Goal: Task Accomplishment & Management: Manage account settings

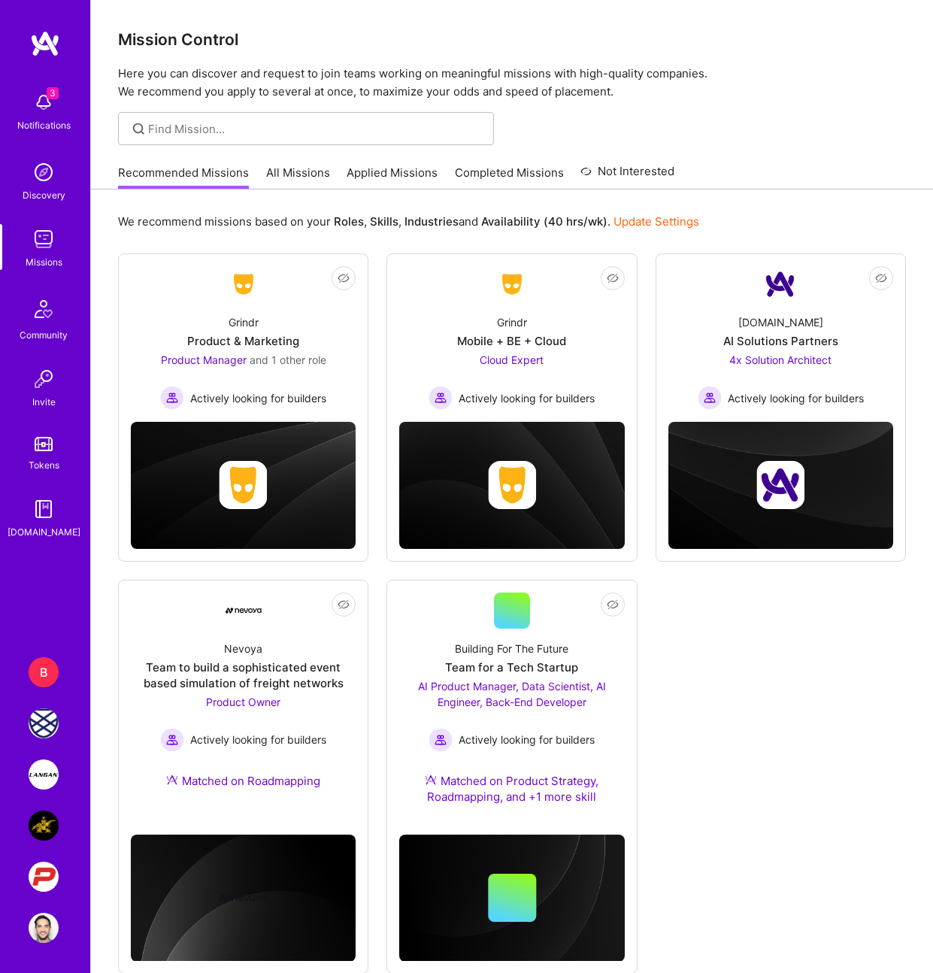
click at [50, 781] on img at bounding box center [44, 775] width 30 height 30
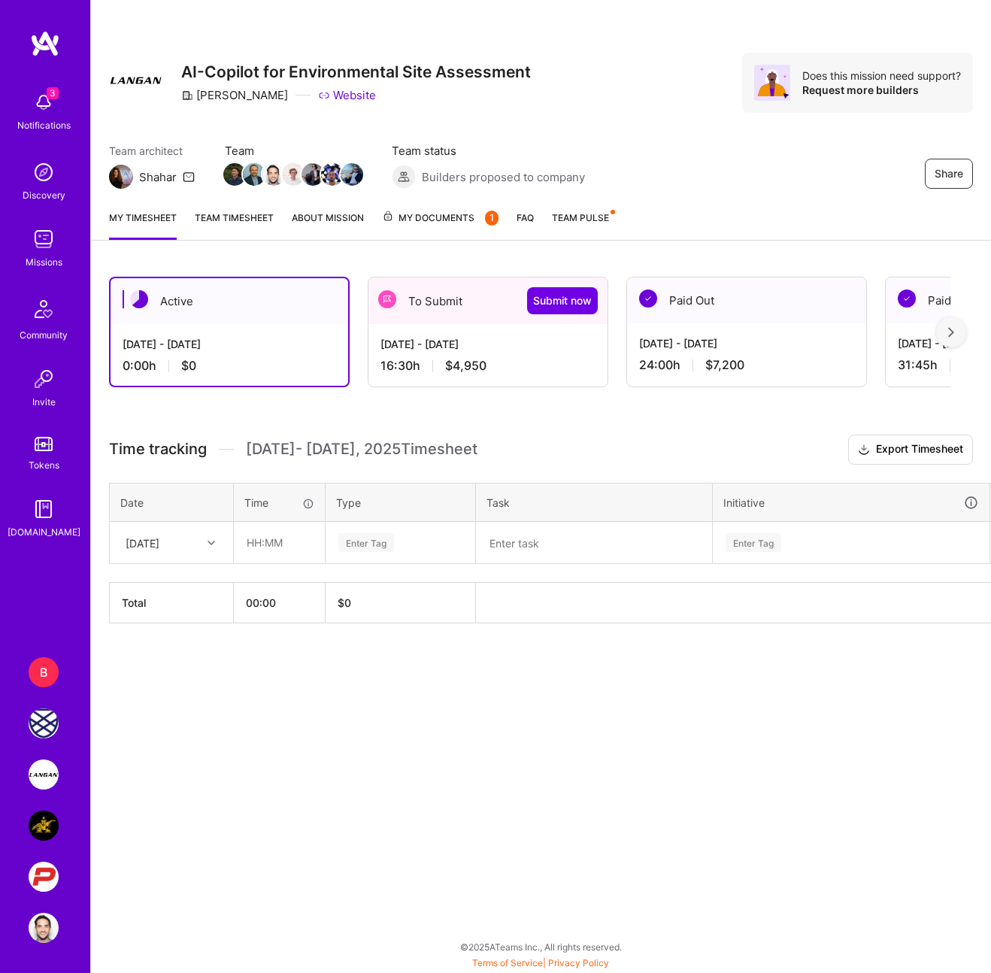
click at [412, 352] on div "Sep 16 - Sep 30, 2025 16:30 h $4,950" at bounding box center [488, 355] width 239 height 62
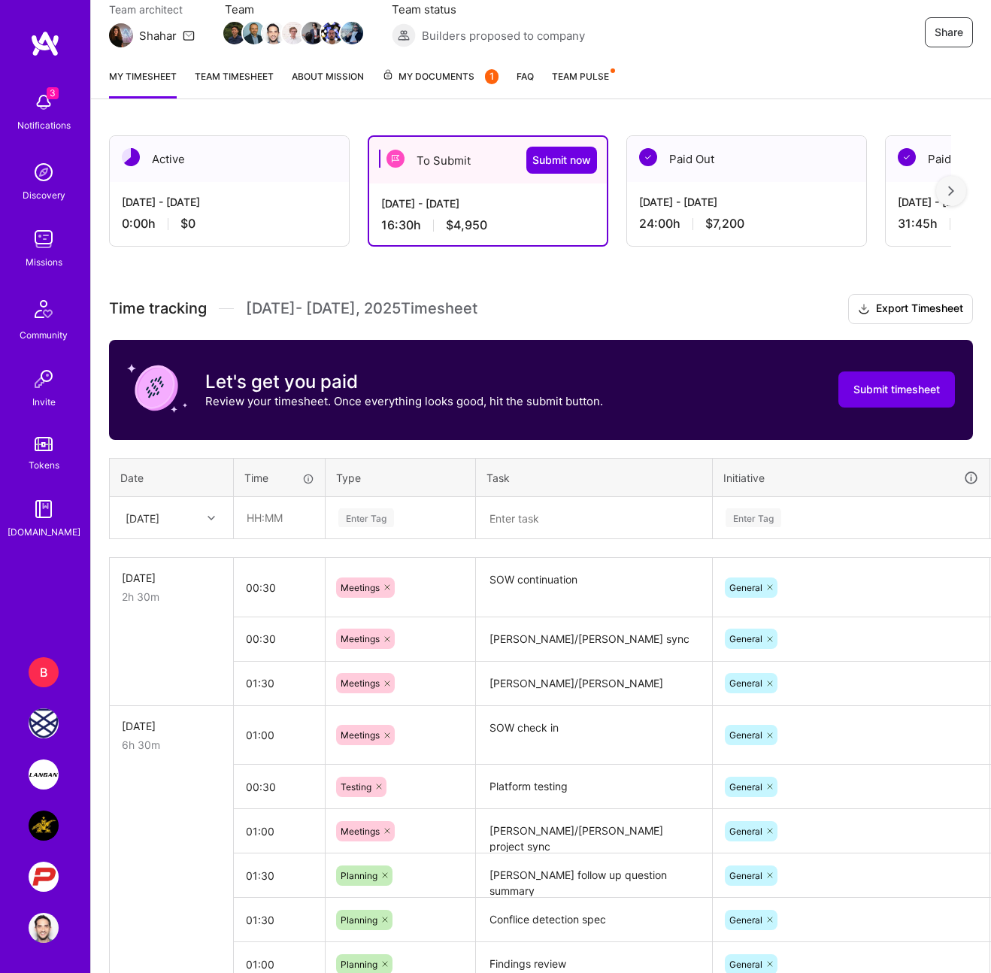
scroll to position [146, 0]
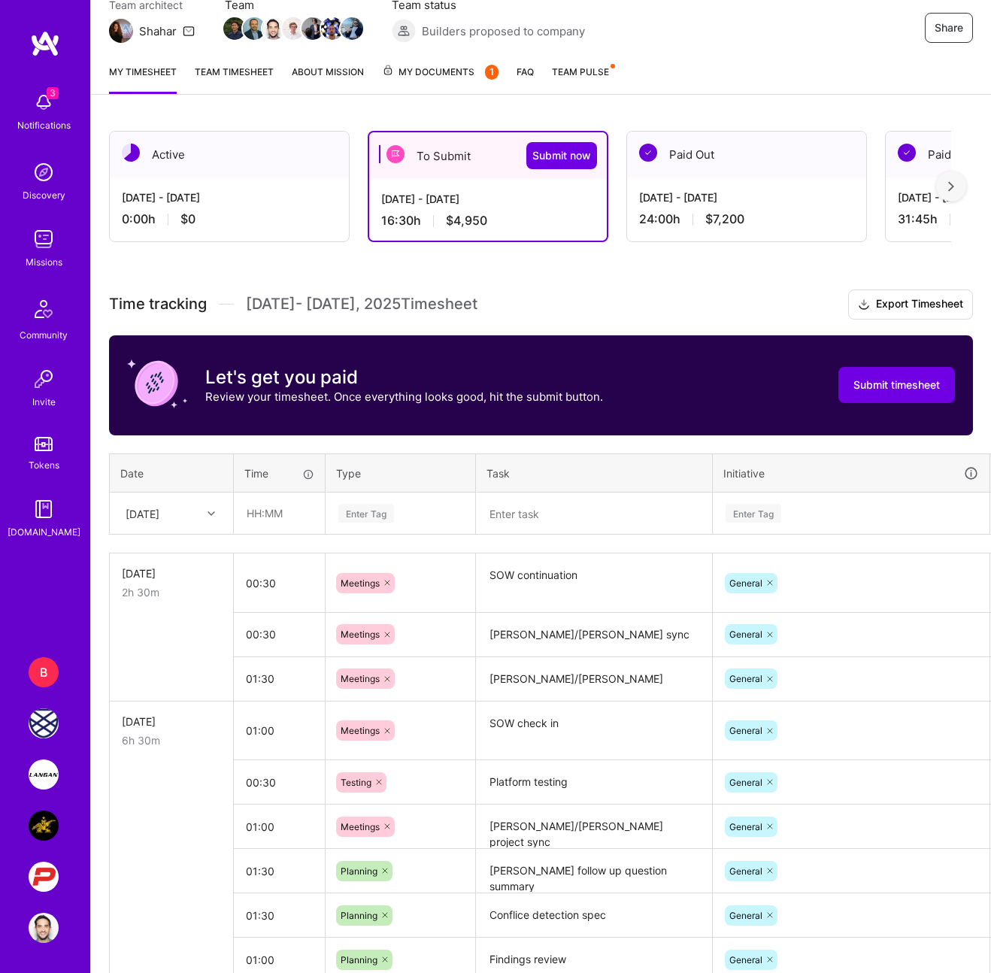
click at [159, 525] on div "[DATE]" at bounding box center [159, 513] width 83 height 25
click at [157, 677] on div "[DATE]" at bounding box center [172, 668] width 122 height 28
click at [251, 520] on input "text" at bounding box center [280, 513] width 90 height 40
type input "01:45"
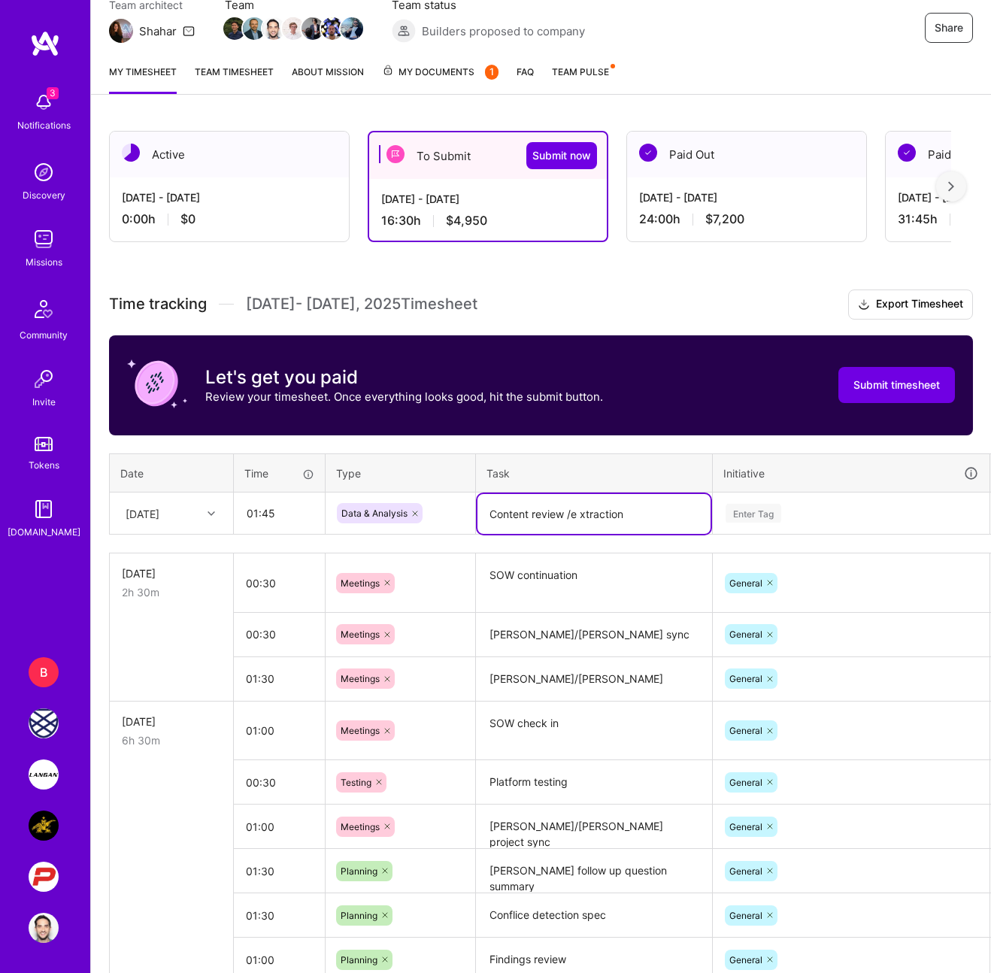
type textarea "Content review /e xtraction"
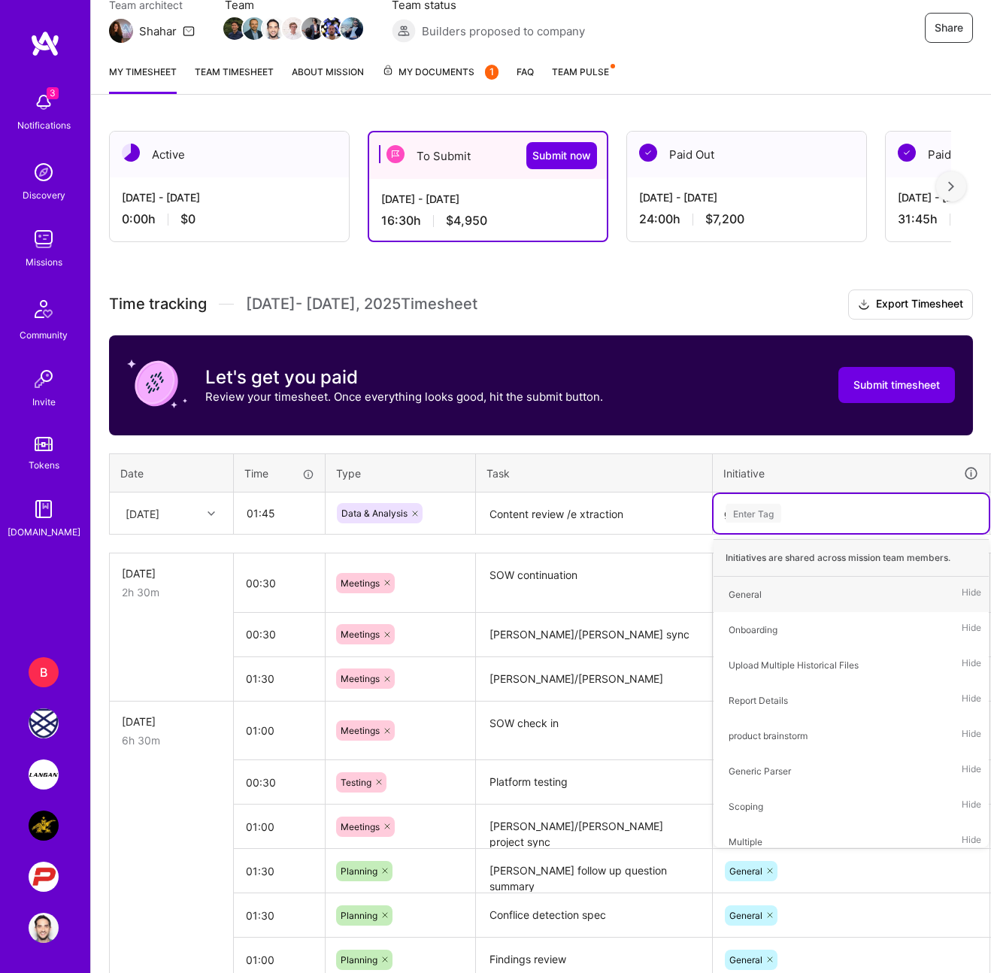
type input "ge"
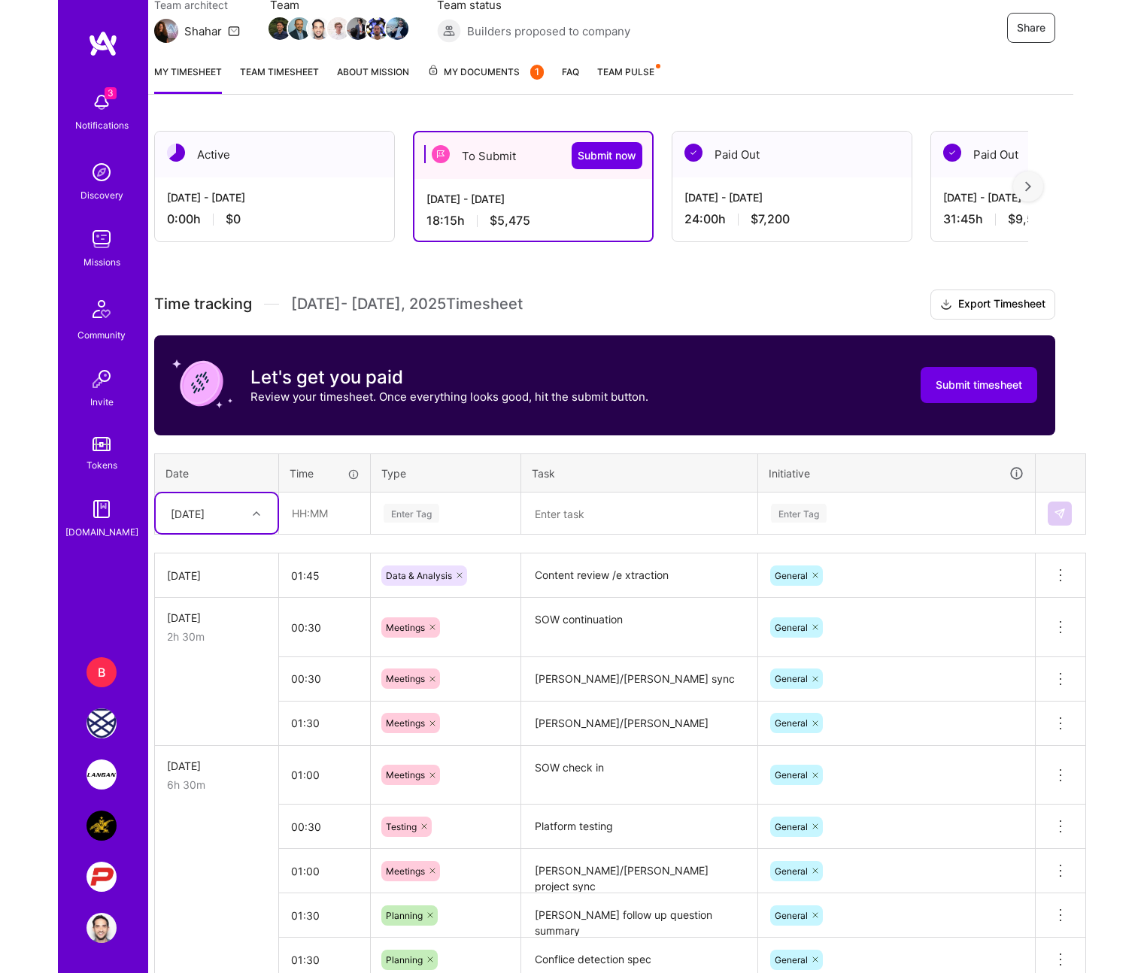
scroll to position [146, 0]
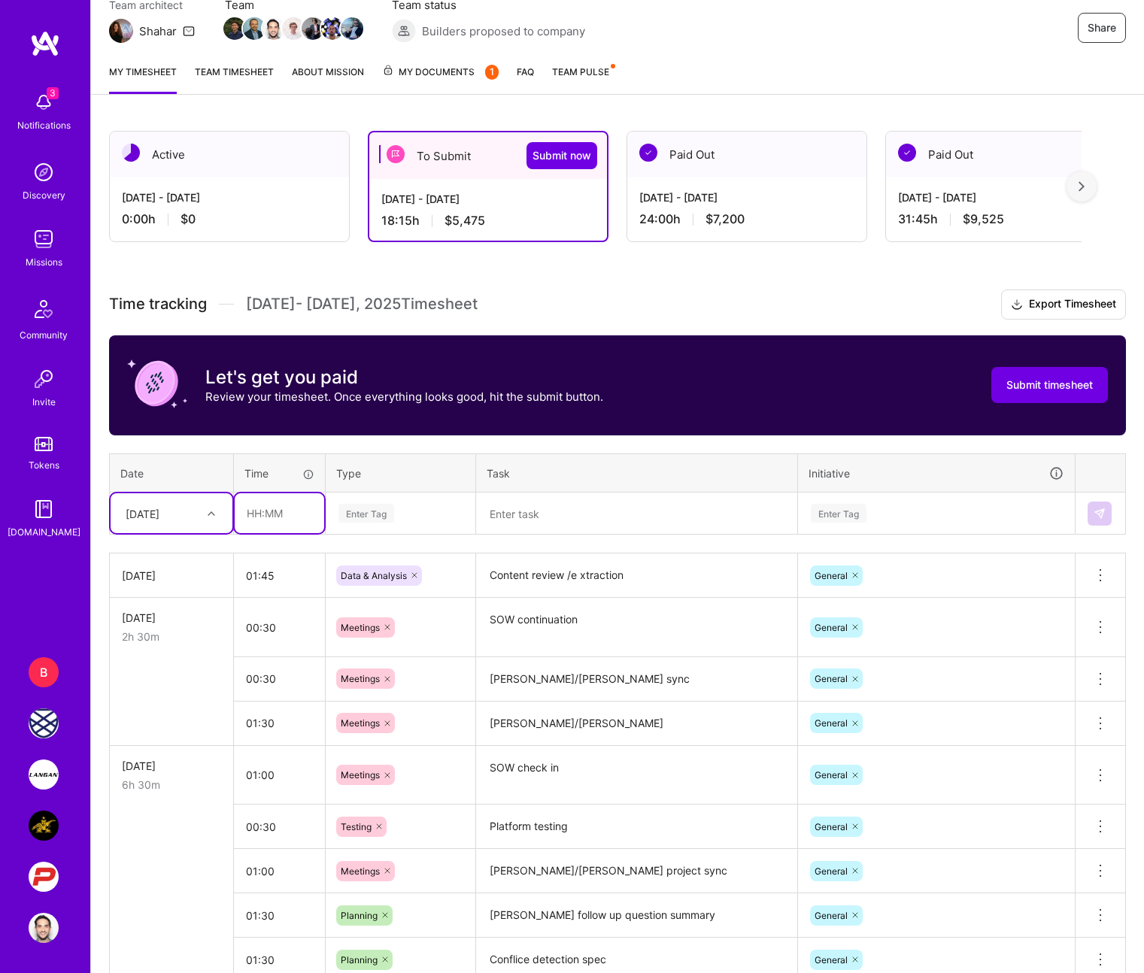
click at [259, 505] on input "text" at bounding box center [280, 513] width 90 height 40
type input "00:30"
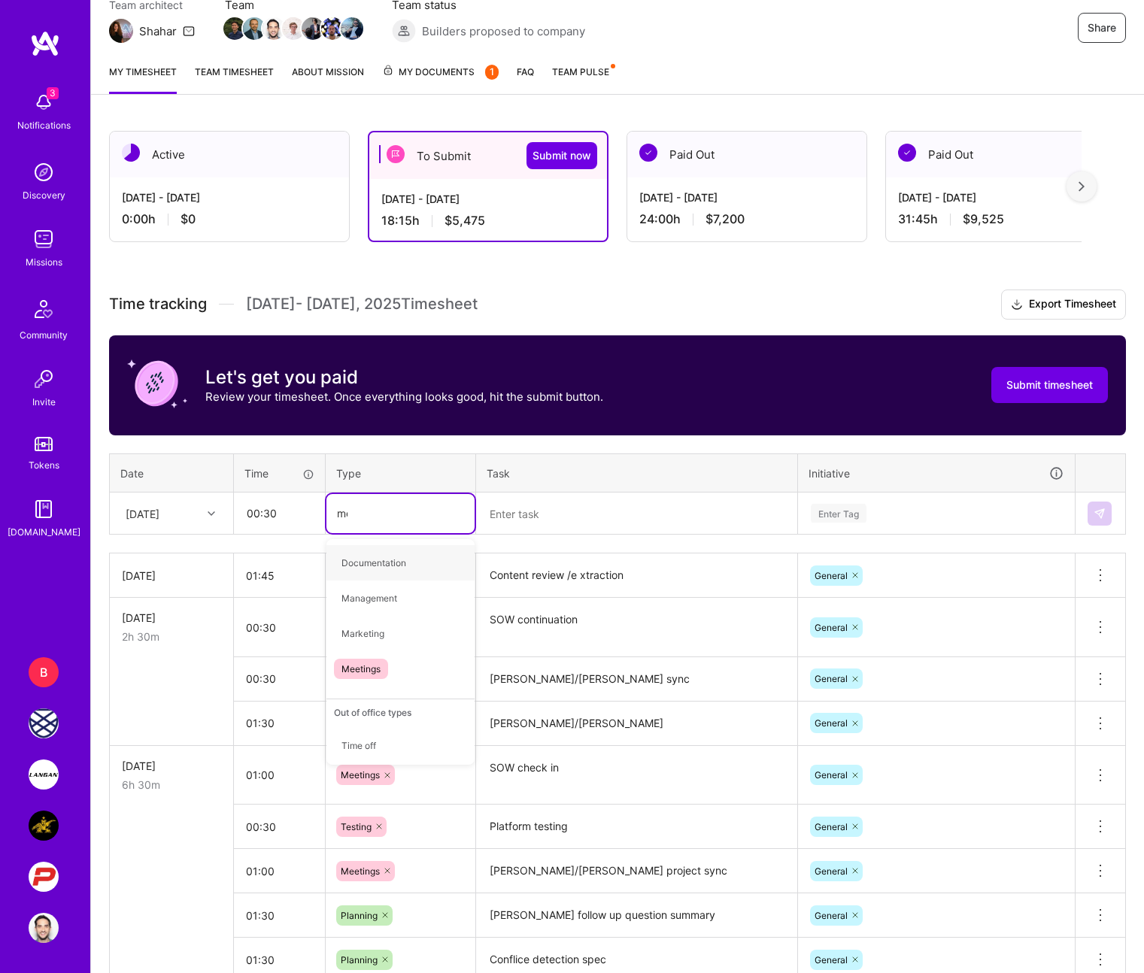
type input "mee"
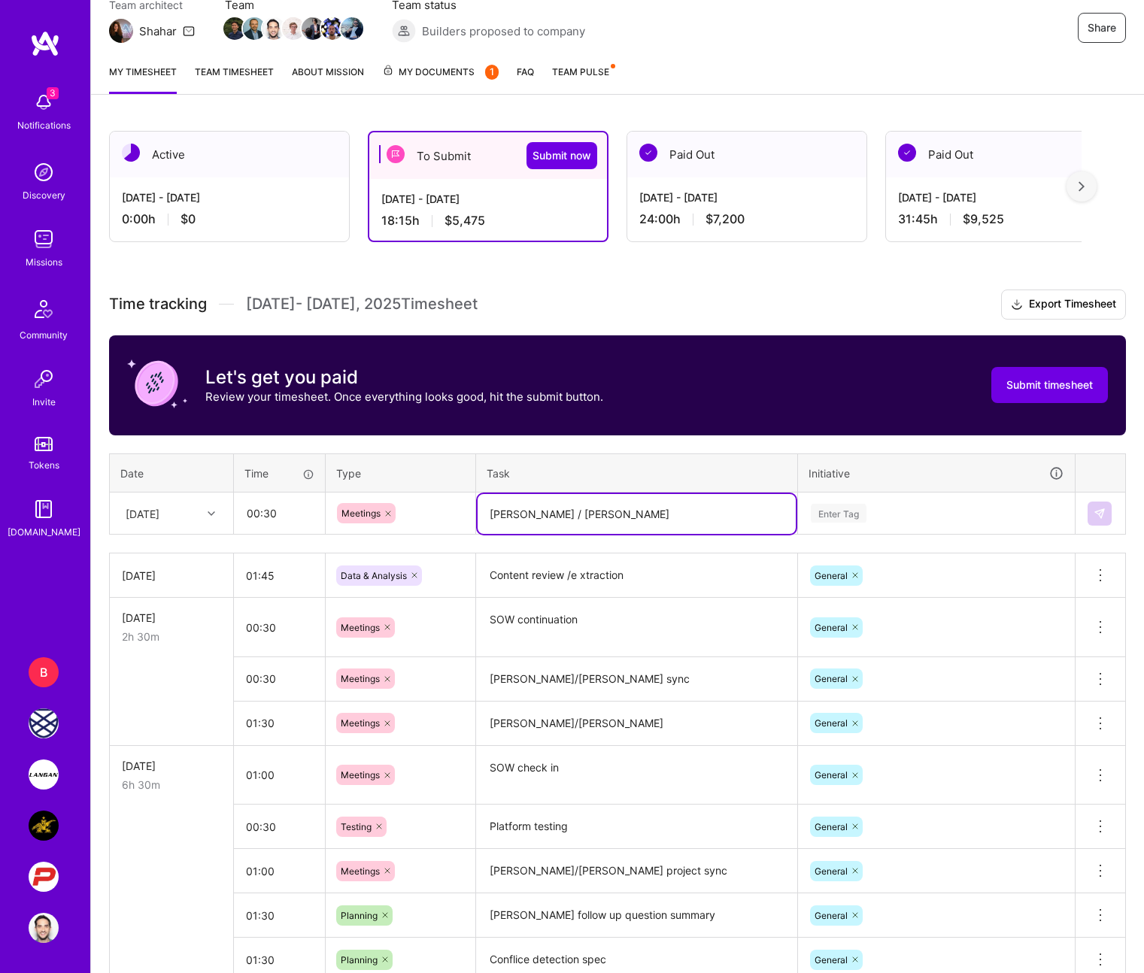
type textarea "Marcin / Rob"
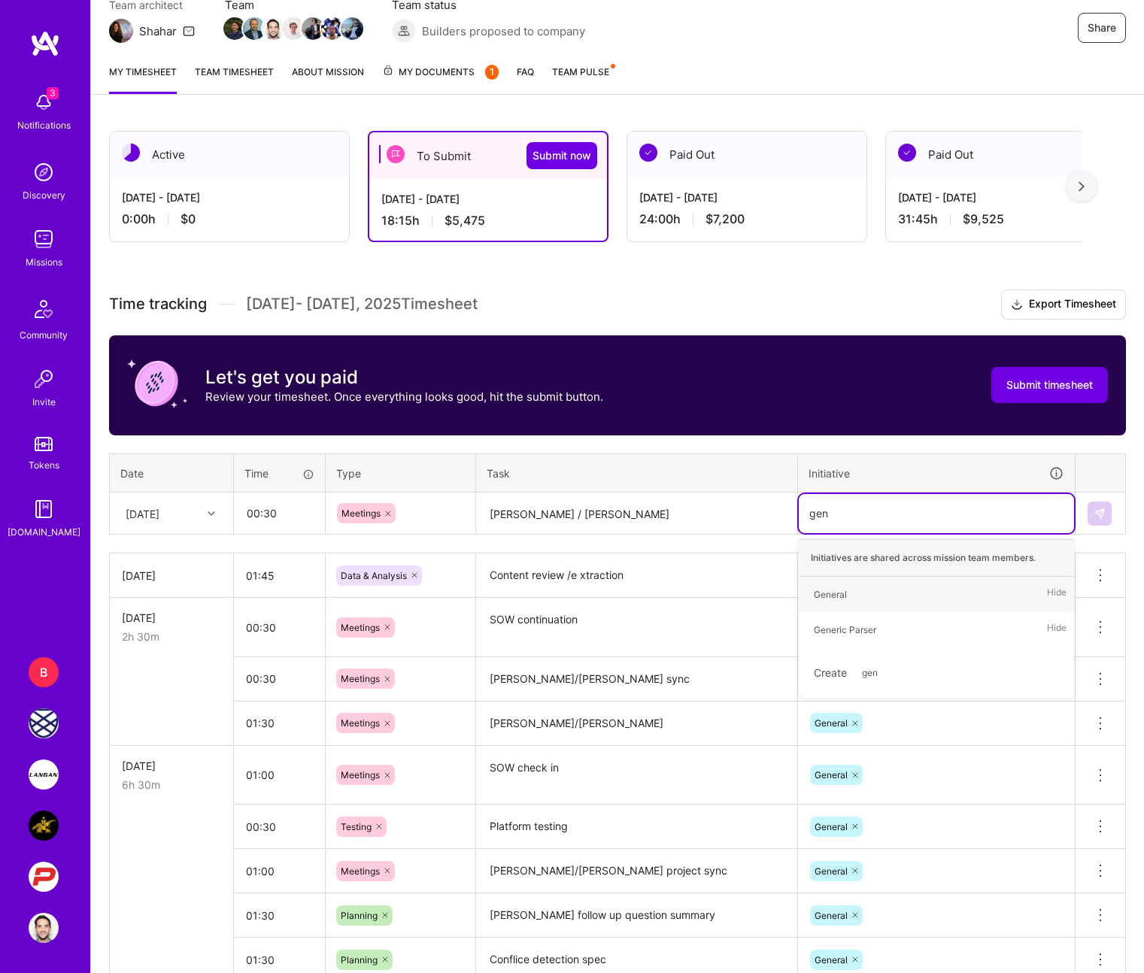
type input "gene"
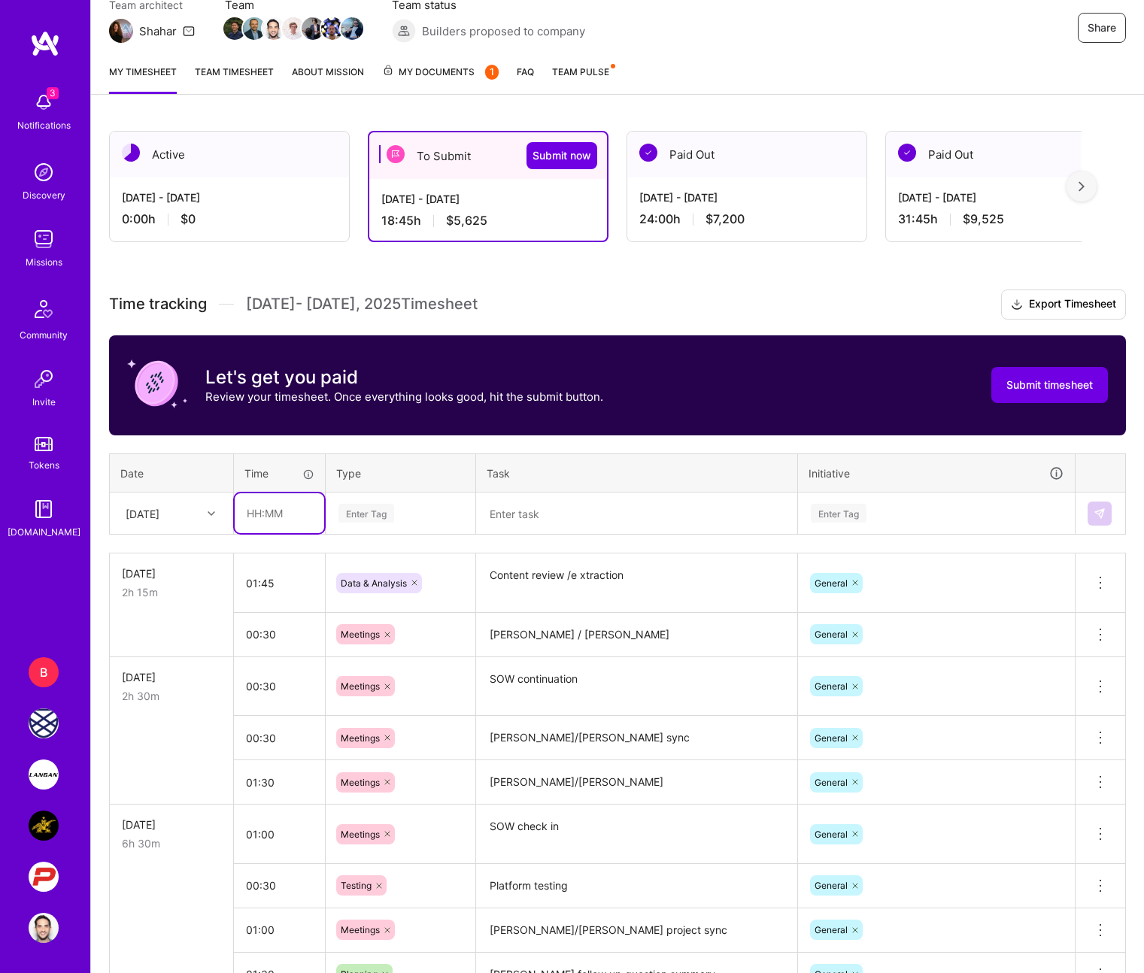
type input "3"
type input "00:30"
click at [251, 596] on input "01:45" at bounding box center [279, 583] width 91 height 40
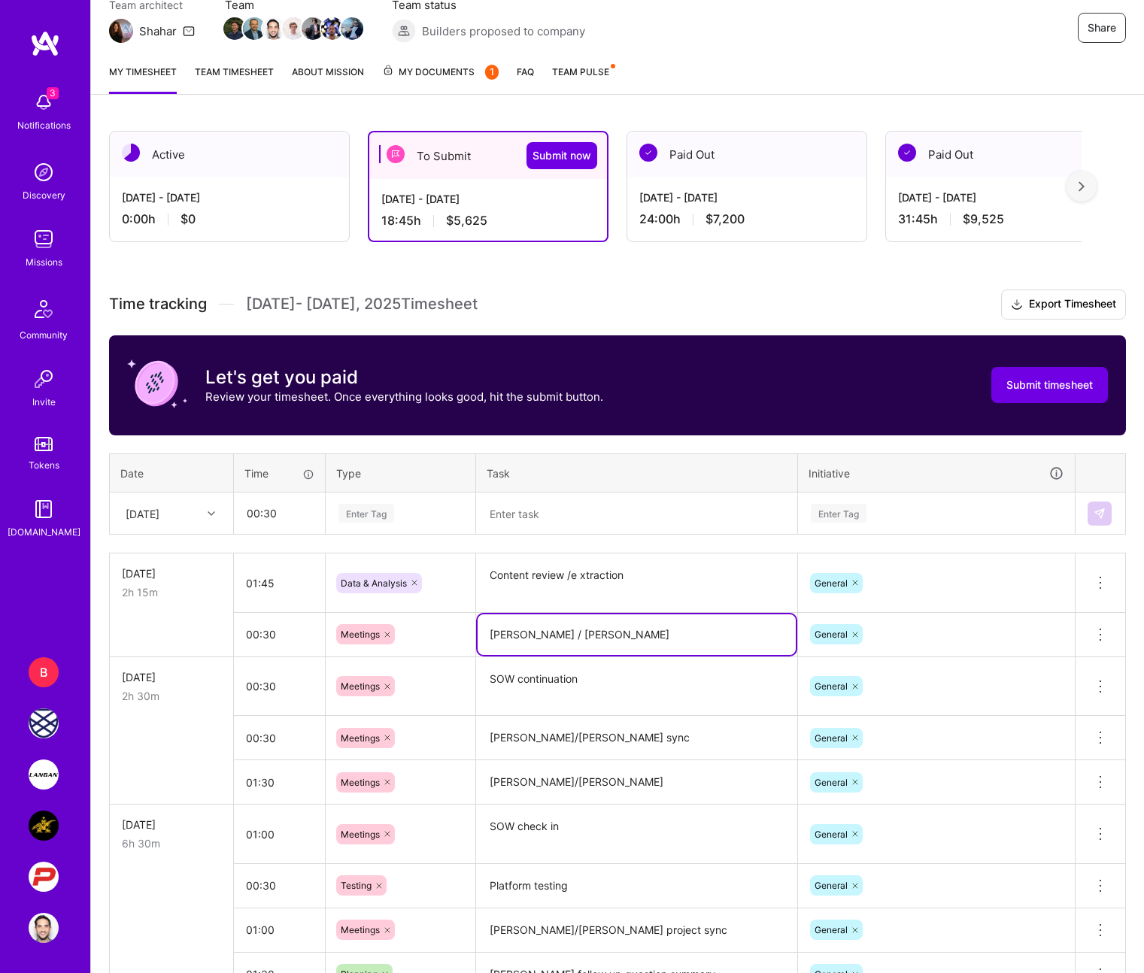
click at [487, 621] on textarea "Marcin / Rob" at bounding box center [637, 634] width 318 height 41
click at [487, 620] on textarea "Marcin / Rob" at bounding box center [637, 634] width 318 height 41
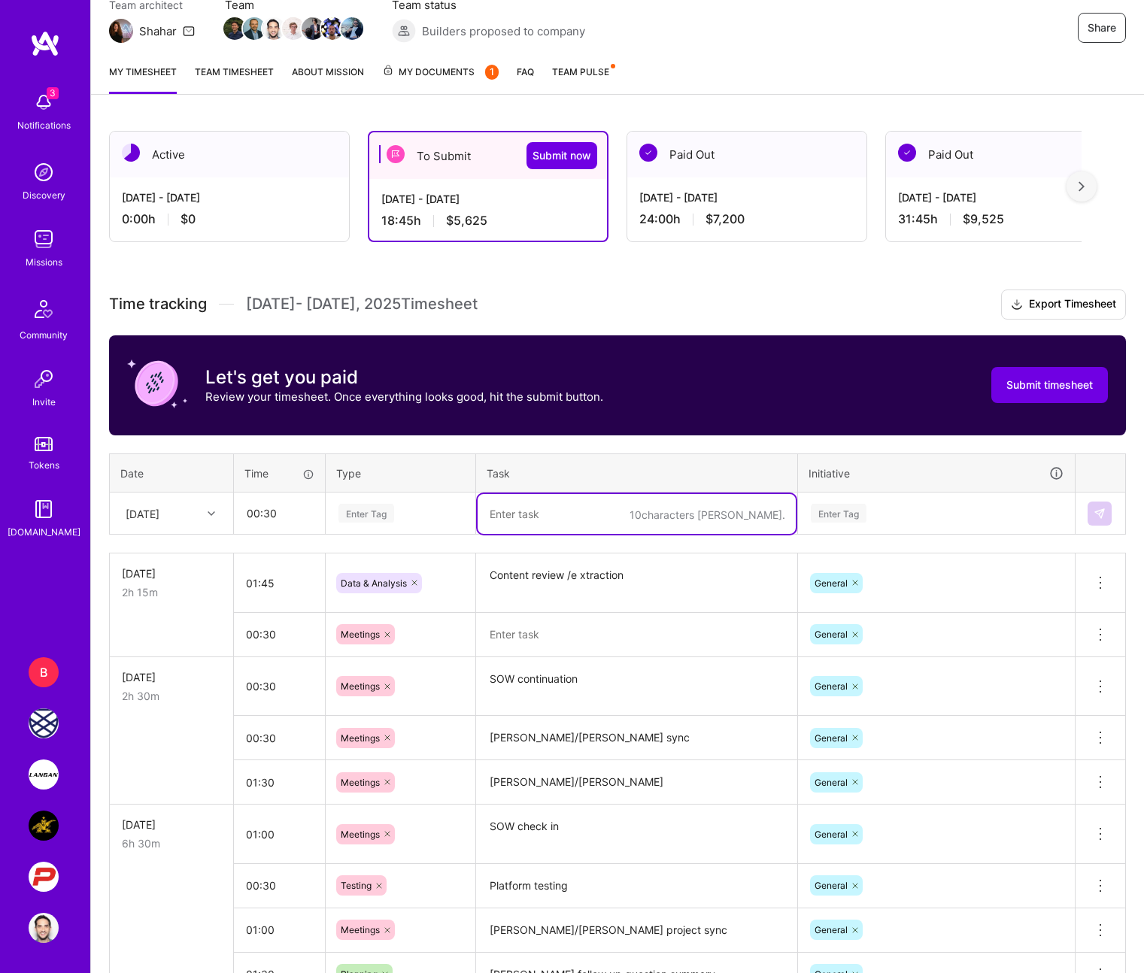
click at [548, 503] on textarea at bounding box center [637, 514] width 318 height 40
paste textarea "Marcin / Rob"
type textarea "Marcin / Rob"
click at [933, 628] on icon at bounding box center [1100, 635] width 18 height 18
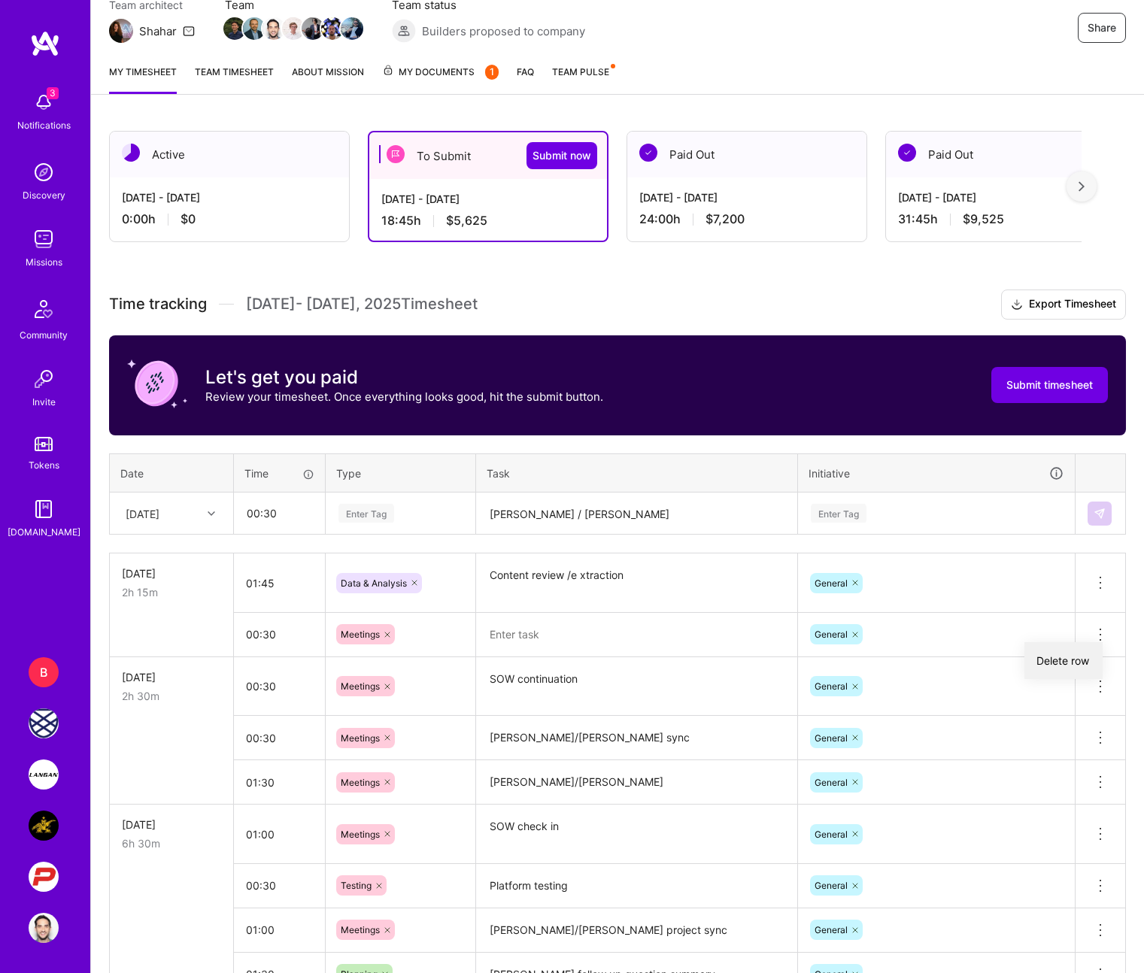
click at [933, 666] on button "Delete row" at bounding box center [1063, 660] width 78 height 37
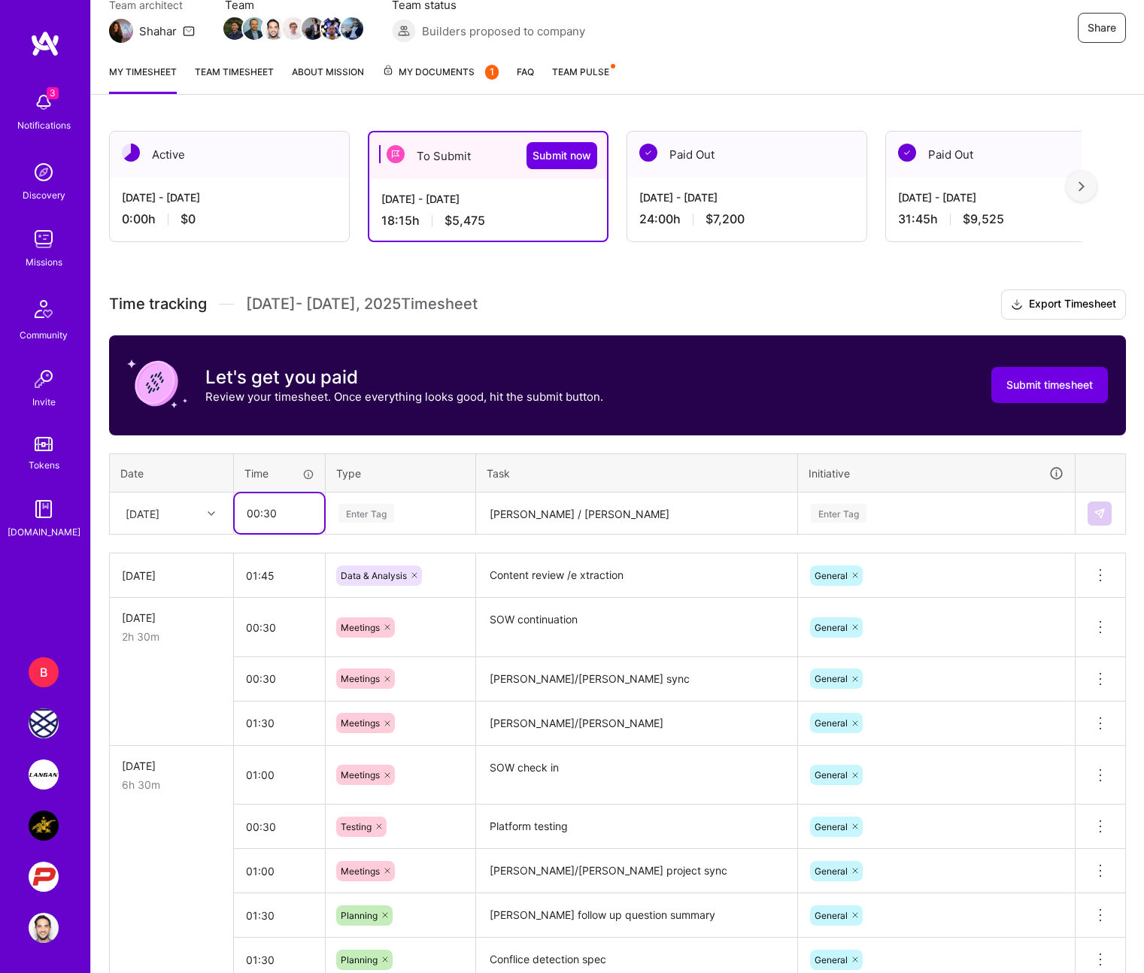
click at [241, 514] on input "00:30" at bounding box center [280, 513] width 90 height 40
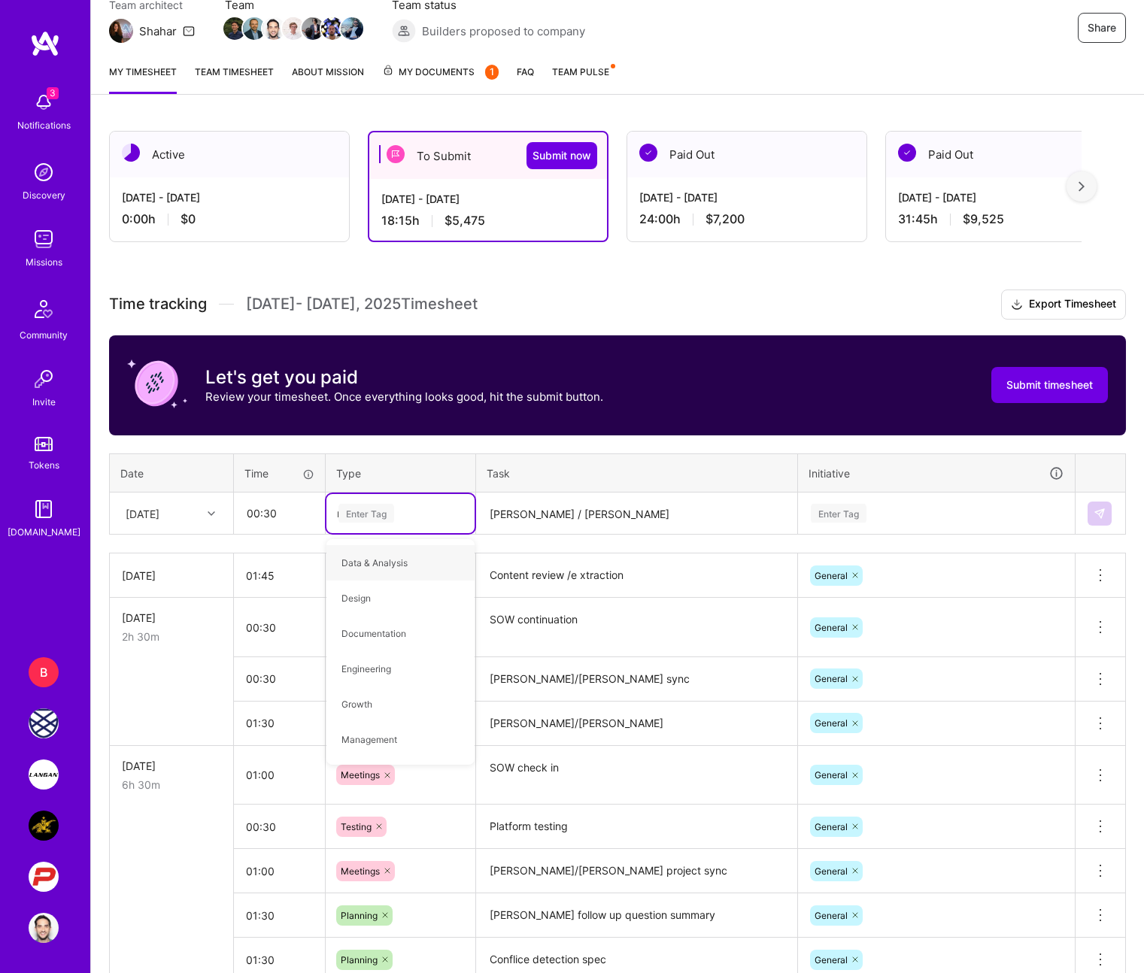
type input "mee"
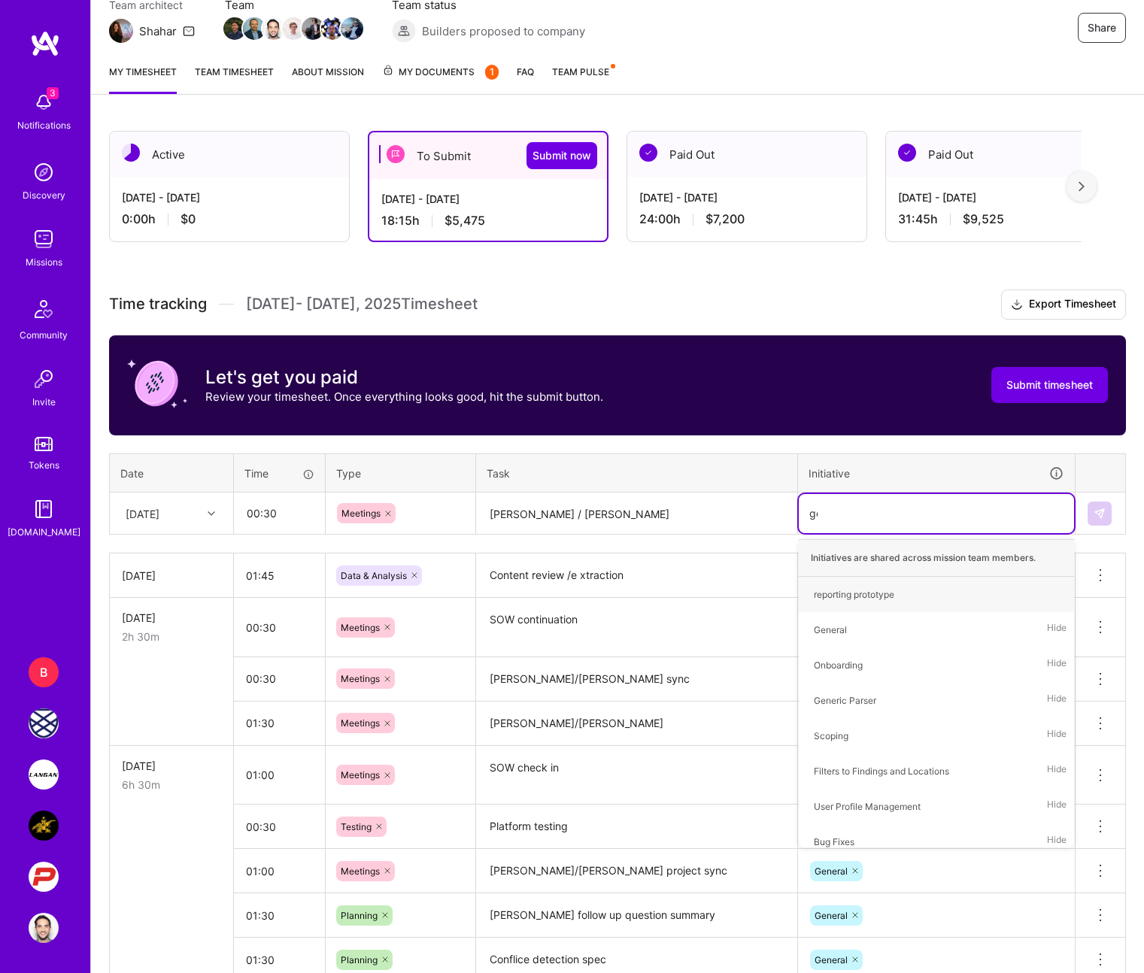
type input "gen"
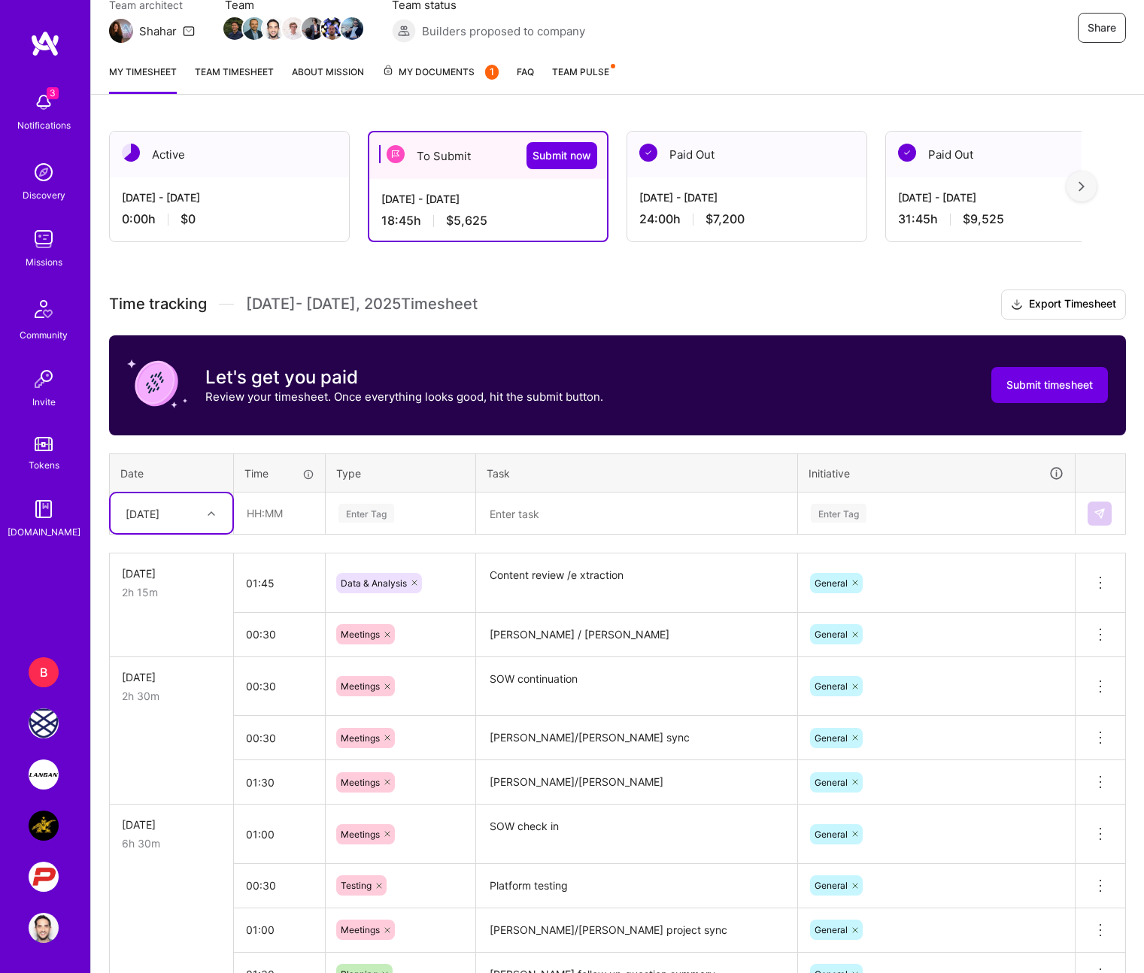
click at [124, 508] on div "[DATE]" at bounding box center [159, 513] width 83 height 25
click at [169, 712] on div "[DATE]" at bounding box center [172, 720] width 122 height 28
click at [265, 508] on input "text" at bounding box center [280, 513] width 90 height 40
type input "00:30"
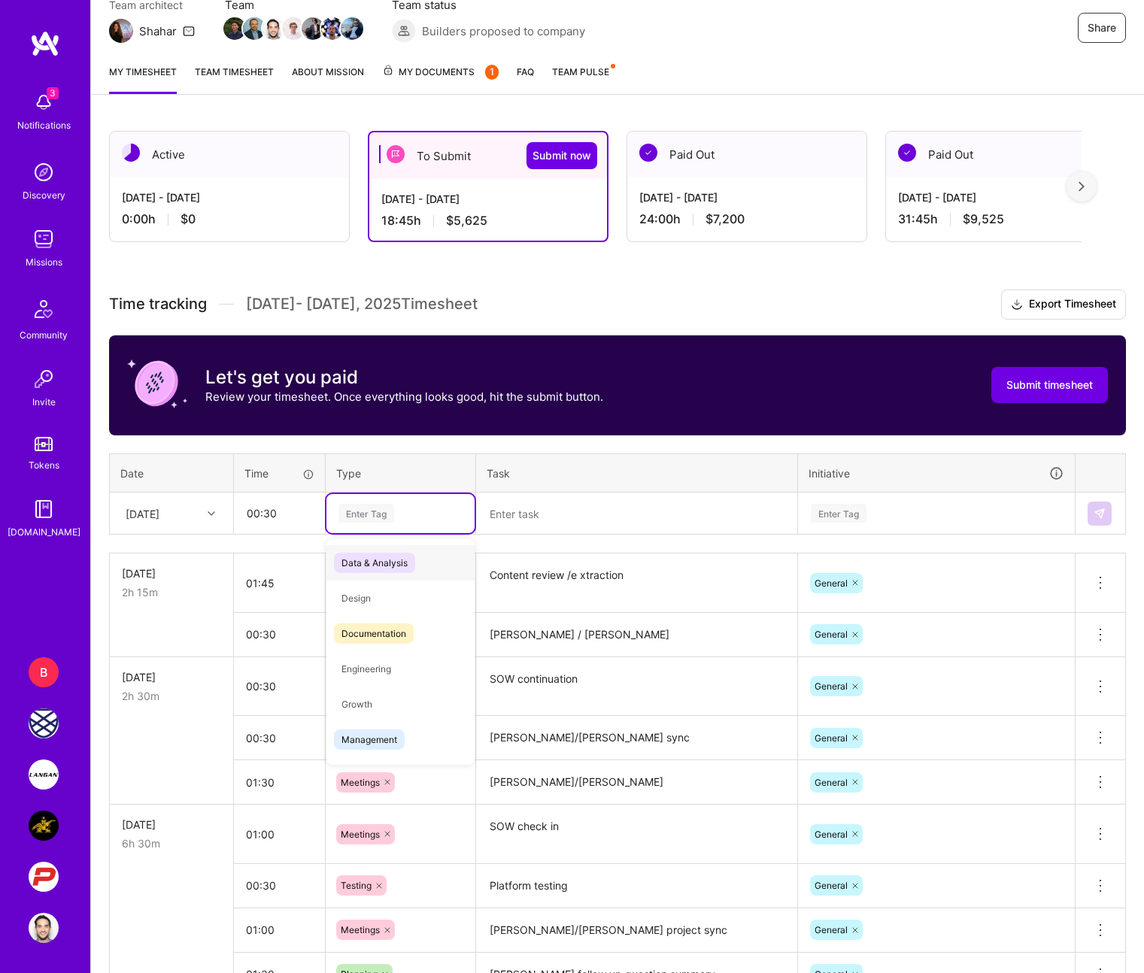
type input "a"
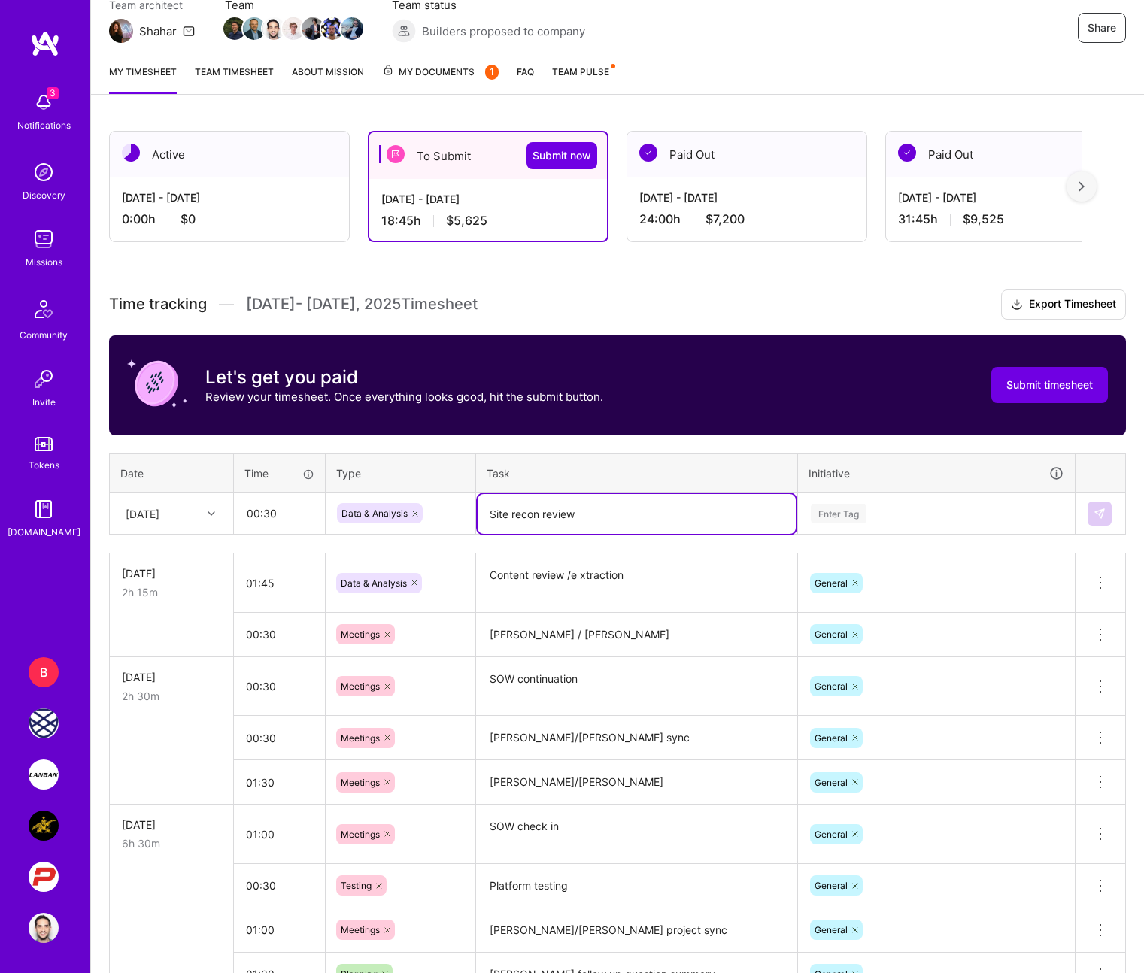
type textarea "Site recon review"
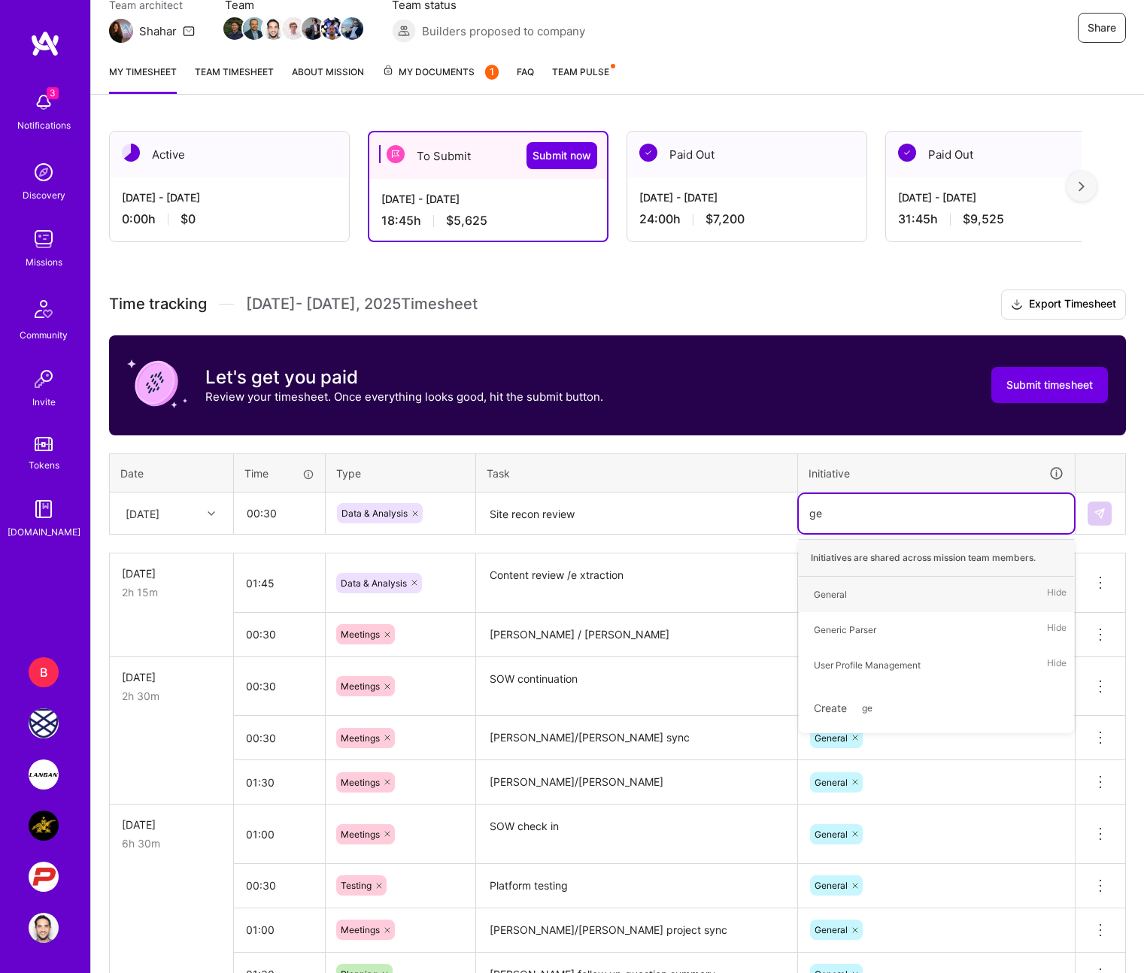
type input "gen"
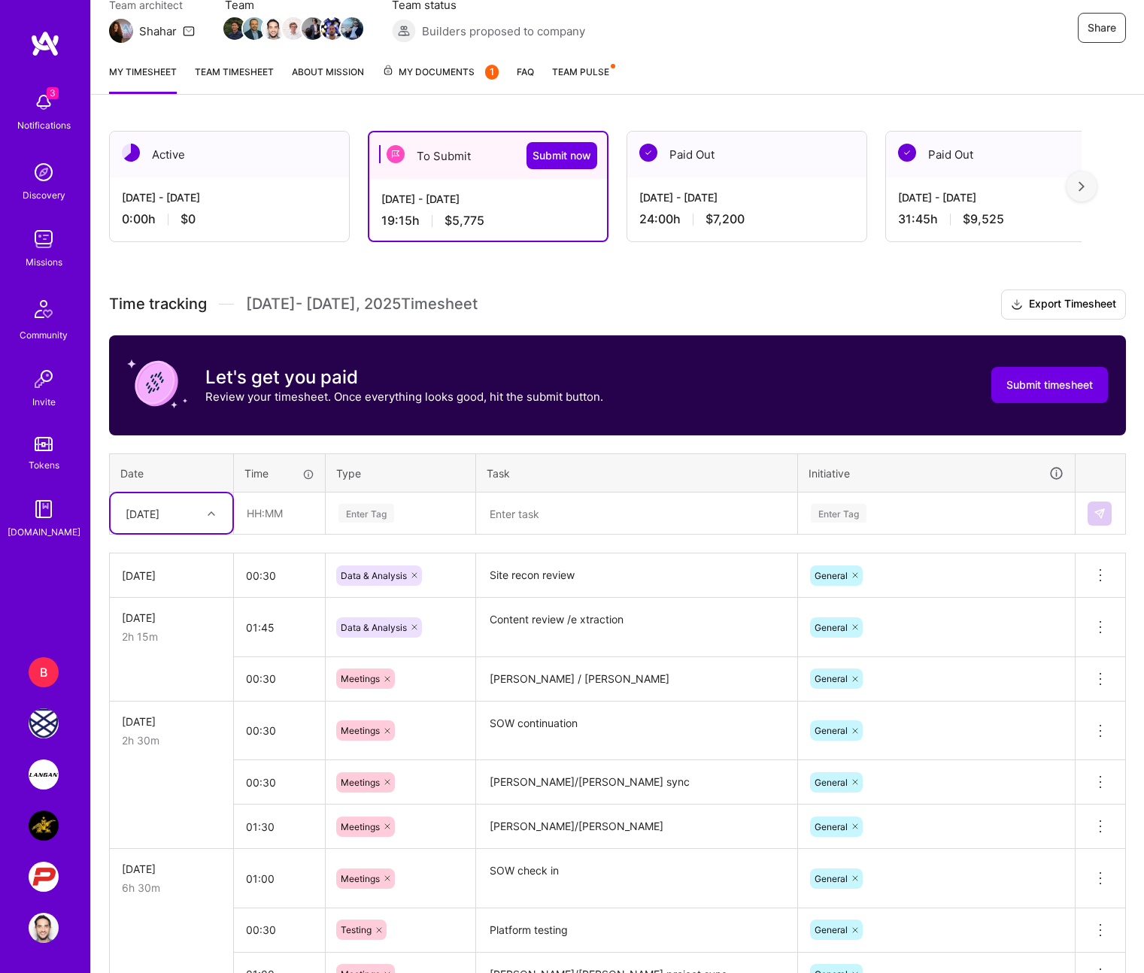
click at [165, 502] on div "[DATE]" at bounding box center [159, 513] width 83 height 25
click at [164, 742] on div "[DATE]" at bounding box center [172, 748] width 122 height 28
click at [265, 512] on input "text" at bounding box center [280, 513] width 90 height 40
type input "00:30"
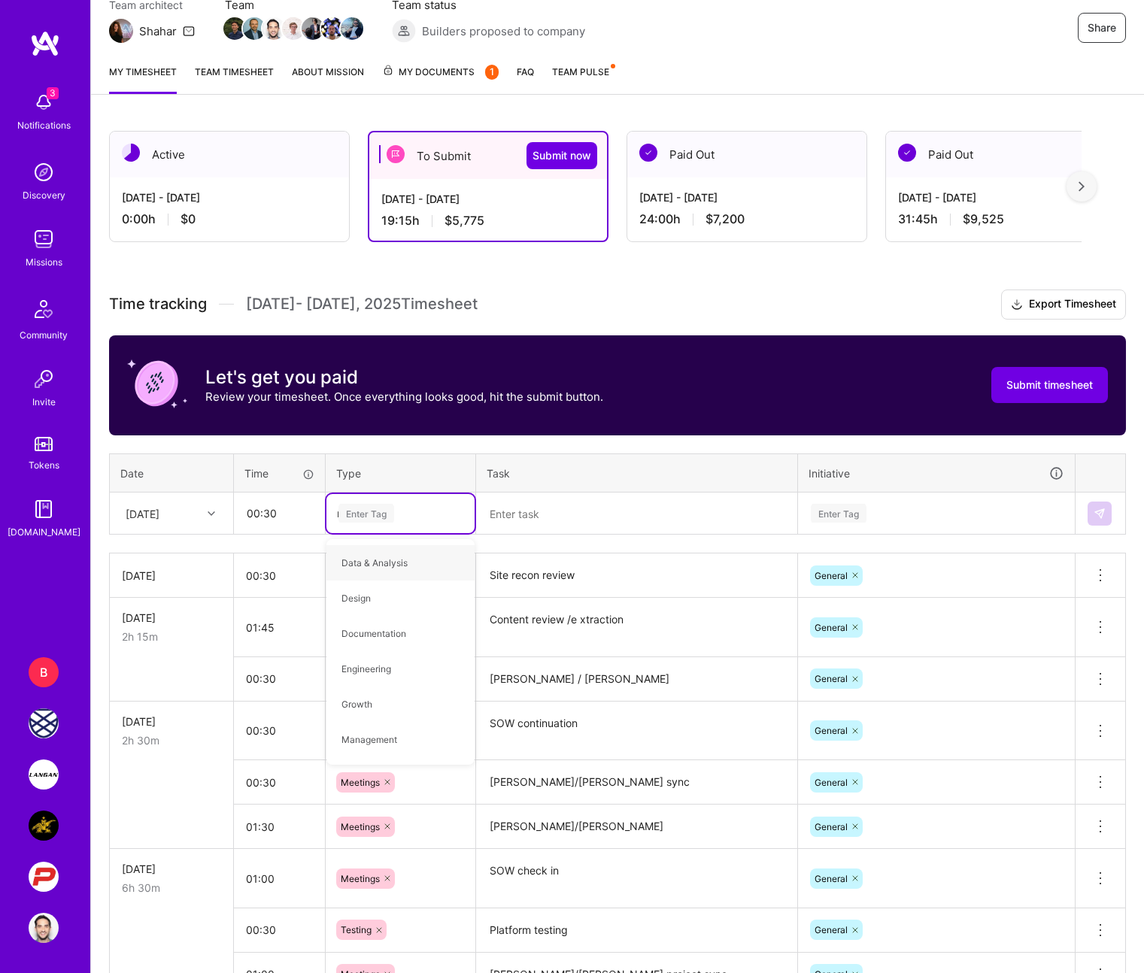
type input "mee"
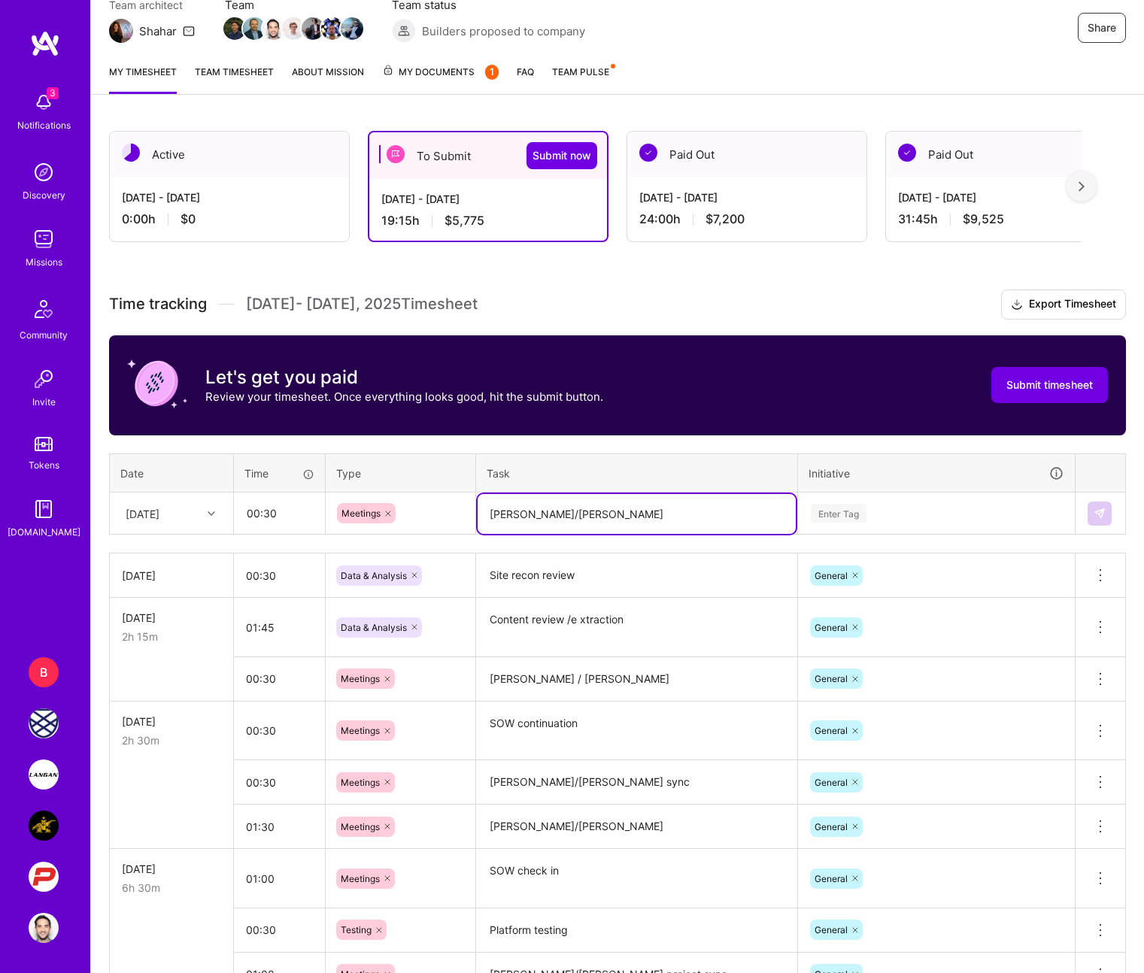
type textarea "Marcin/Rob"
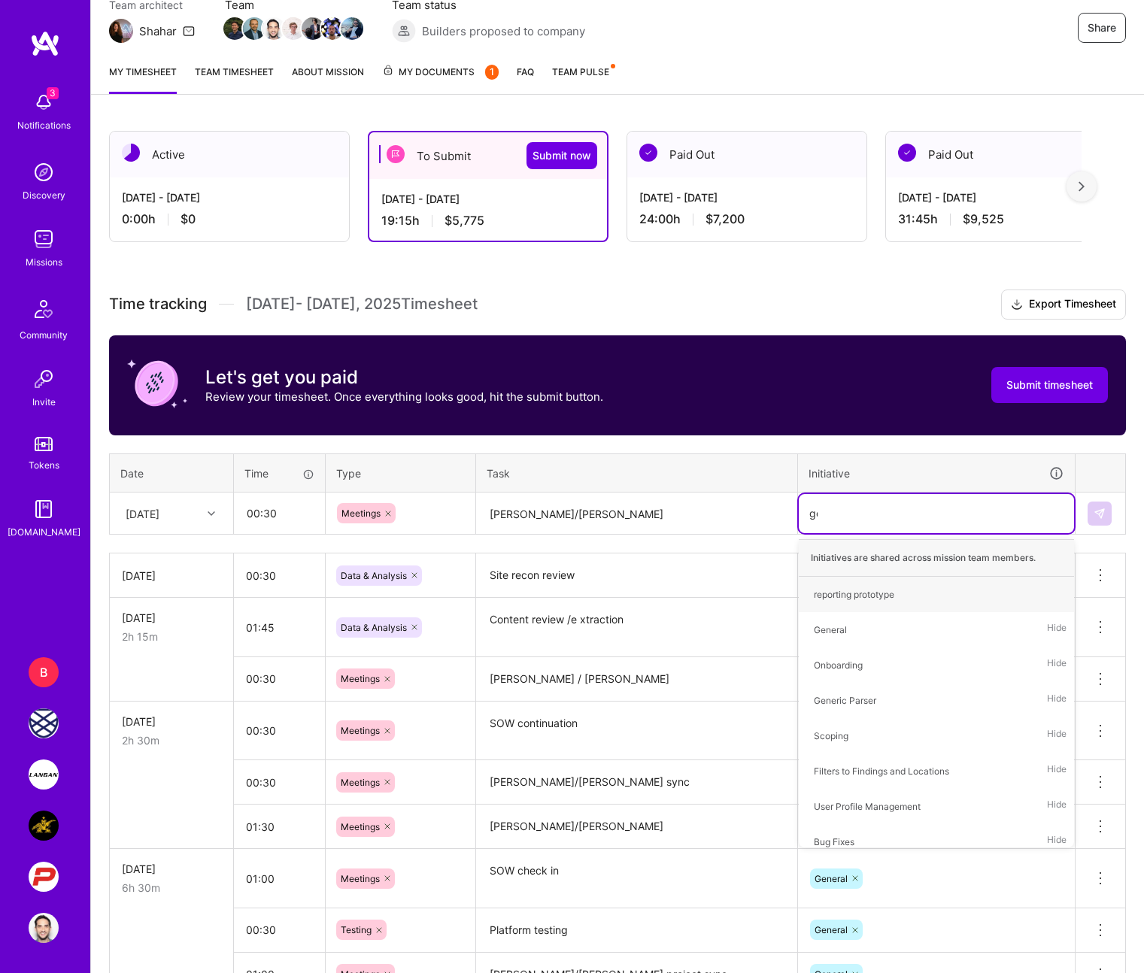
type input "gen"
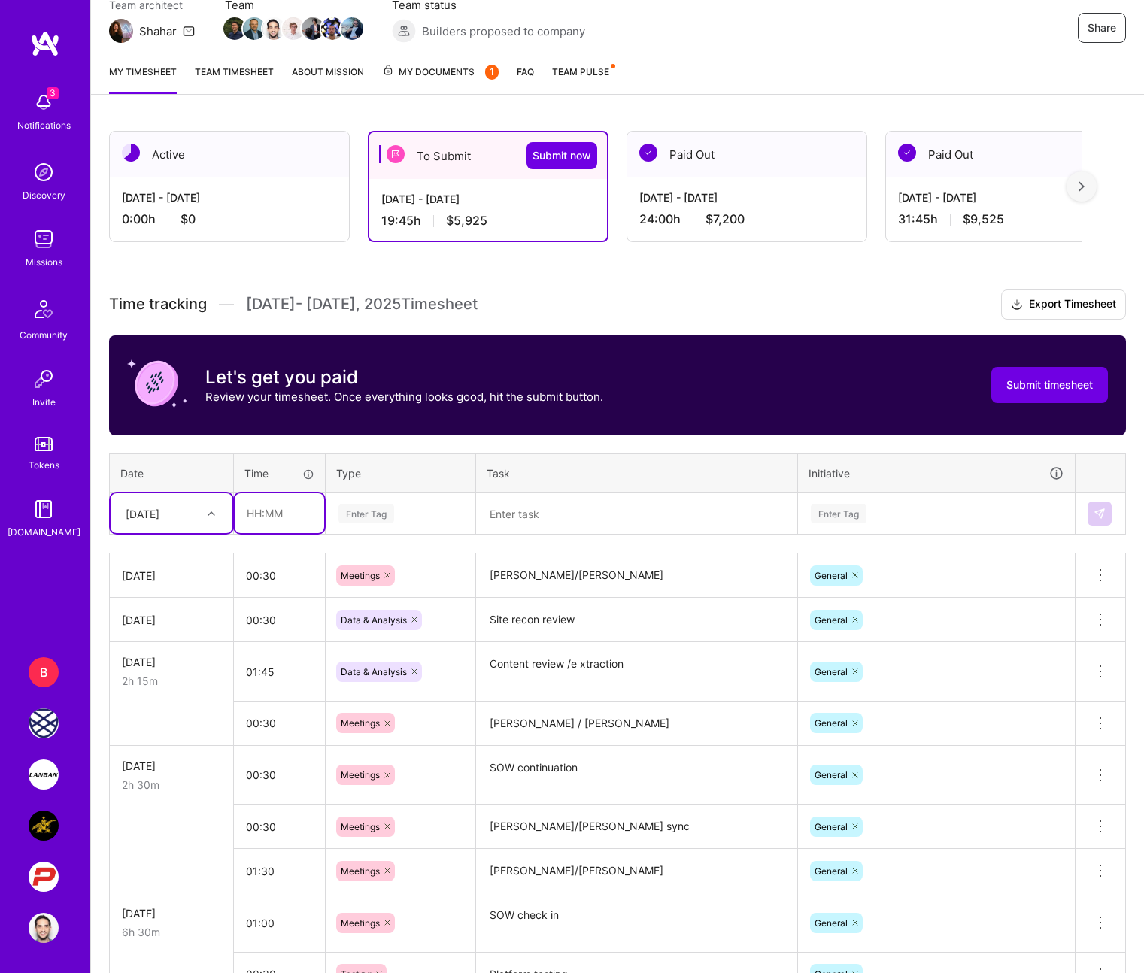
click at [296, 508] on input "text" at bounding box center [280, 513] width 90 height 40
type input "00:45"
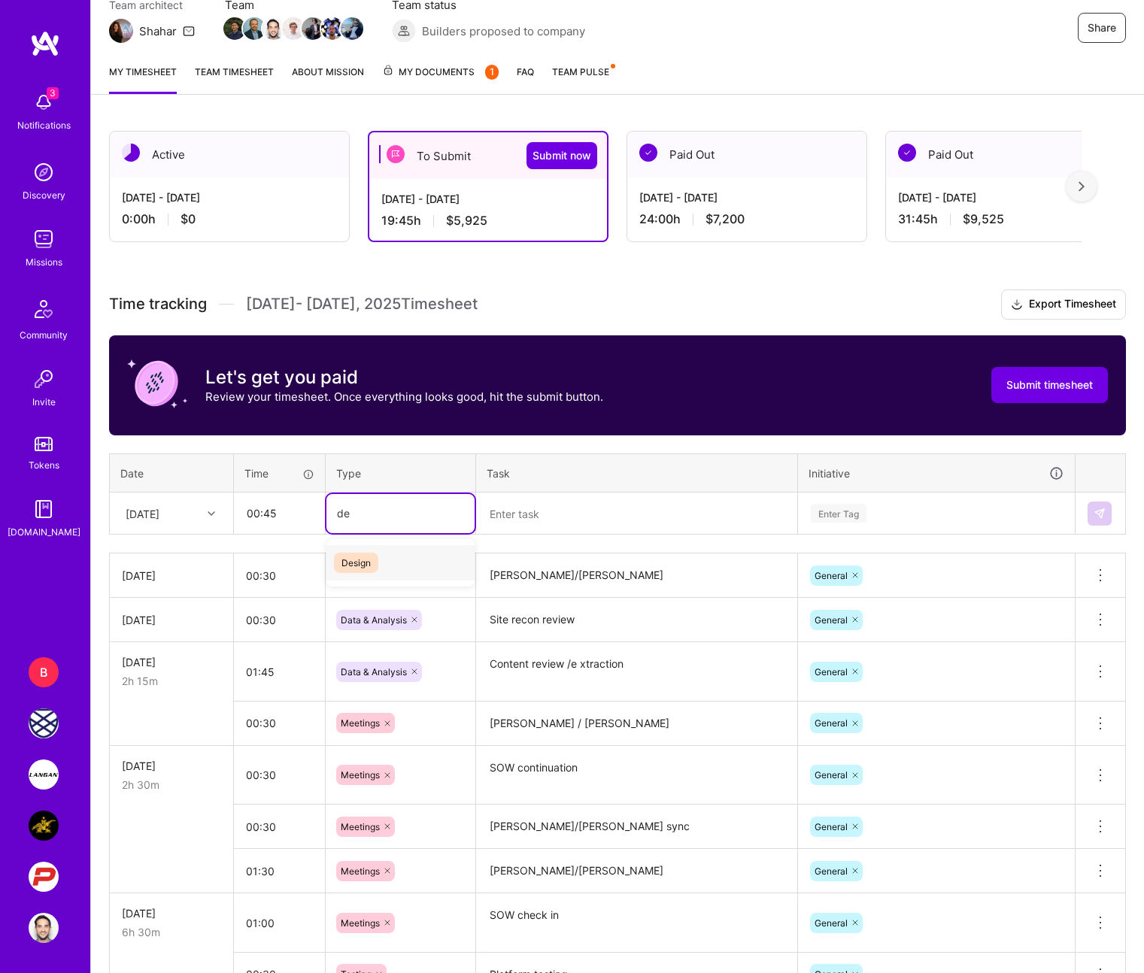
type input "d"
type input "do"
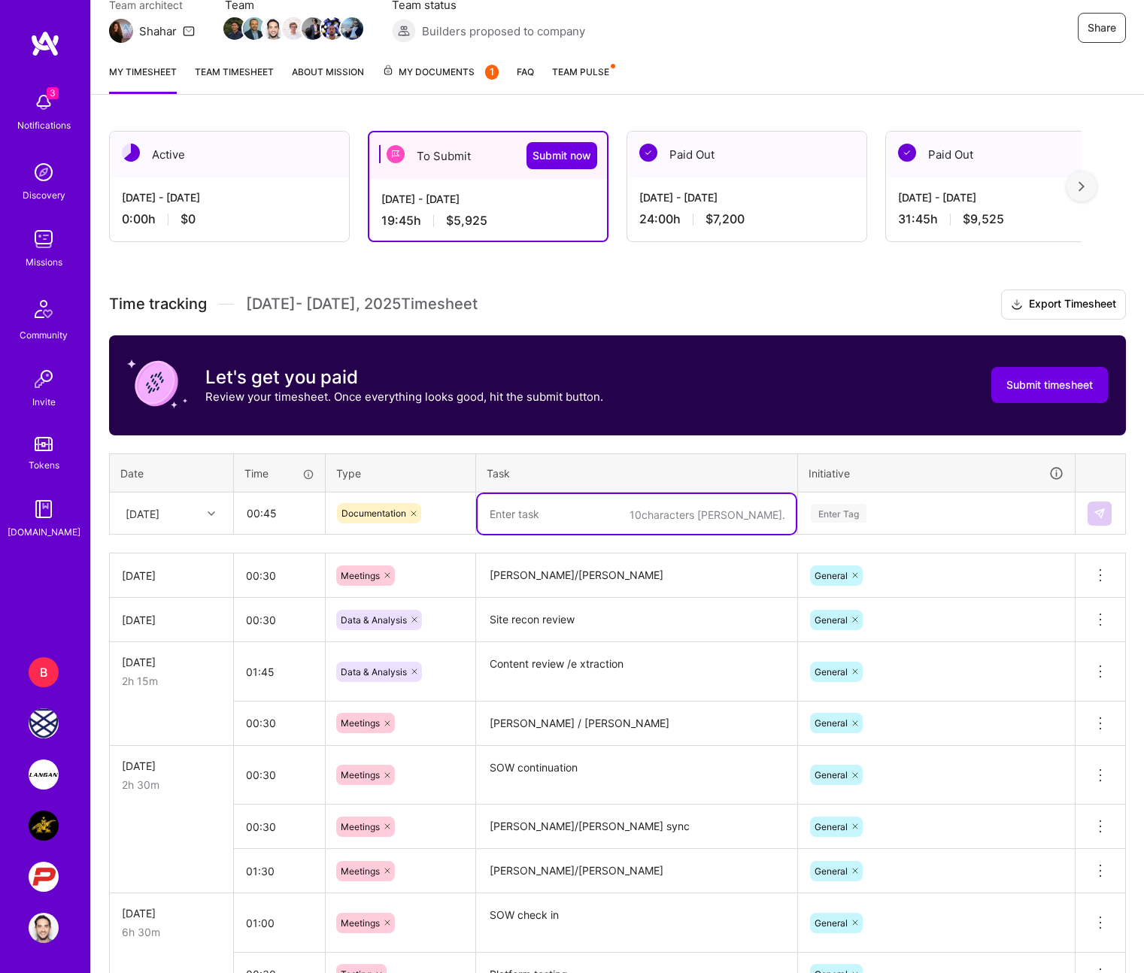
type textarea "F"
type textarea "Rules definition"
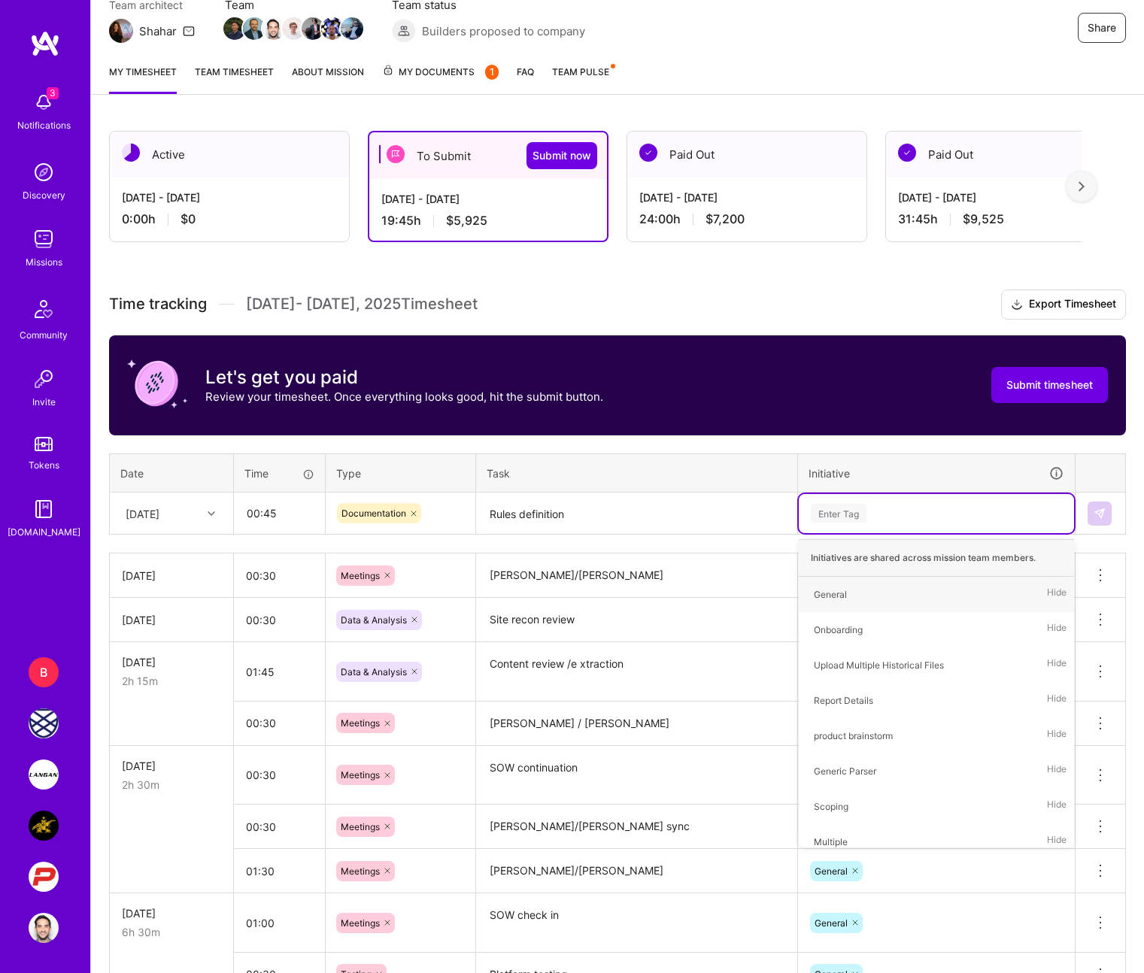
type input "d"
type input "gen"
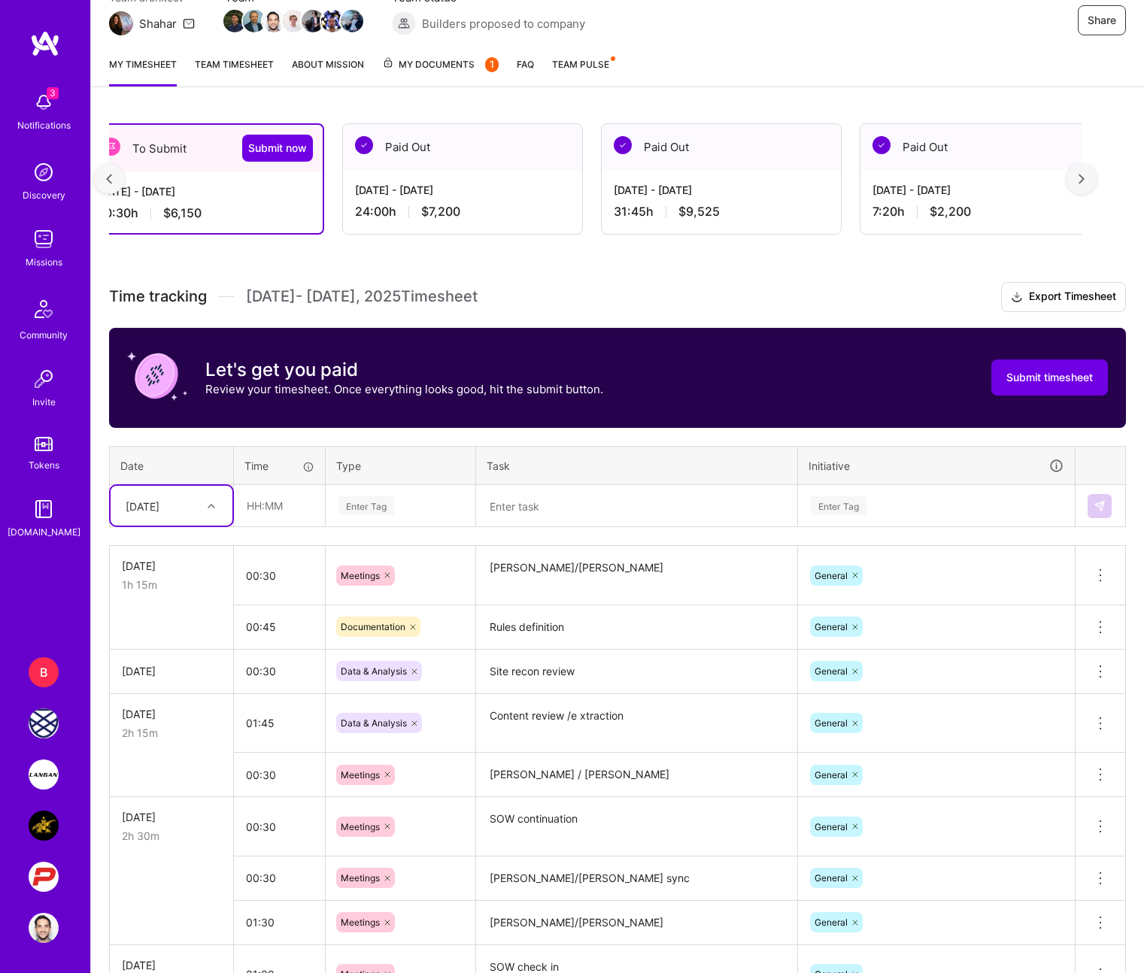
scroll to position [0, 0]
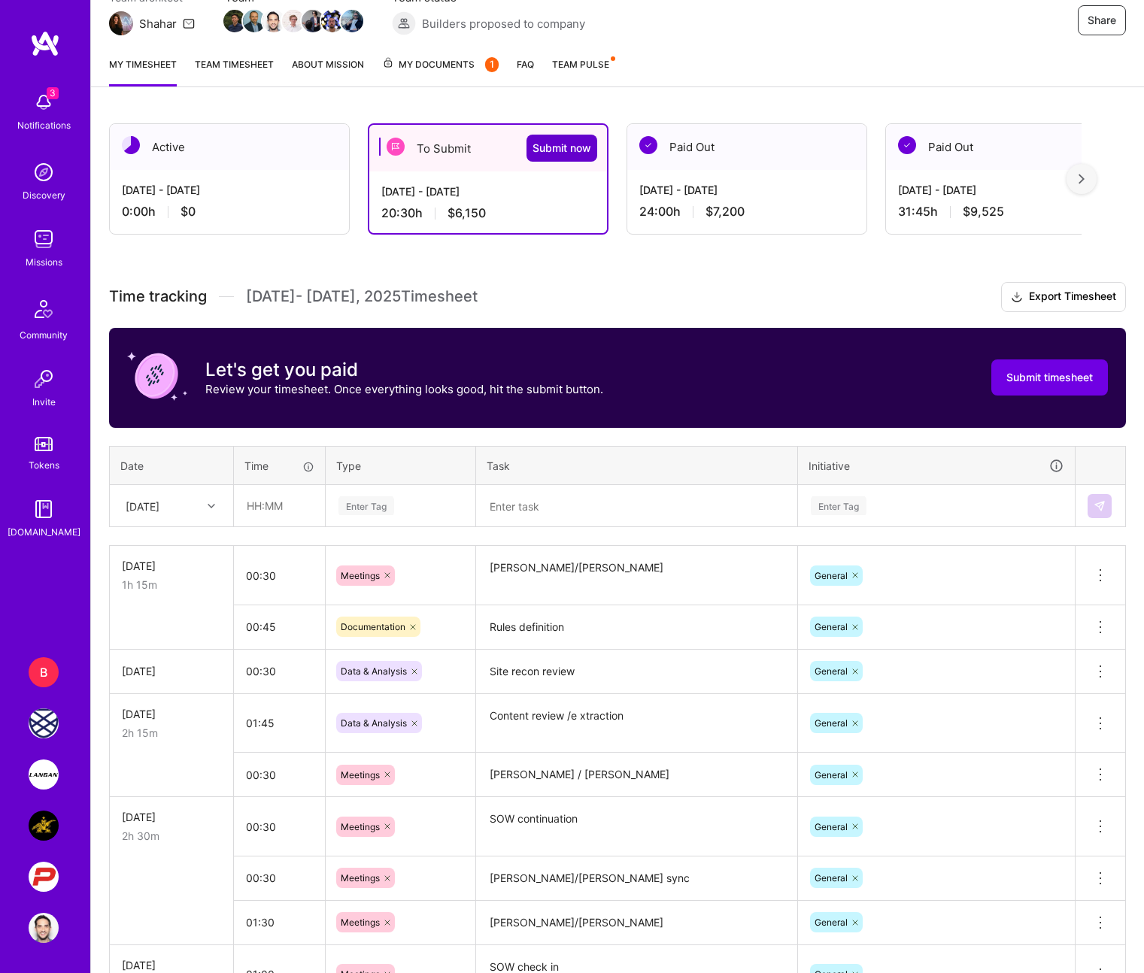
click at [571, 147] on span "Submit now" at bounding box center [562, 148] width 59 height 15
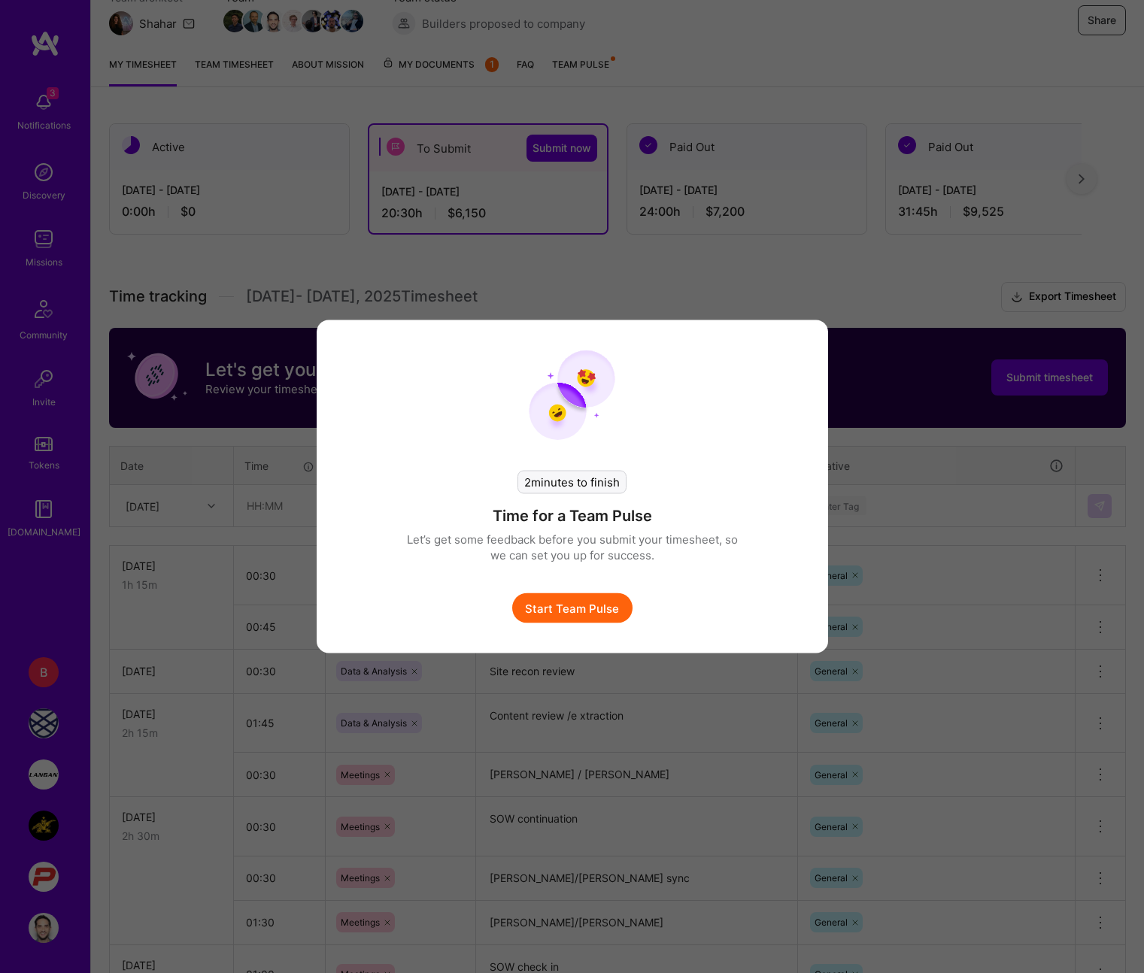
click at [597, 614] on button "Start Team Pulse" at bounding box center [572, 608] width 120 height 30
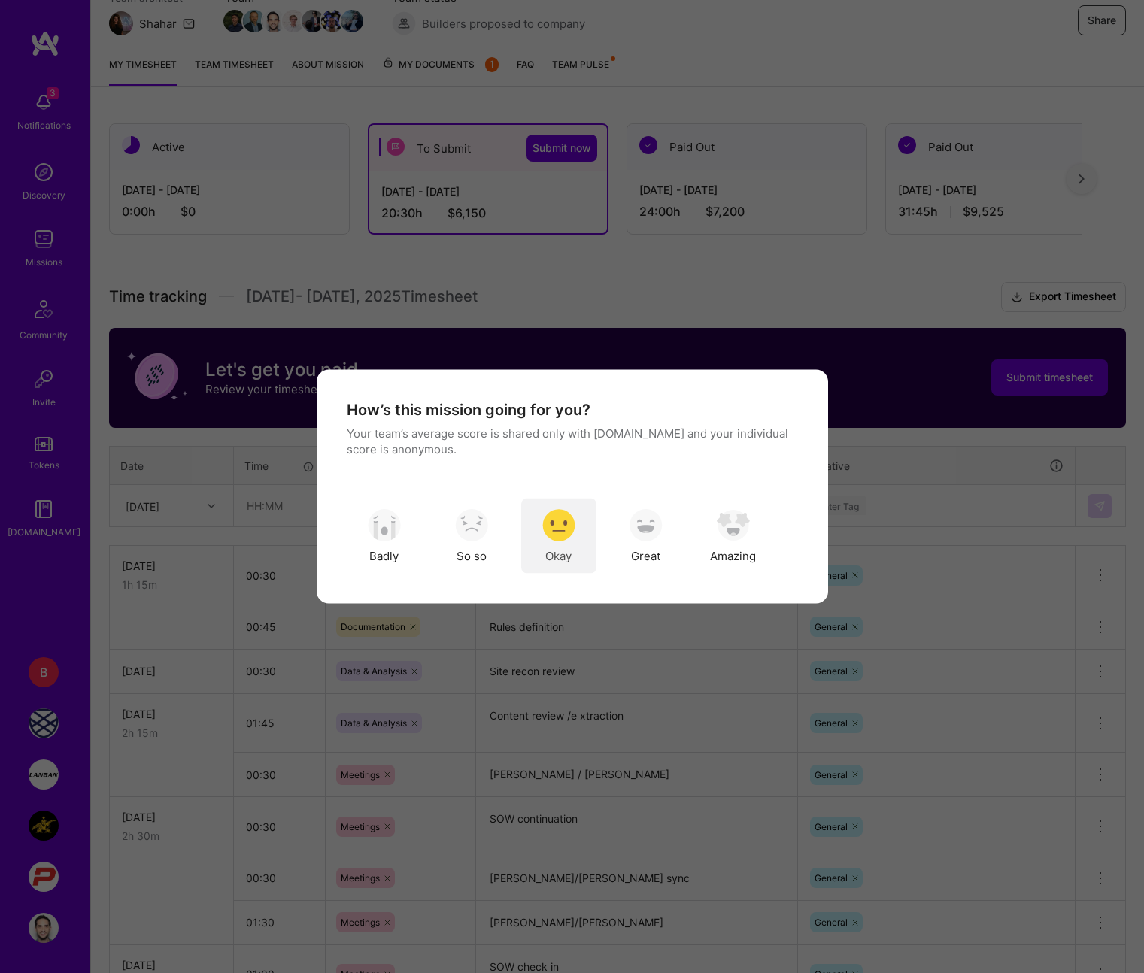
click at [546, 533] on img "modal" at bounding box center [558, 524] width 33 height 33
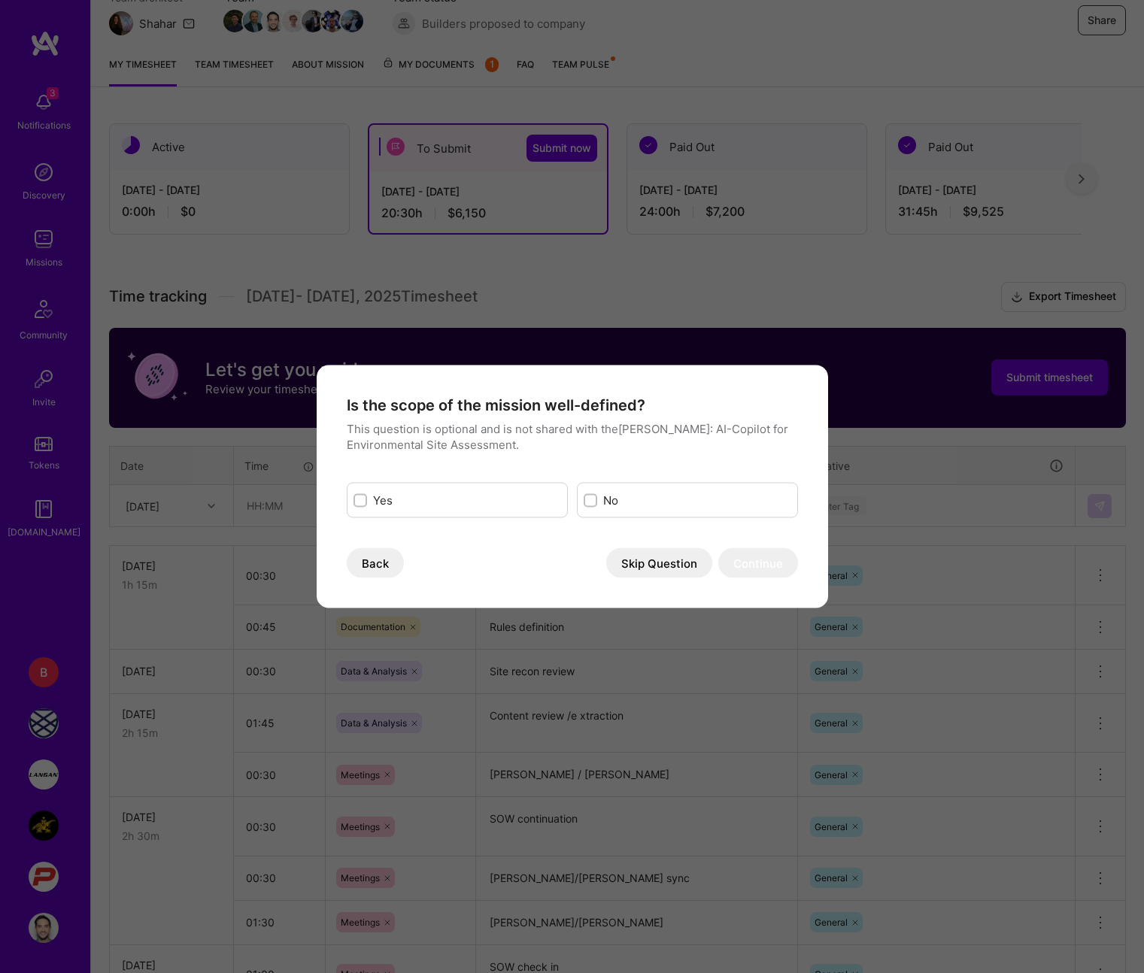
drag, startPoint x: 593, startPoint y: 500, endPoint x: 490, endPoint y: 492, distance: 104.1
click at [490, 492] on div "Yes No" at bounding box center [572, 500] width 451 height 35
click at [490, 493] on label "Yes" at bounding box center [467, 501] width 188 height 16
click at [367, 496] on input "modal" at bounding box center [362, 501] width 11 height 11
checkbox input "true"
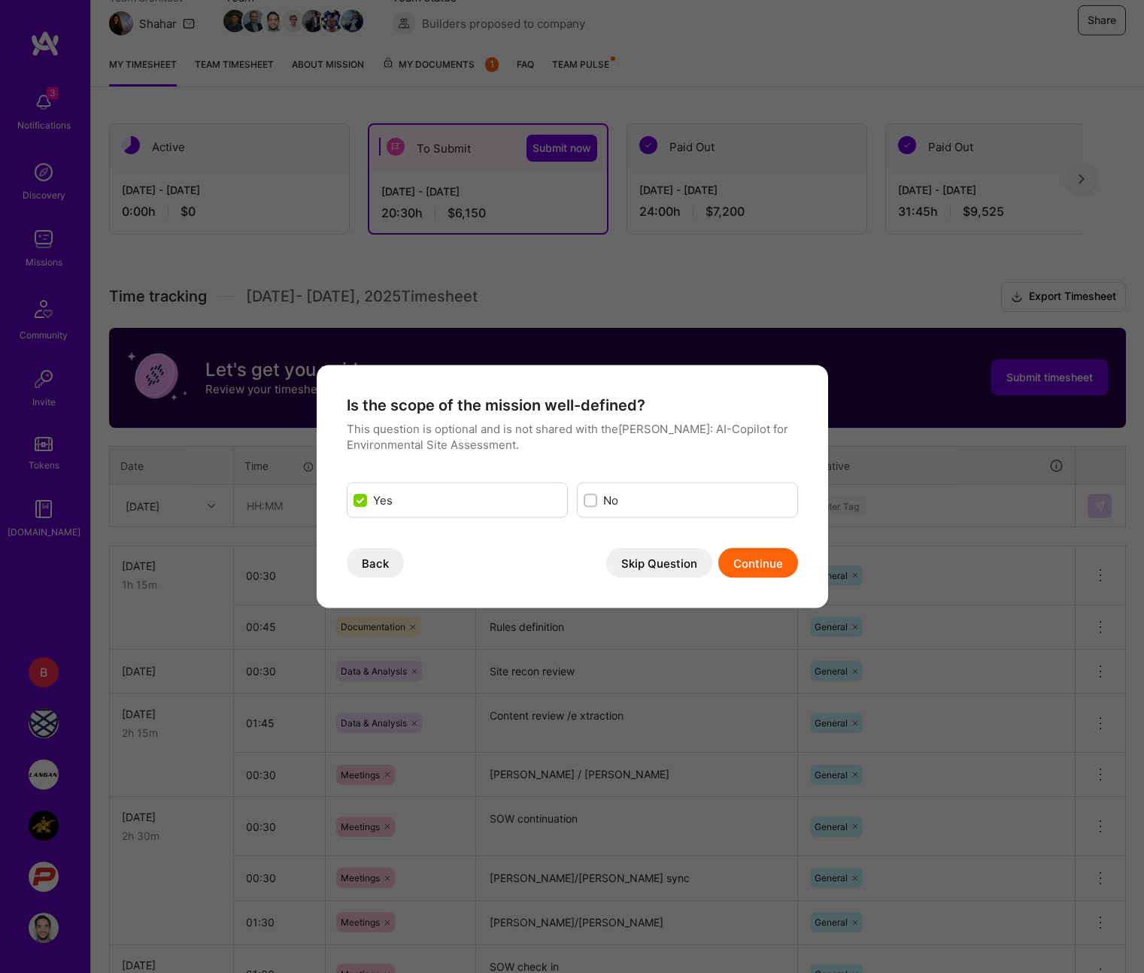
click at [769, 555] on button "Continue" at bounding box center [758, 563] width 80 height 30
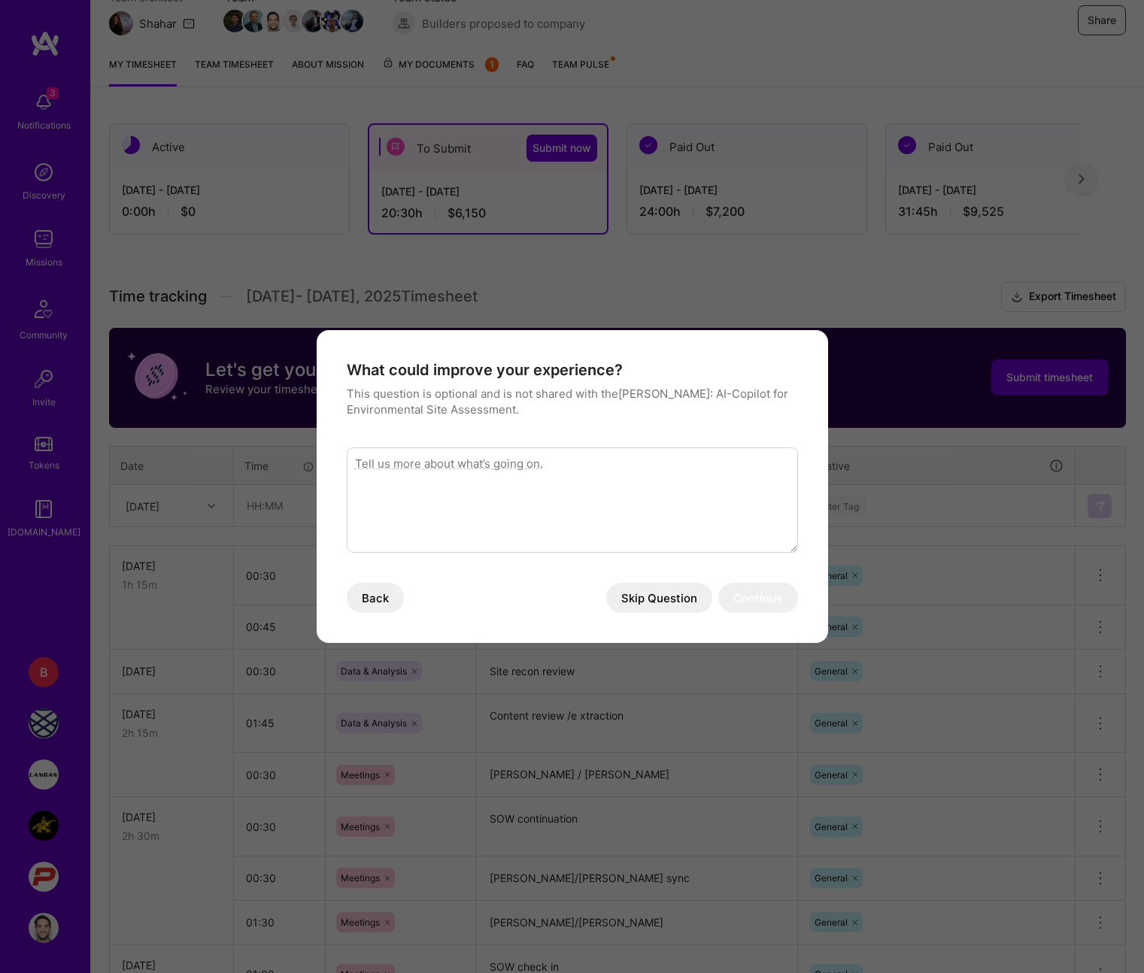
click at [666, 524] on textarea "modal" at bounding box center [572, 500] width 451 height 105
type textarea "I fear the technology is not set up in a way that we're able to make adjustment…"
click at [757, 592] on button "Continue" at bounding box center [758, 598] width 80 height 30
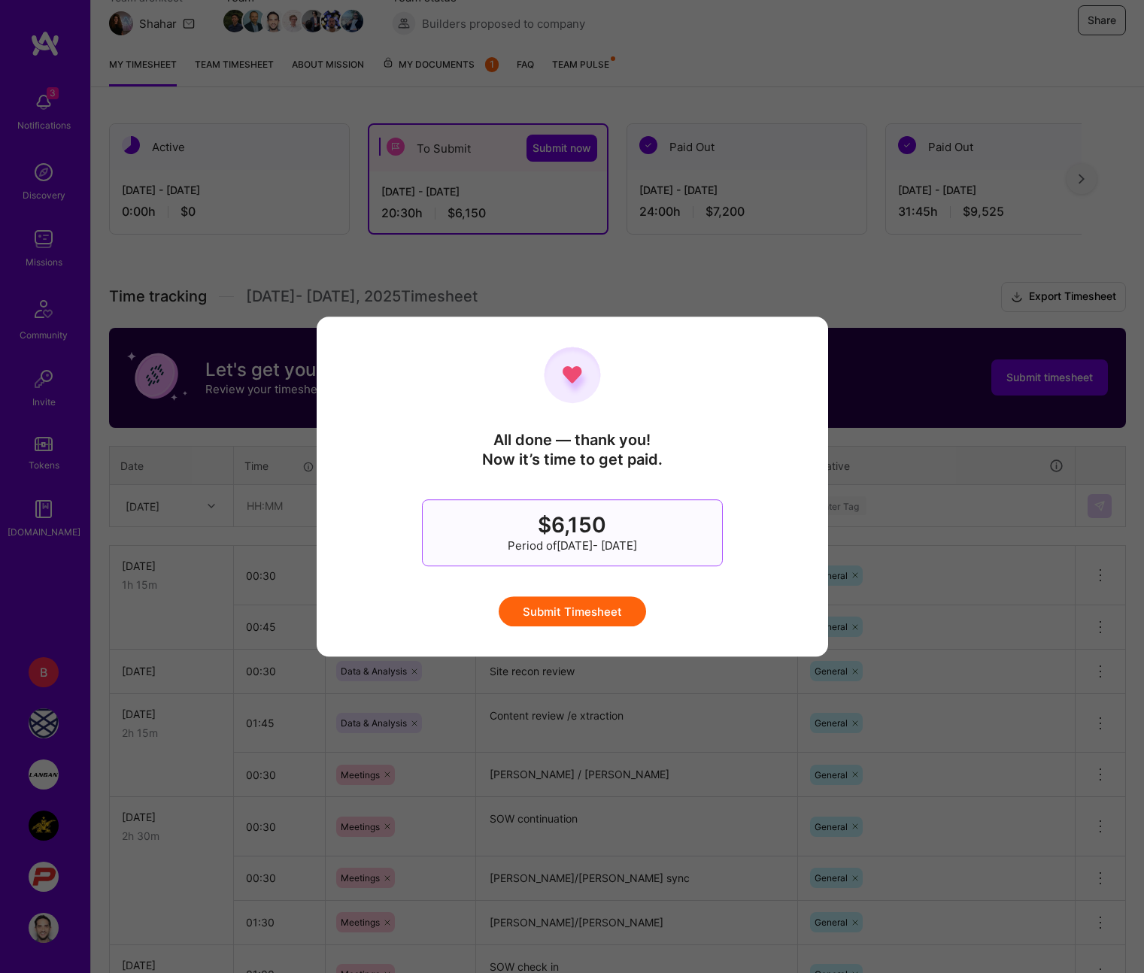
click at [612, 614] on button "Submit Timesheet" at bounding box center [572, 611] width 147 height 30
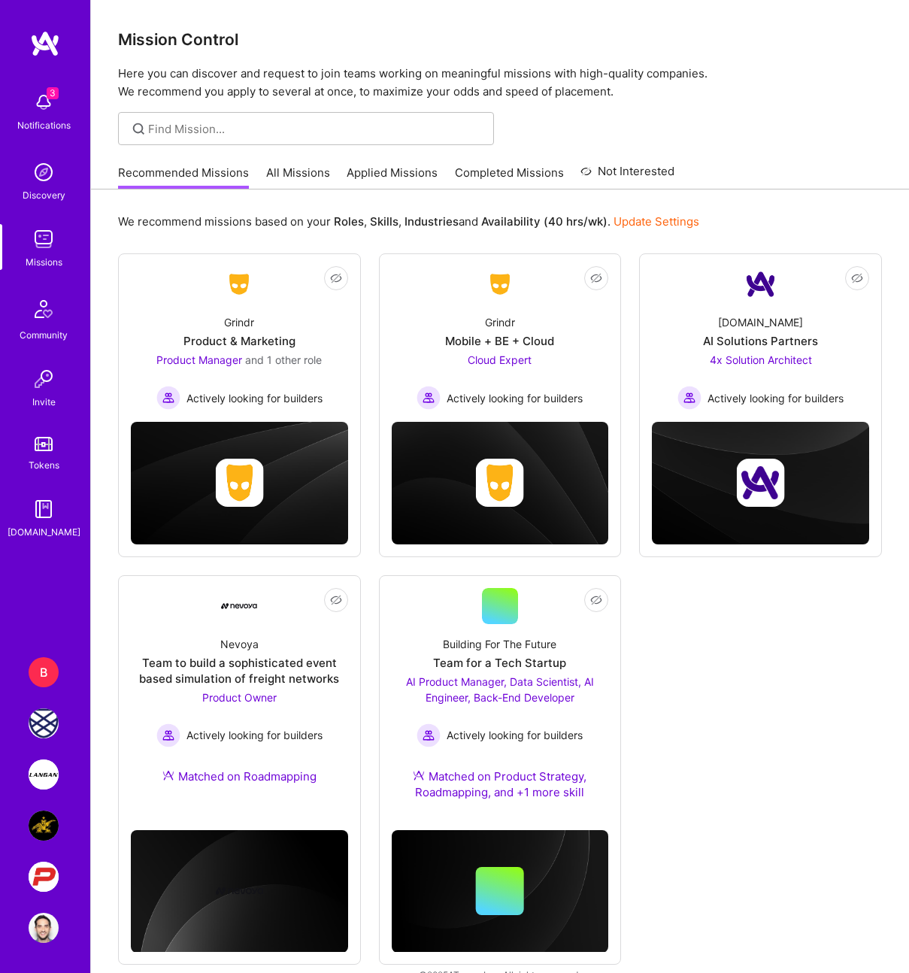
click at [51, 880] on img at bounding box center [44, 877] width 30 height 30
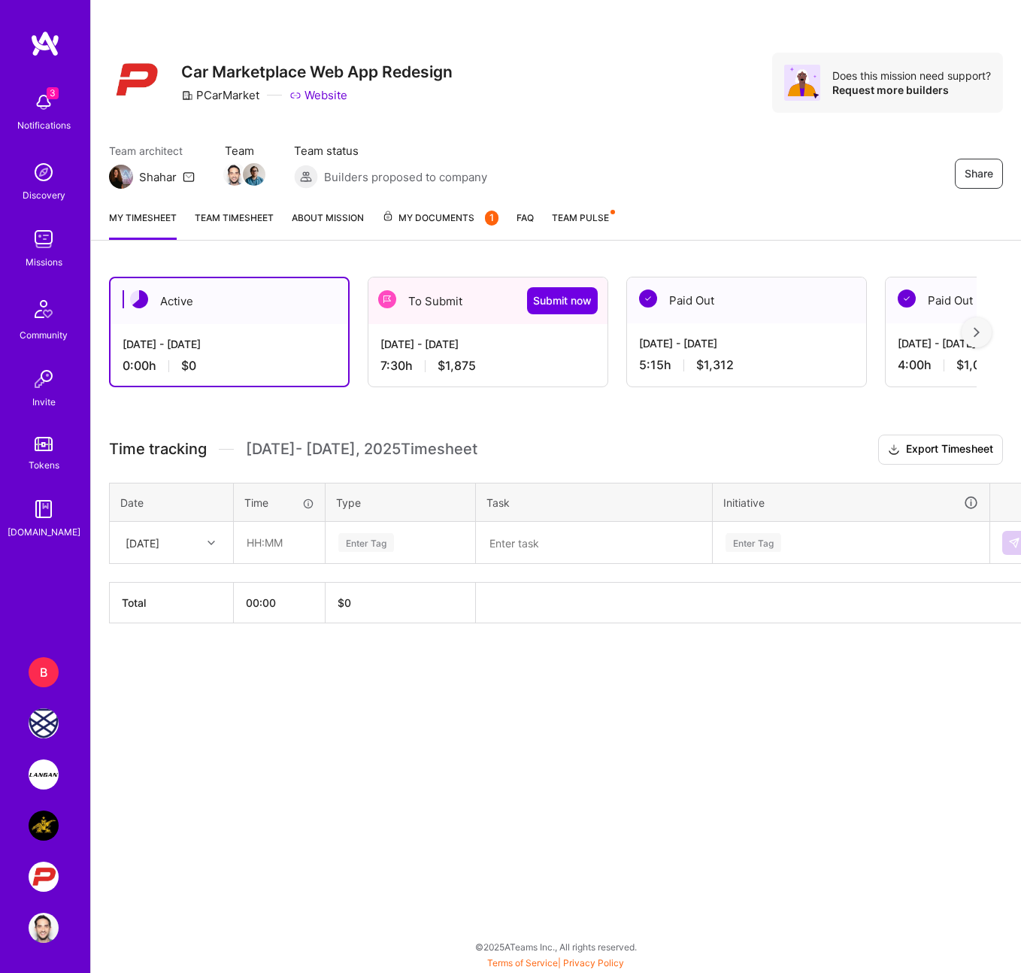
click at [557, 350] on div "[DATE] - [DATE]" at bounding box center [488, 344] width 215 height 16
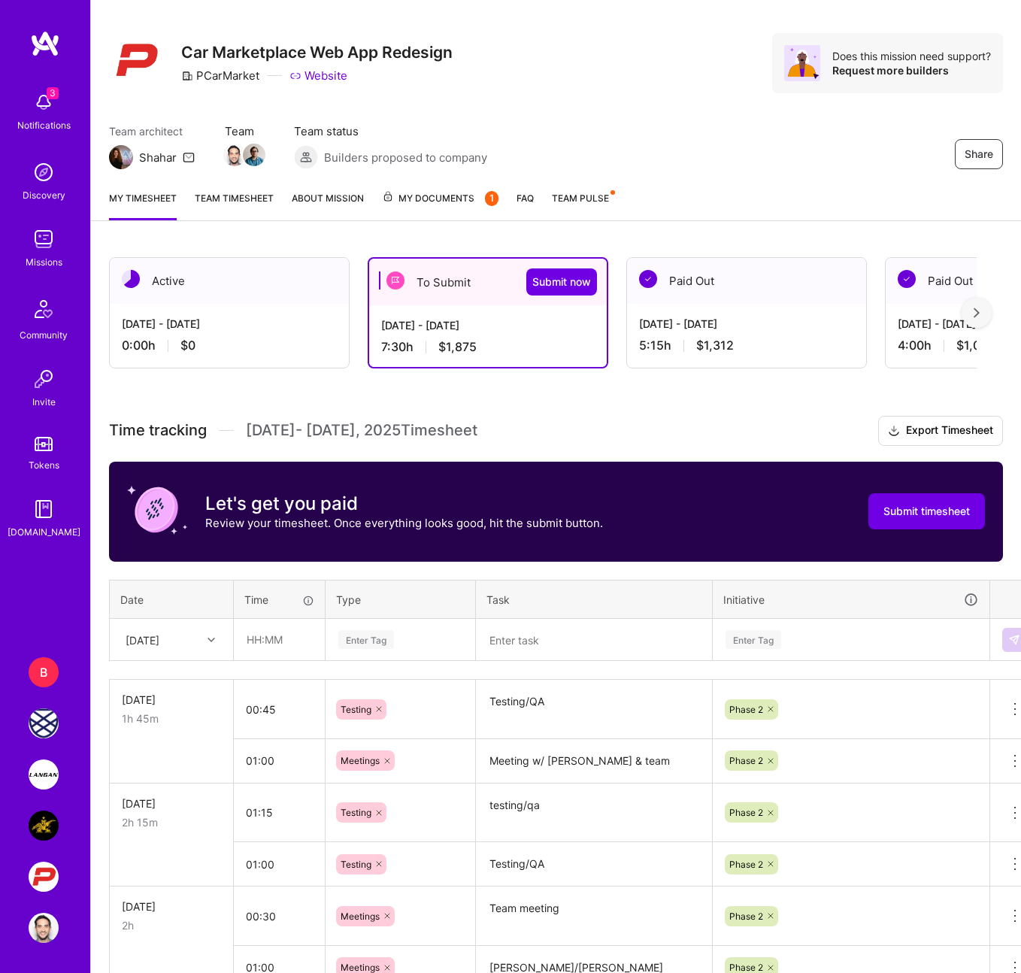
scroll to position [22, 0]
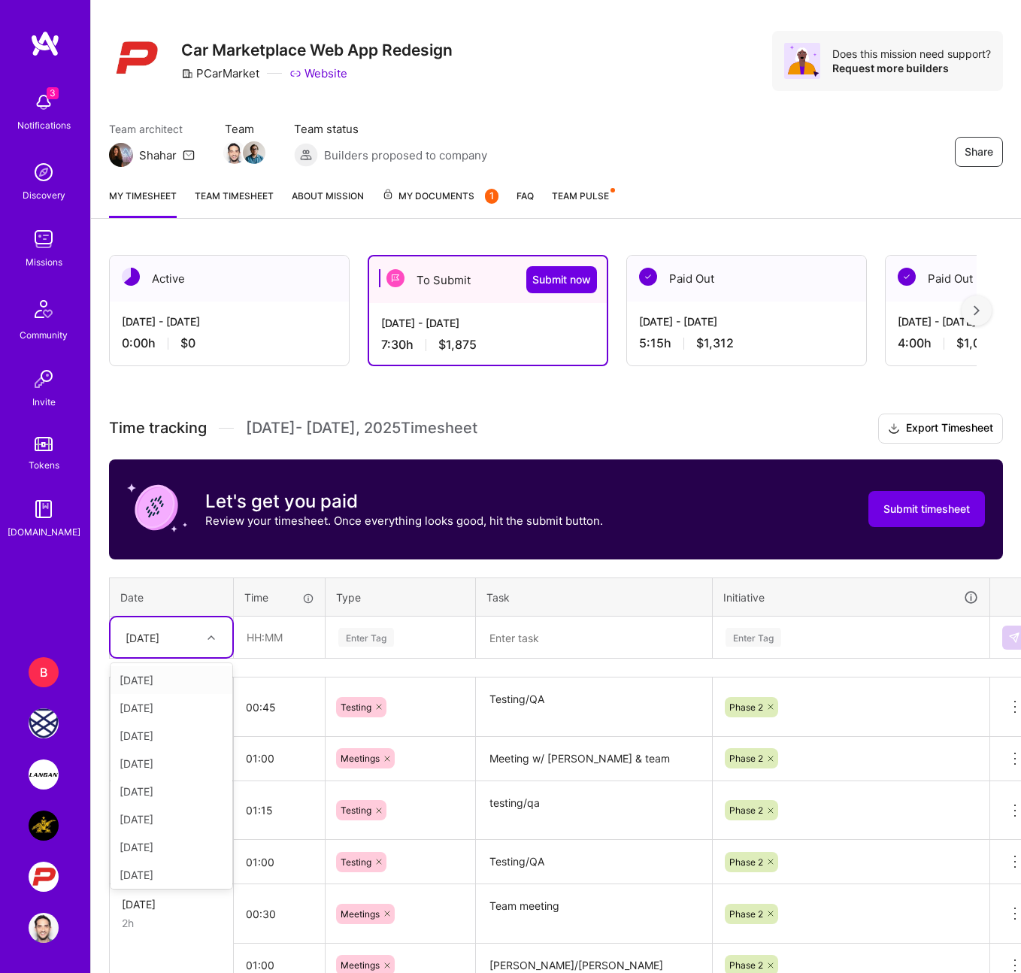
click at [214, 642] on div at bounding box center [213, 638] width 23 height 20
click at [153, 766] on div "[DATE]" at bounding box center [172, 764] width 122 height 28
click at [266, 625] on input "text" at bounding box center [280, 637] width 90 height 40
type input "04:00"
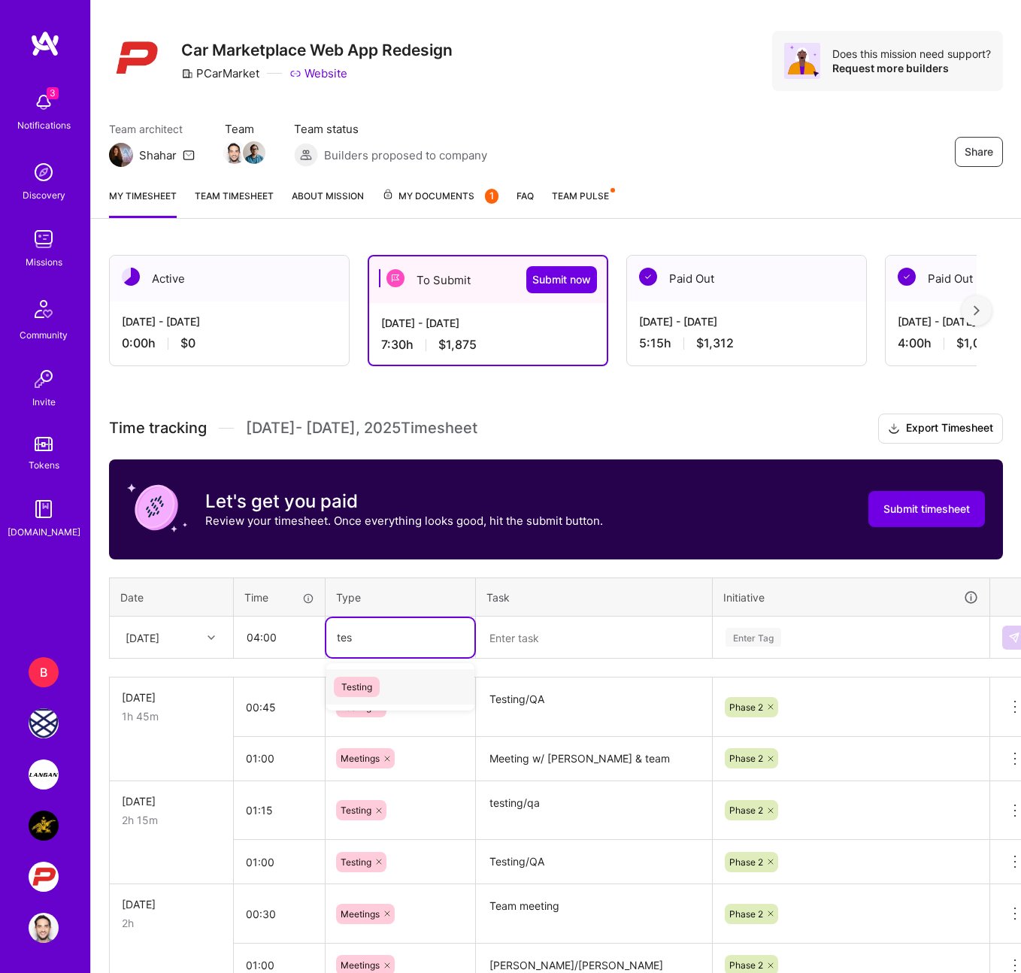
type input "test"
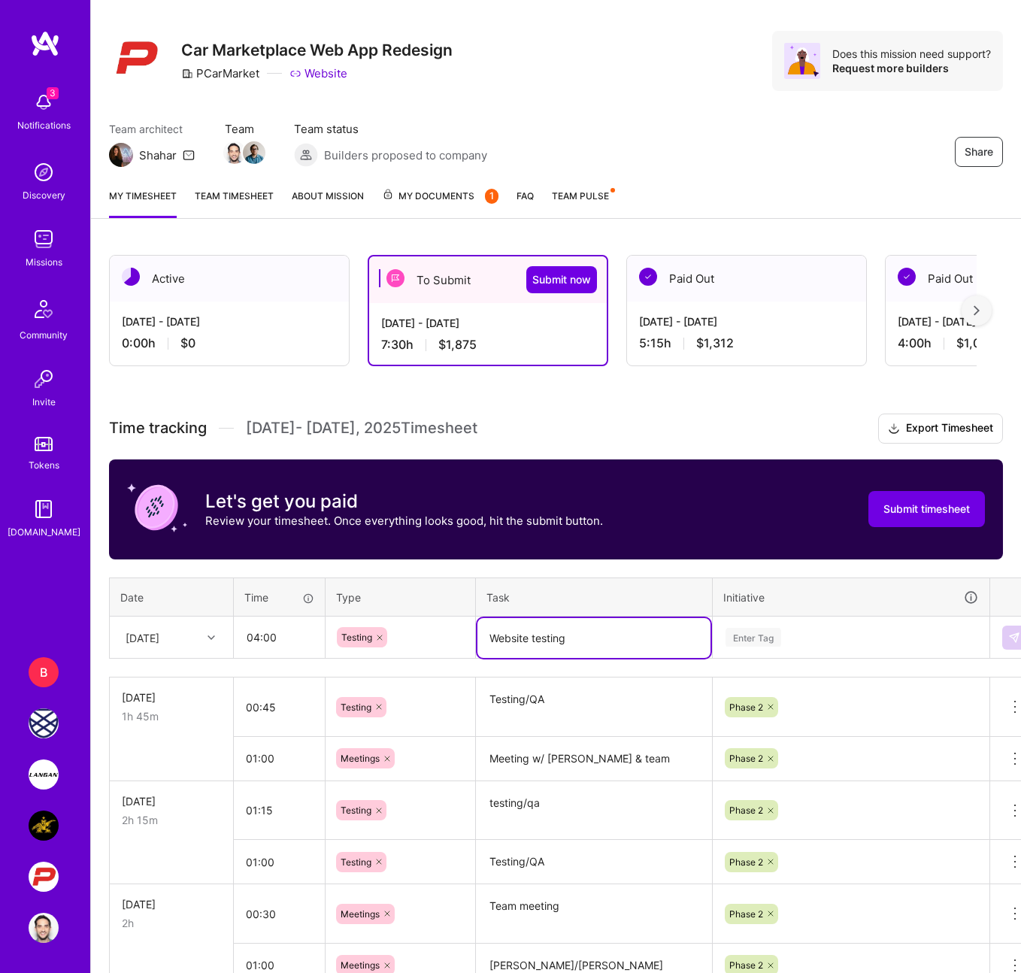
type textarea "Website testing"
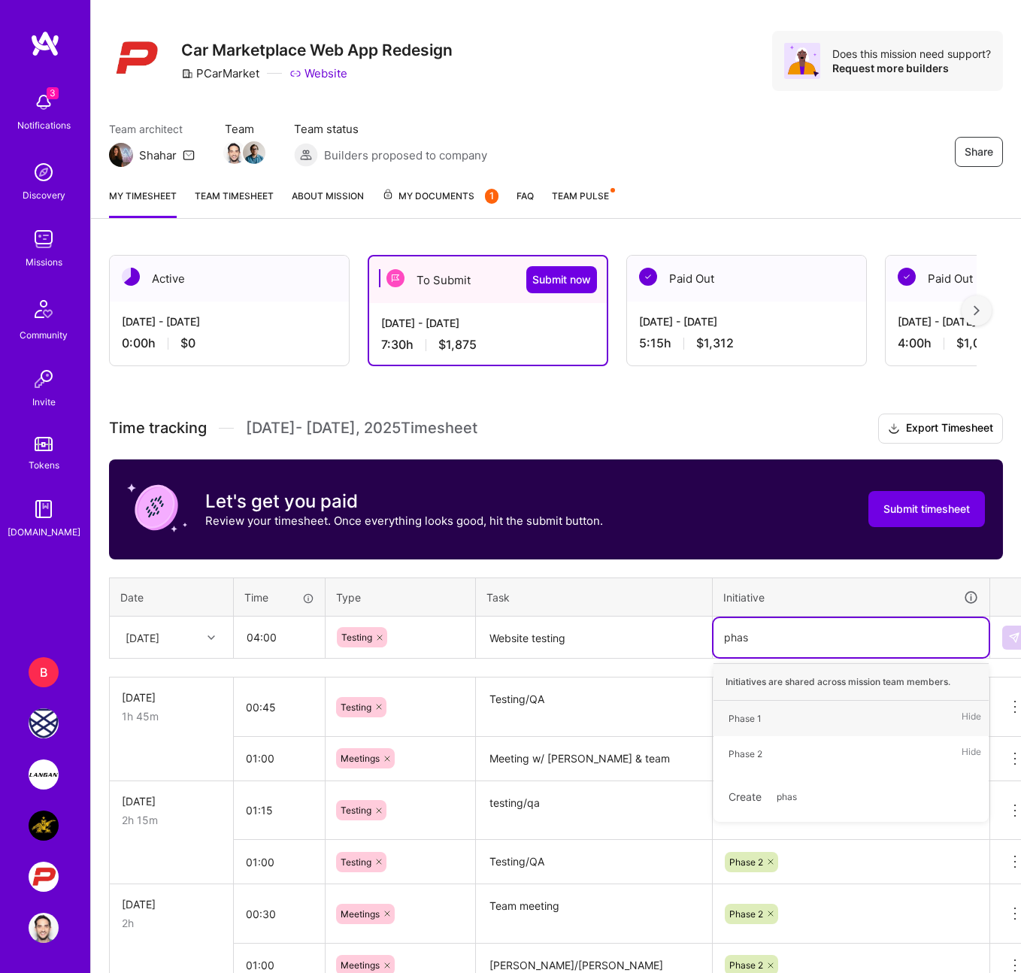
type input "phase"
type input "phase 2"
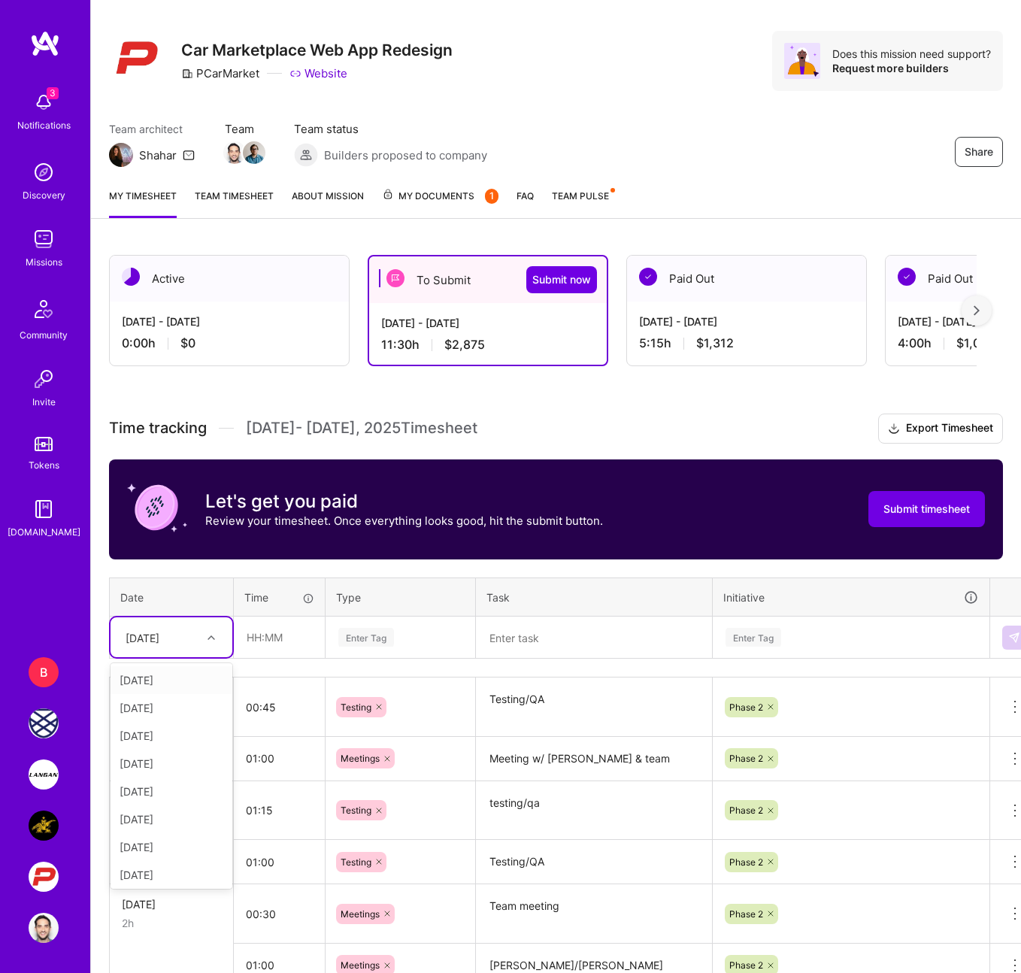
click at [217, 631] on div at bounding box center [213, 638] width 23 height 20
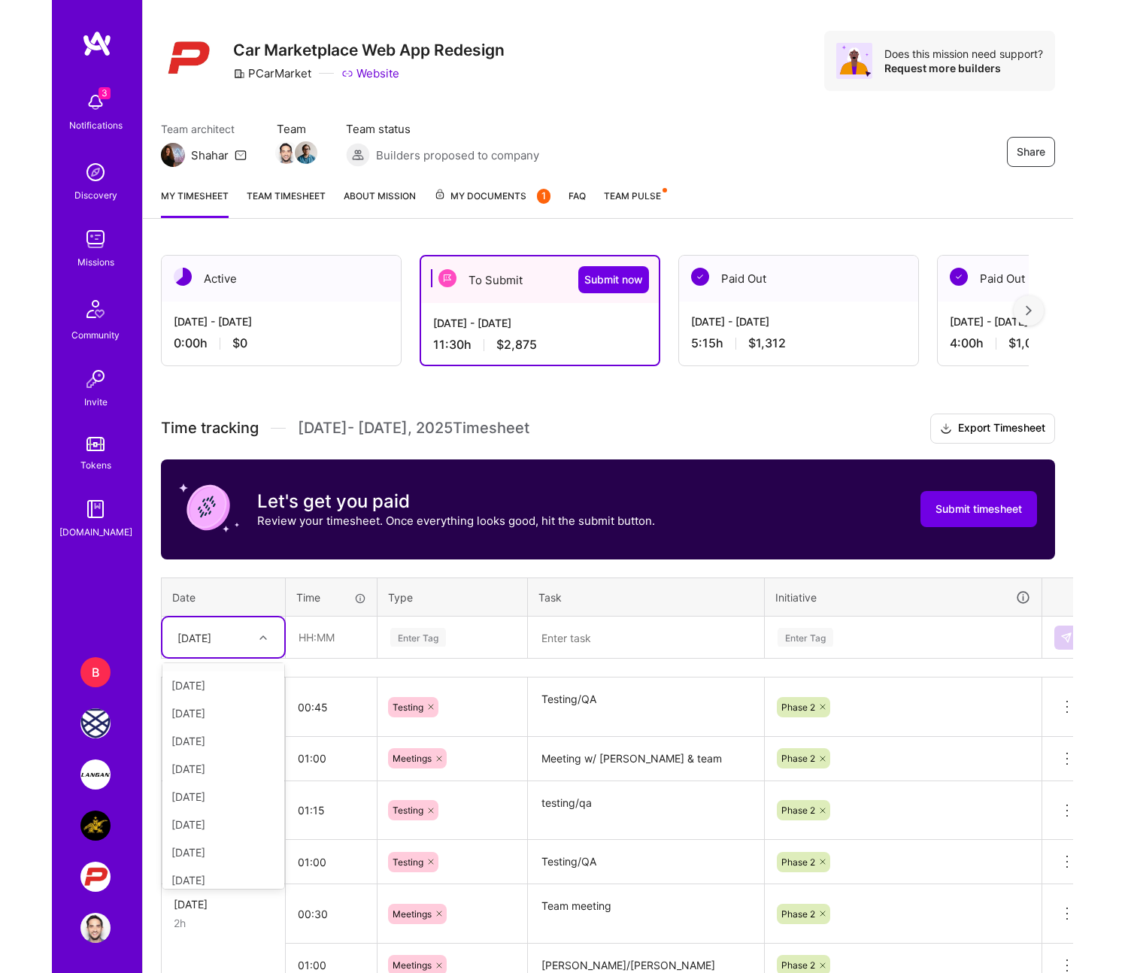
scroll to position [170, 0]
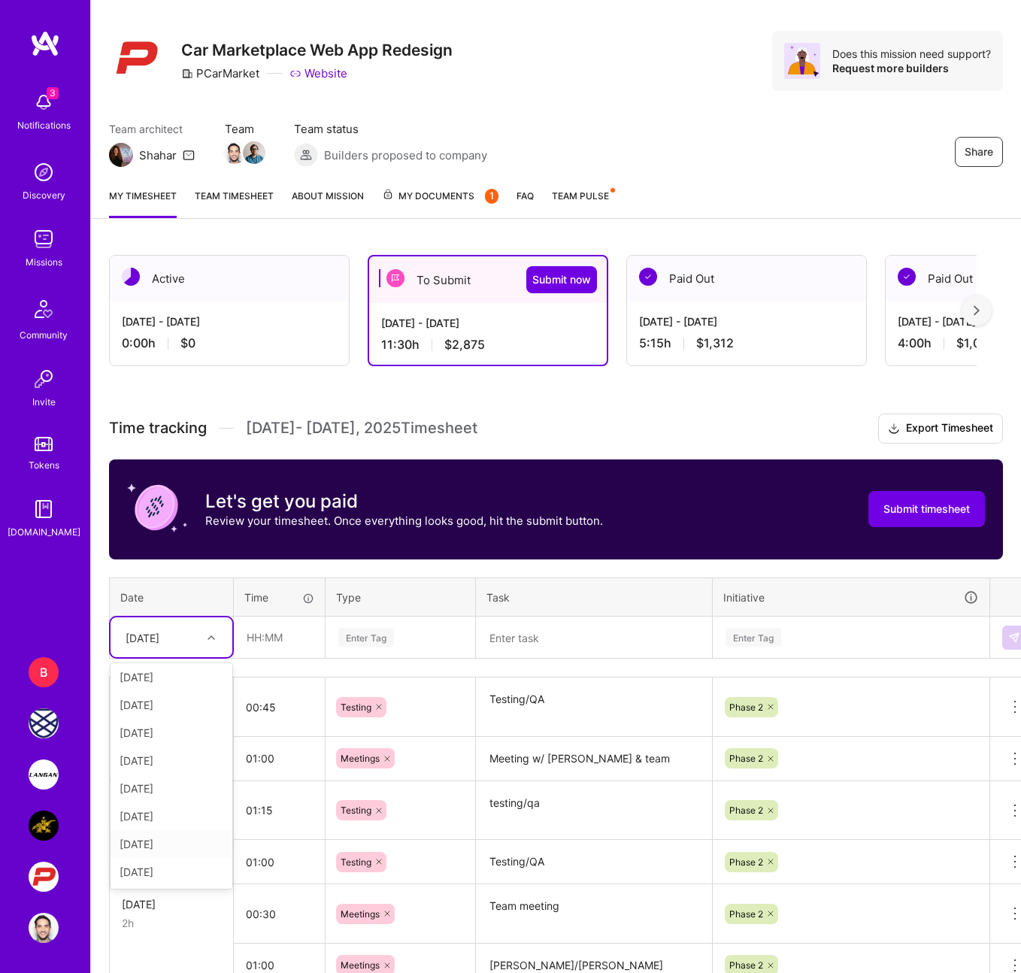
click at [179, 846] on div "[DATE]" at bounding box center [172, 844] width 122 height 28
click at [273, 642] on input "text" at bounding box center [280, 637] width 90 height 40
type input "00:30"
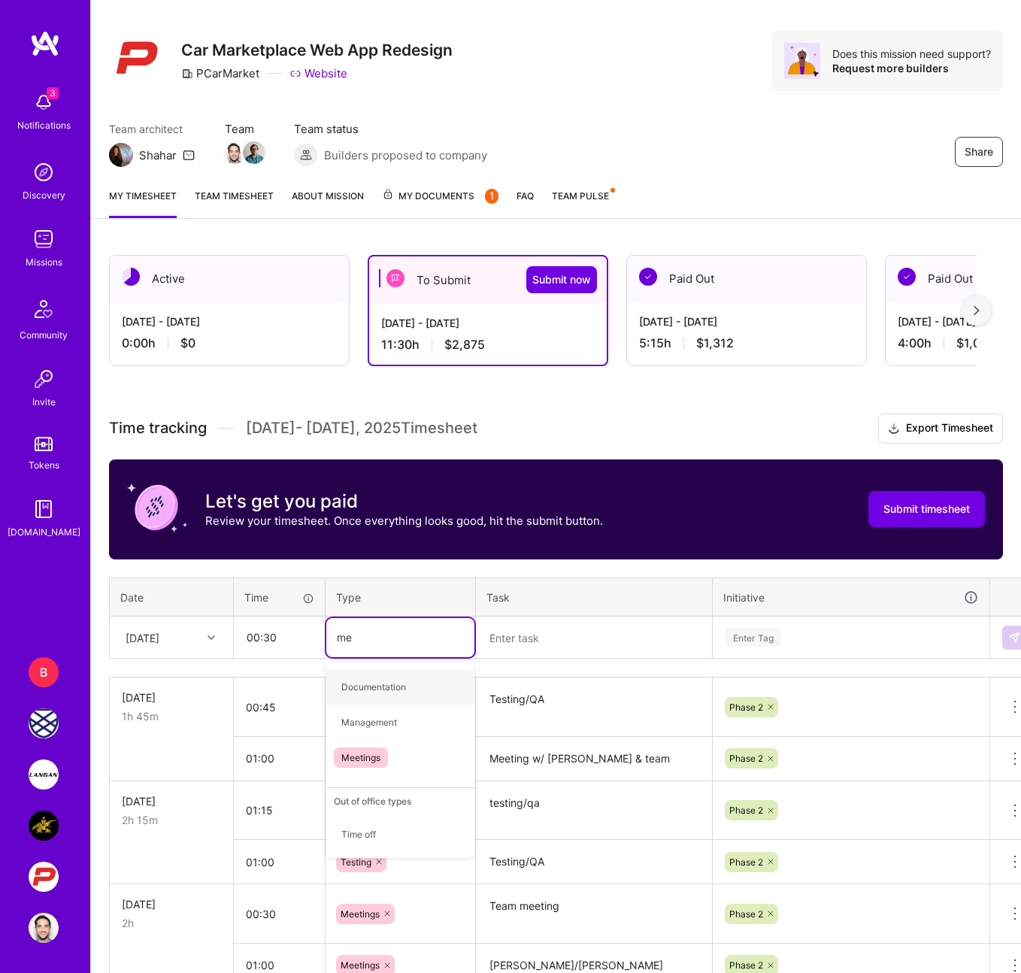
type input "mee"
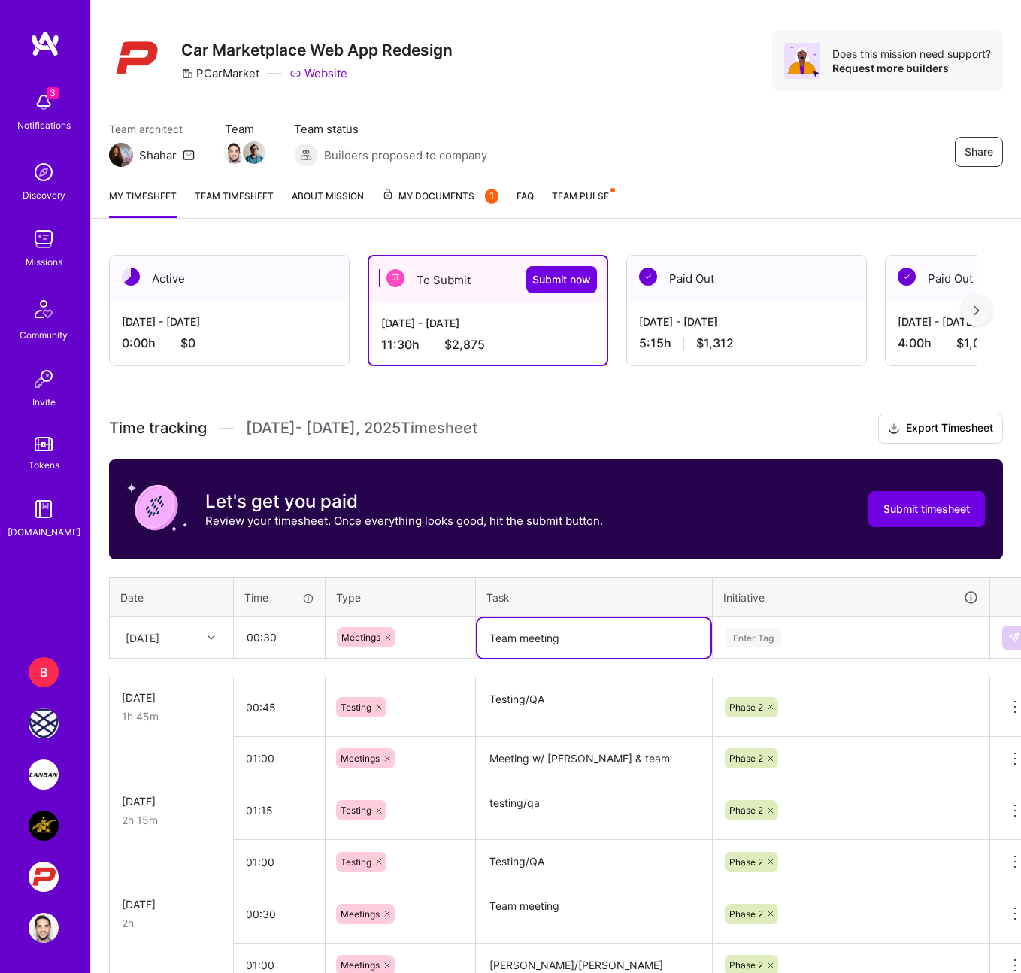
type textarea "Team meeting"
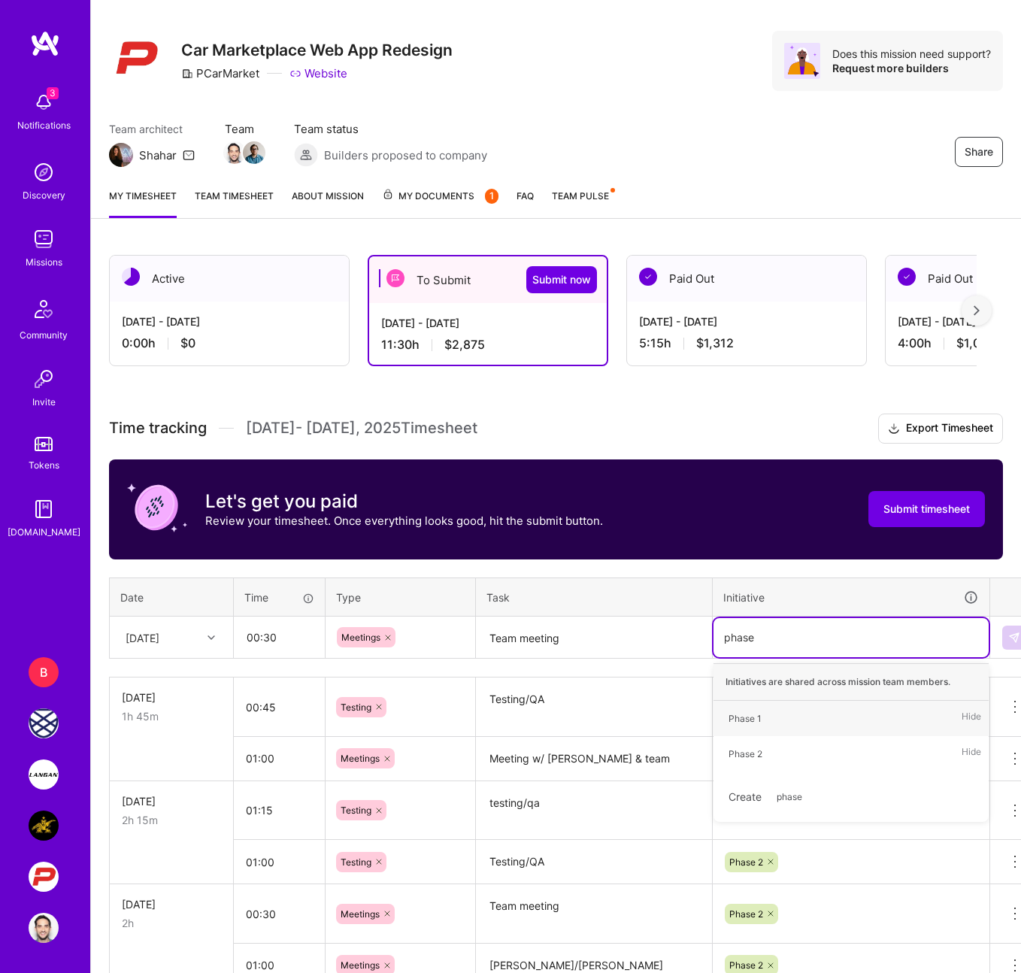
type input "phase 2"
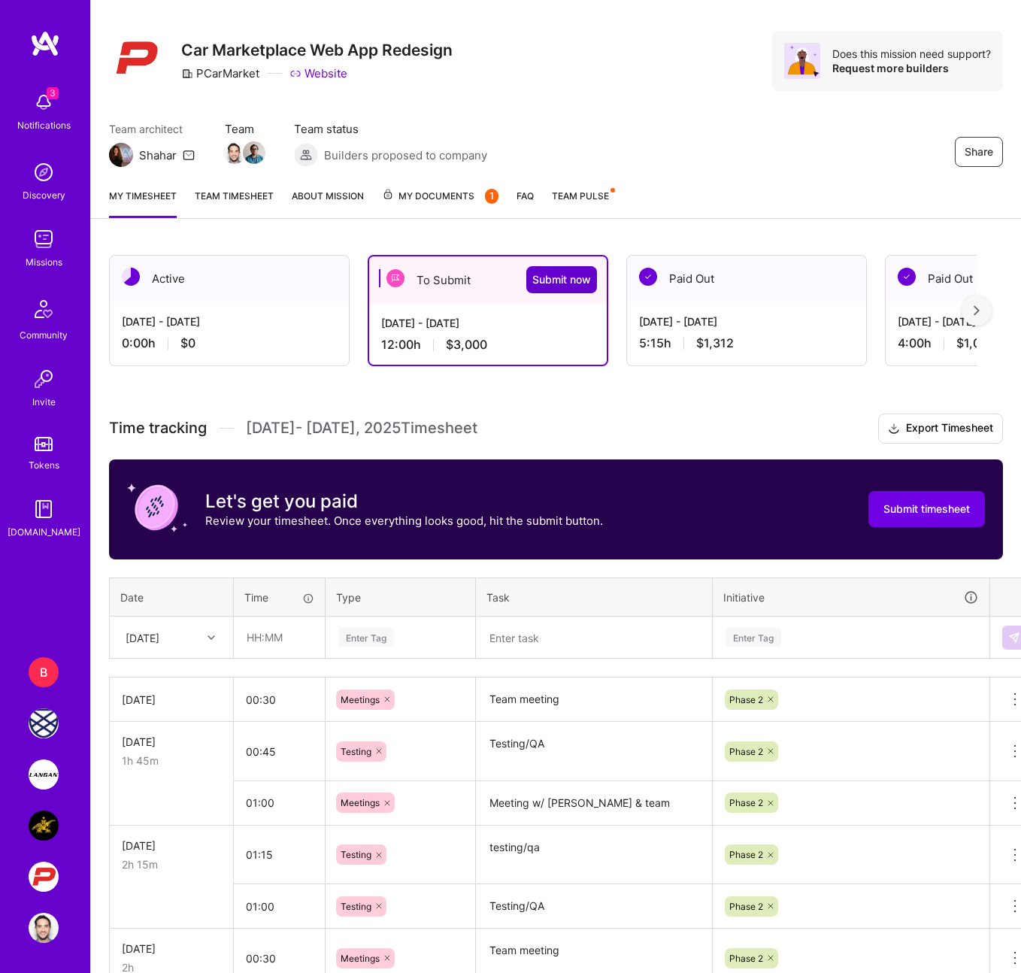
click at [568, 270] on button "Submit now" at bounding box center [561, 279] width 71 height 27
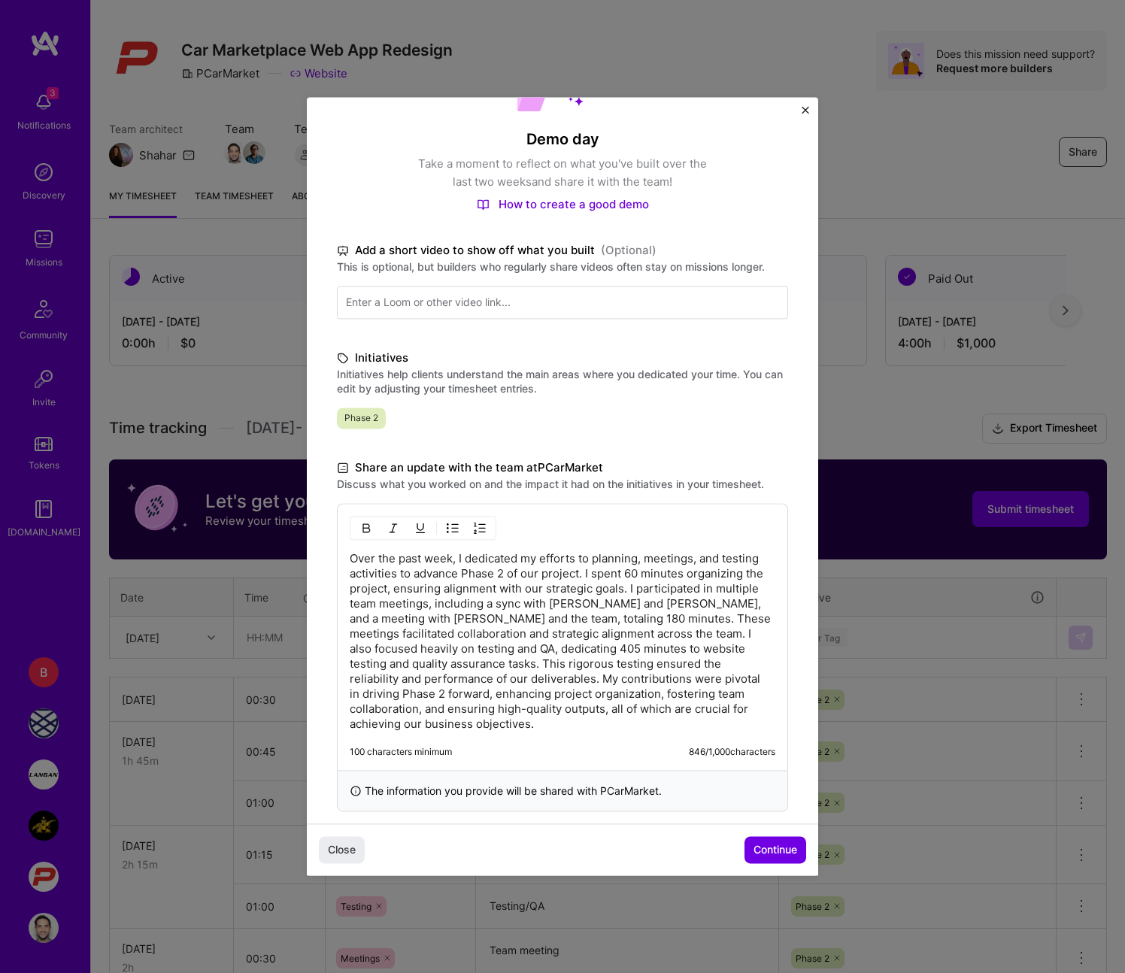
scroll to position [126, 0]
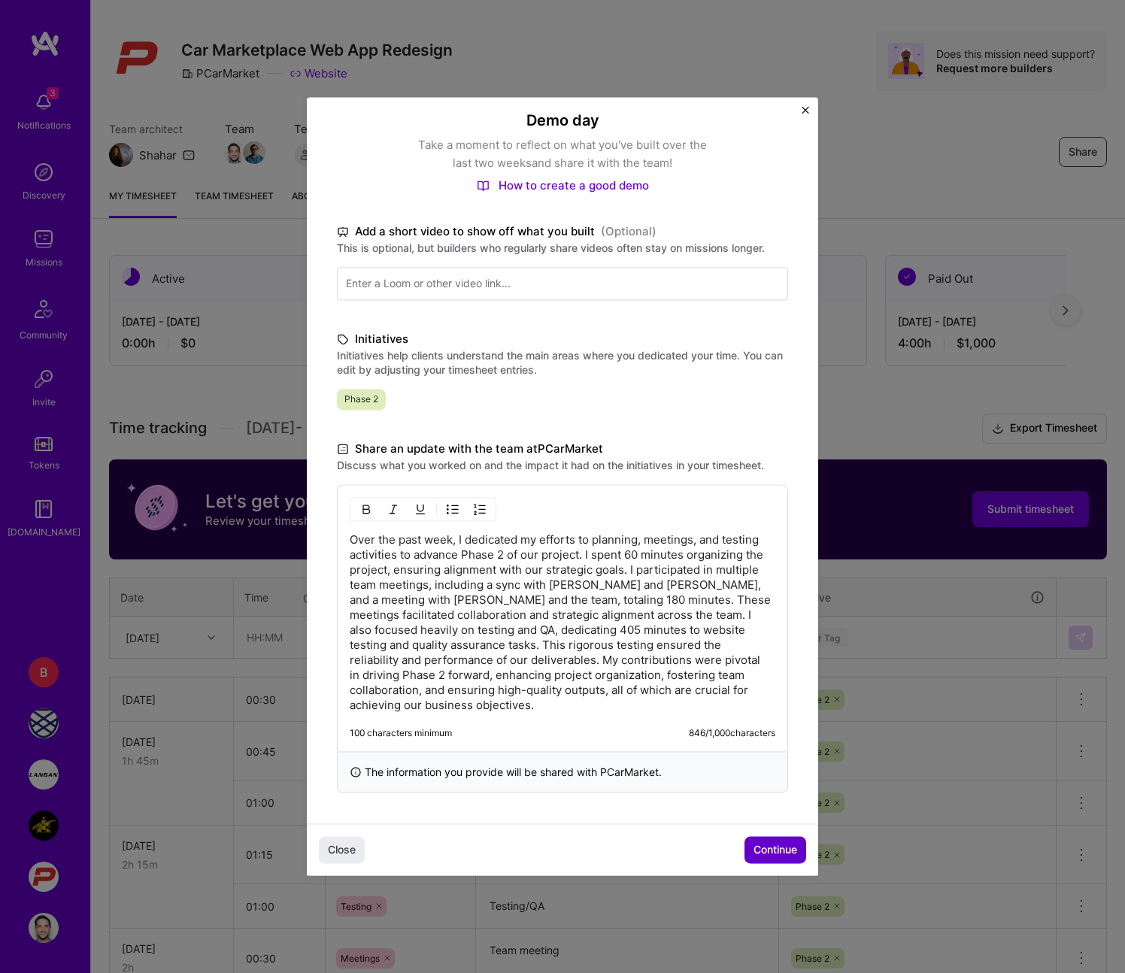
click at [766, 847] on span "Continue" at bounding box center [776, 850] width 44 height 15
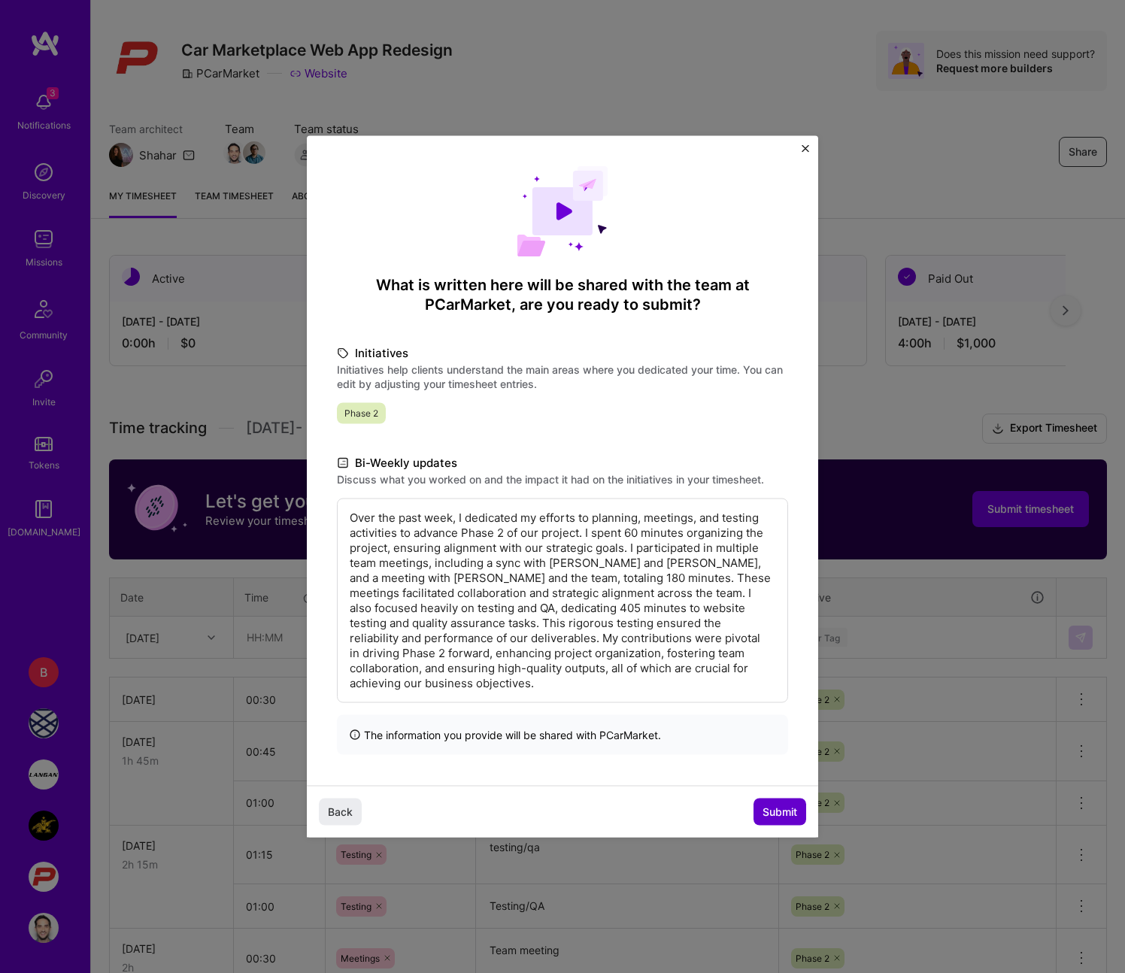
scroll to position [0, 0]
click at [763, 808] on span "Submit" at bounding box center [780, 811] width 35 height 15
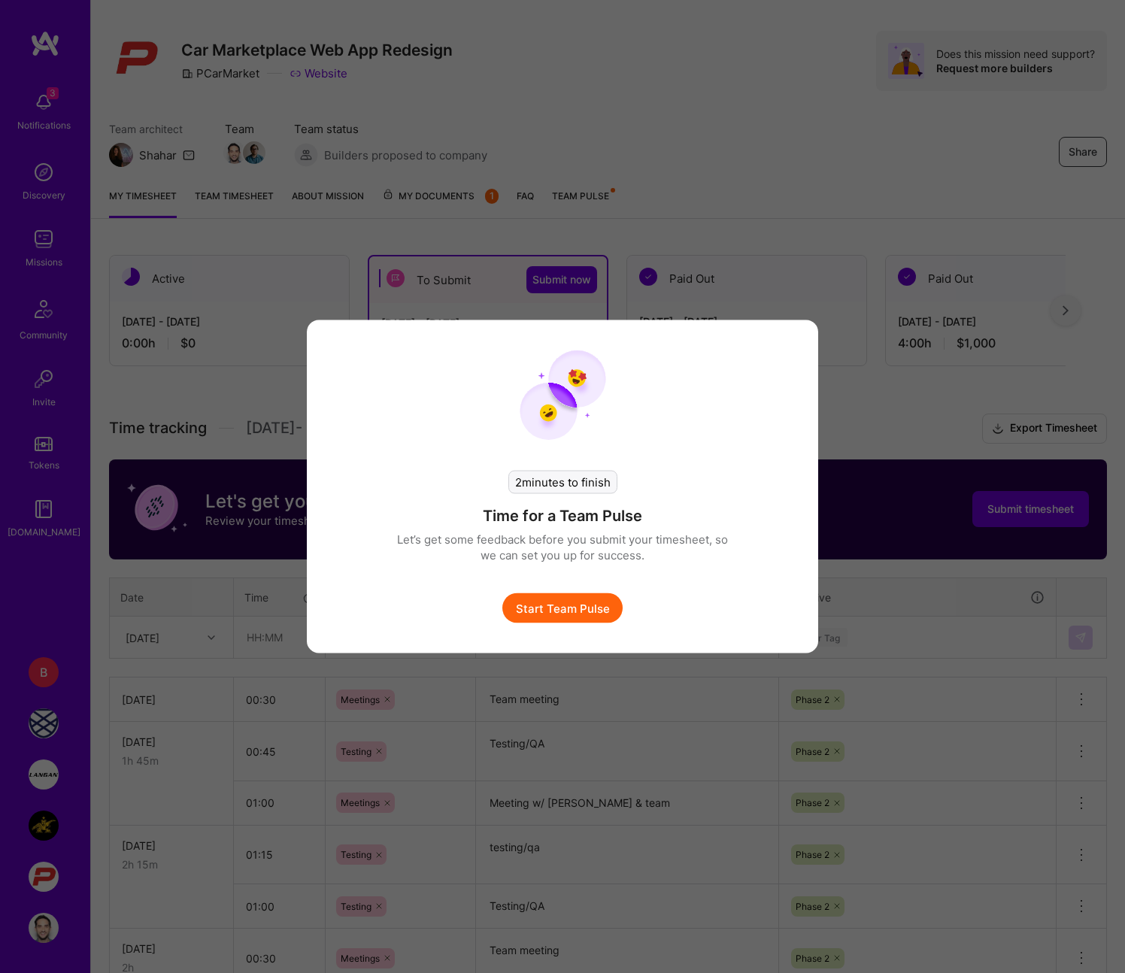
click at [559, 610] on button "Start Team Pulse" at bounding box center [562, 608] width 120 height 30
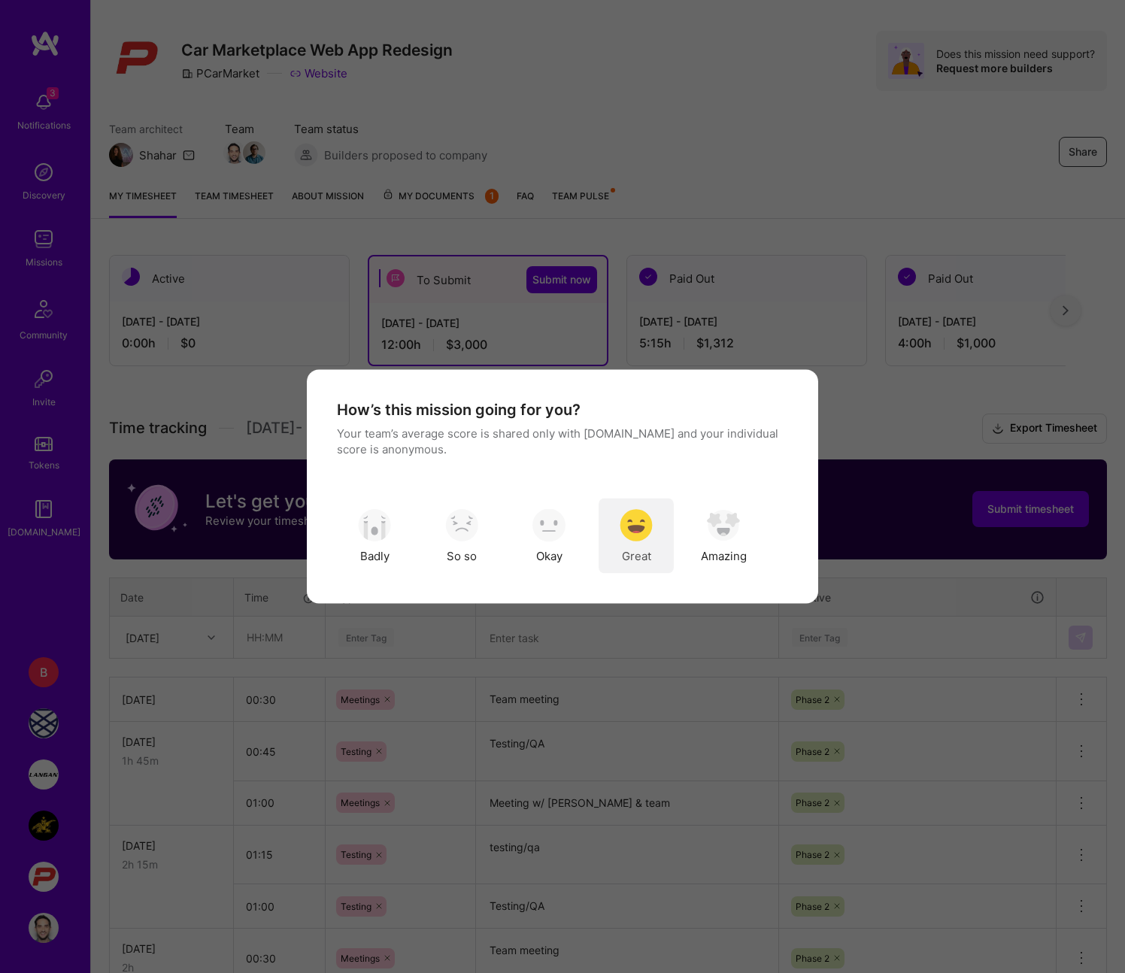
click at [656, 539] on div "Great" at bounding box center [636, 536] width 75 height 75
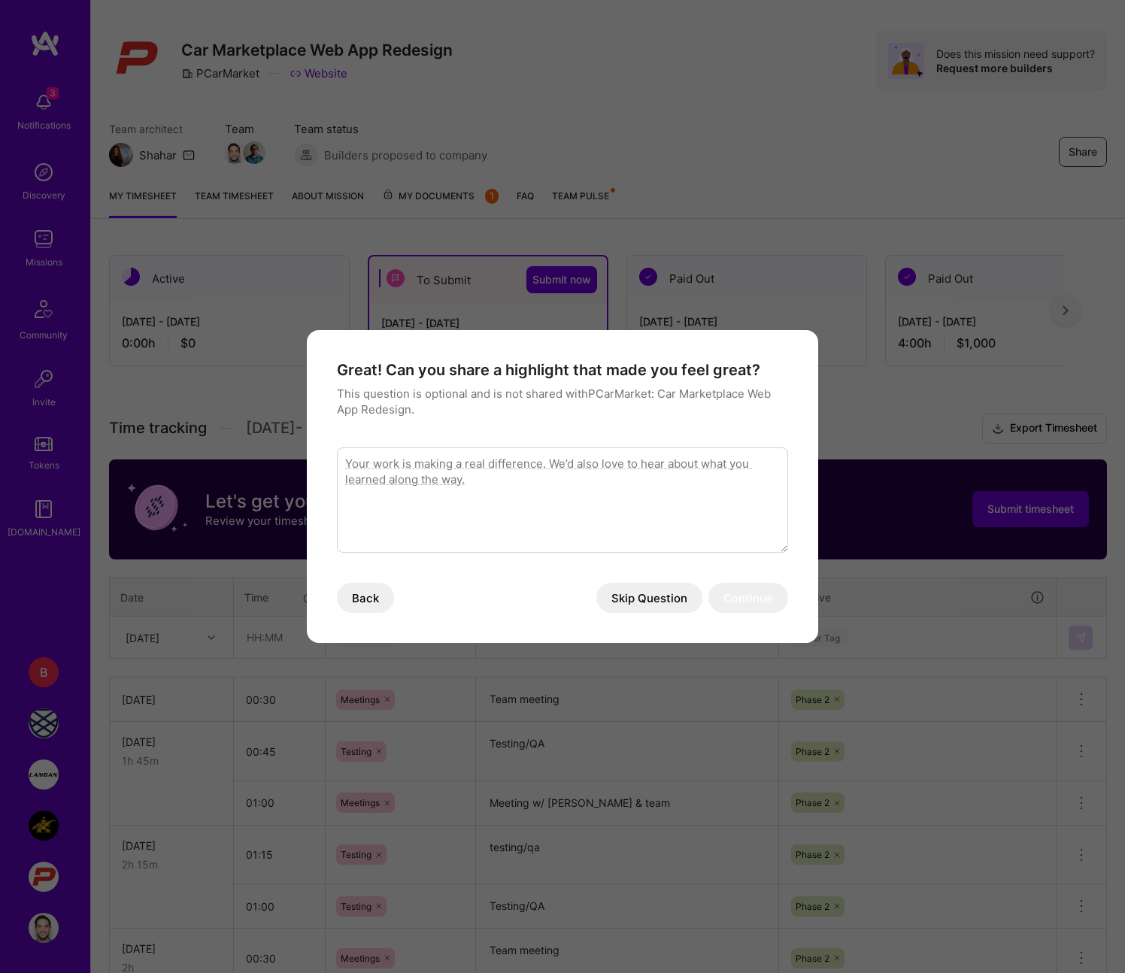
click at [639, 612] on button "Skip Question" at bounding box center [649, 598] width 106 height 30
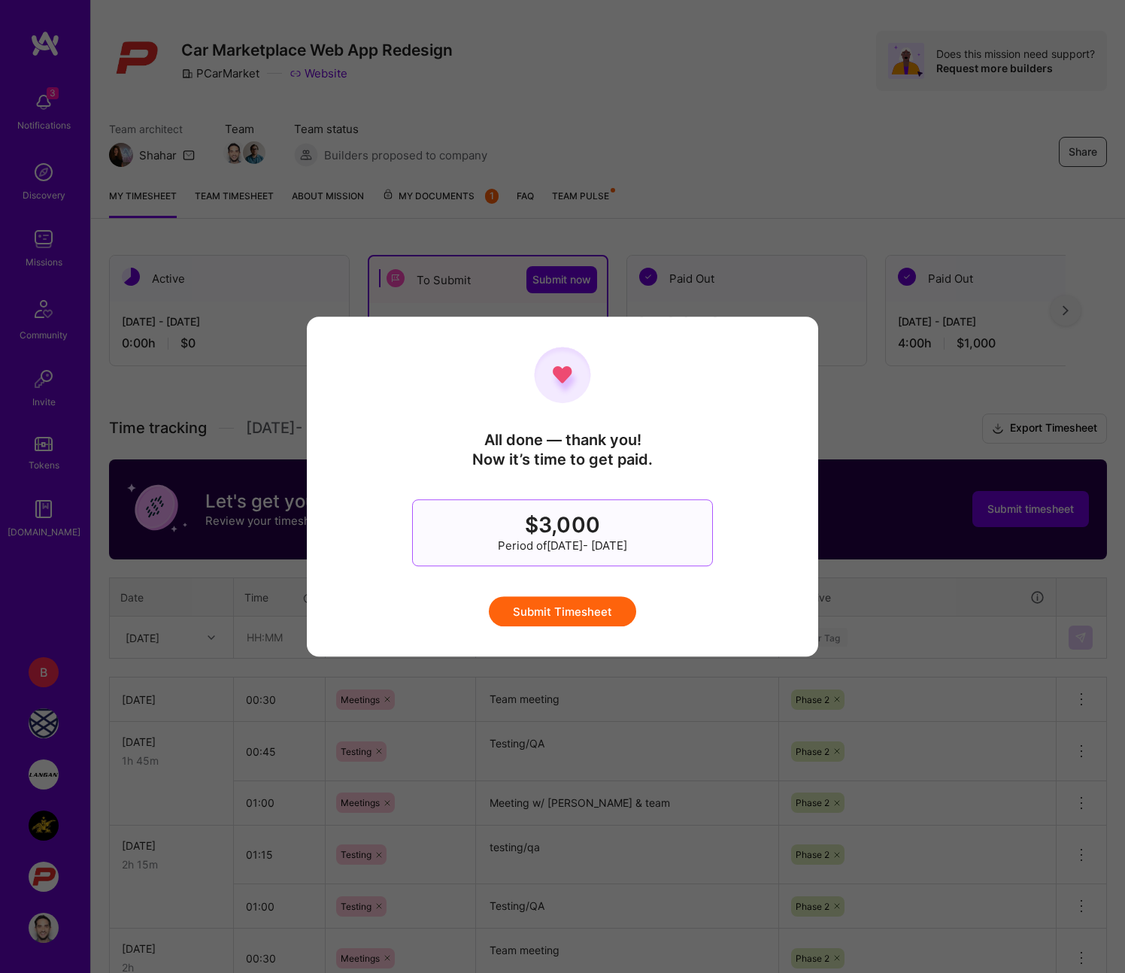
click at [596, 613] on button "Submit Timesheet" at bounding box center [562, 611] width 147 height 30
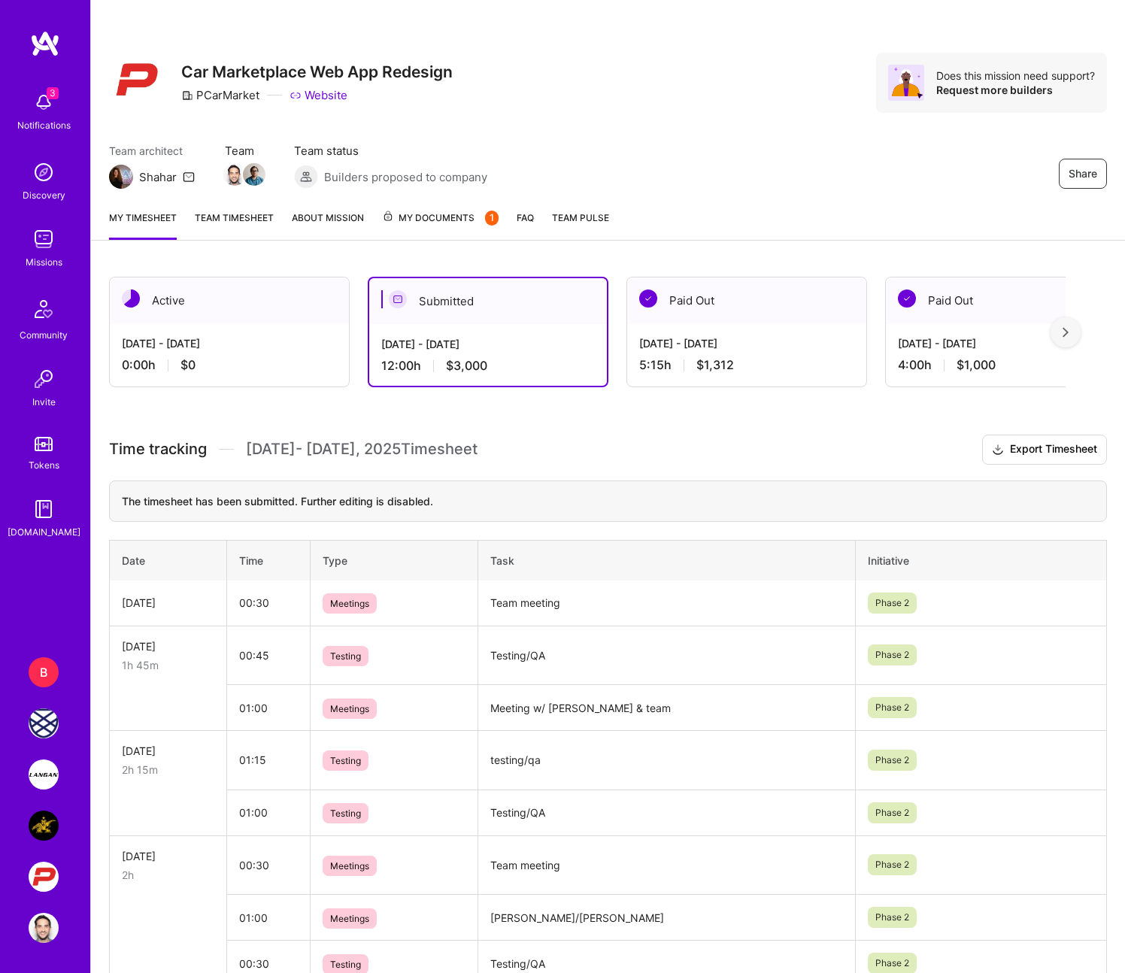
click at [56, 827] on img at bounding box center [44, 826] width 30 height 30
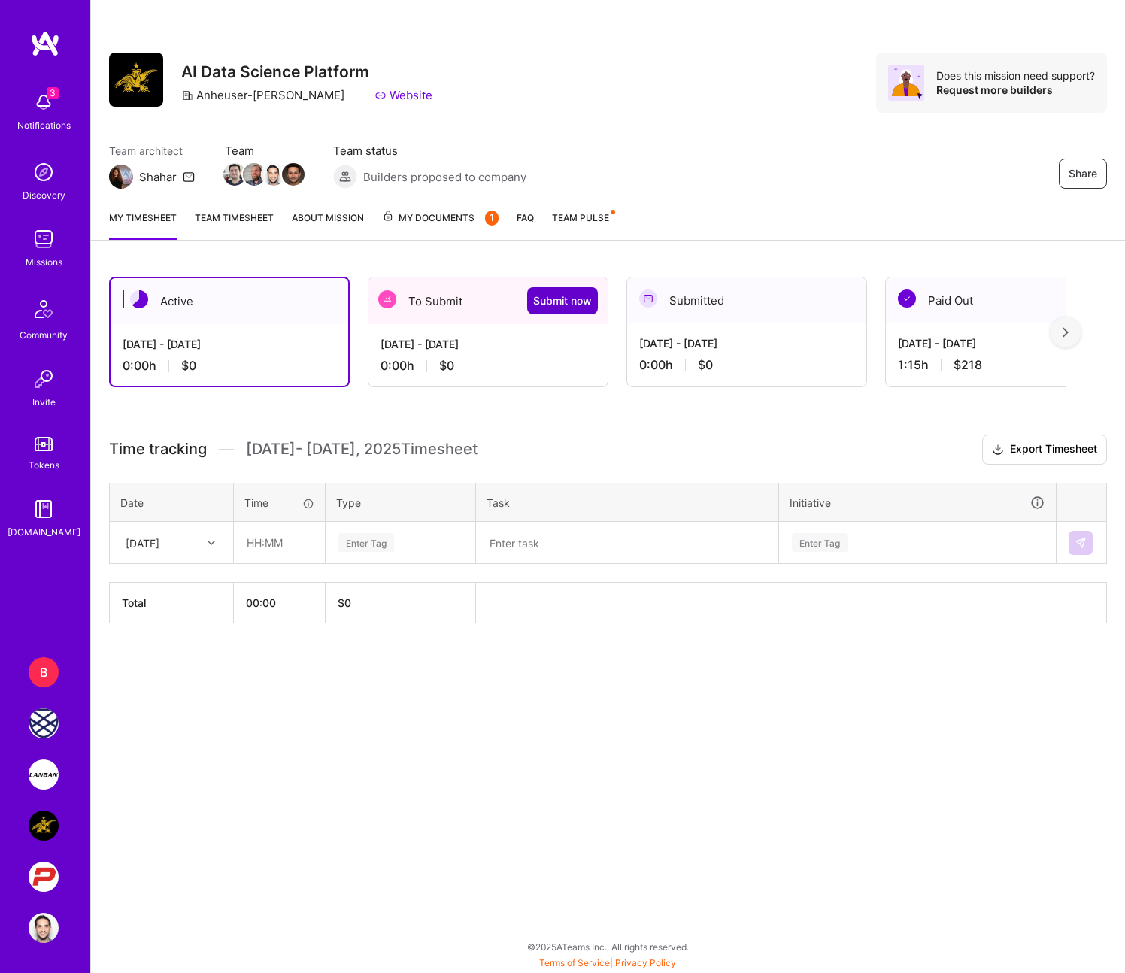
click at [577, 294] on span "Submit now" at bounding box center [562, 300] width 59 height 15
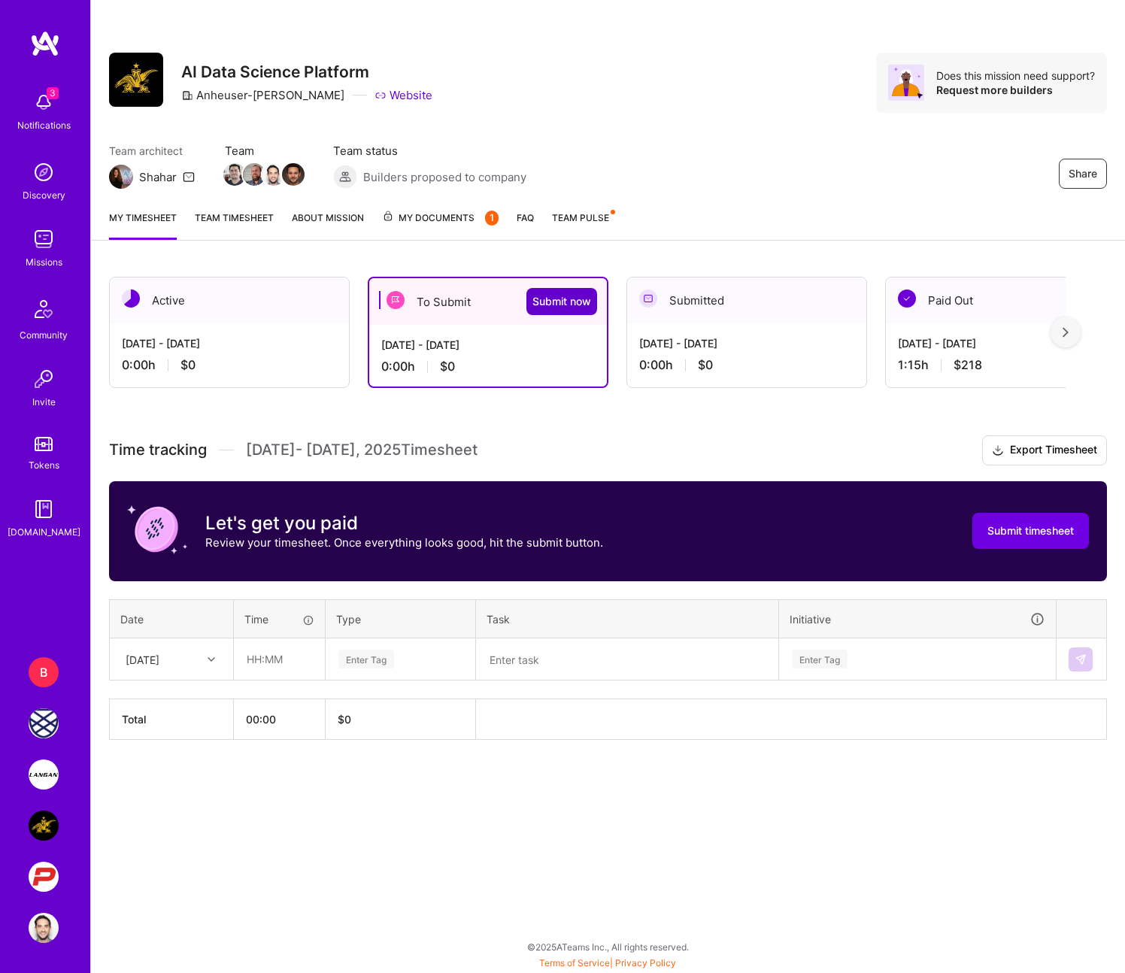
click at [569, 307] on span "Submit now" at bounding box center [562, 301] width 59 height 15
click at [560, 296] on span "Submit now" at bounding box center [562, 301] width 59 height 15
click at [560, 303] on span "Submit now" at bounding box center [562, 301] width 59 height 15
click at [909, 538] on span "Submit timesheet" at bounding box center [1031, 530] width 86 height 15
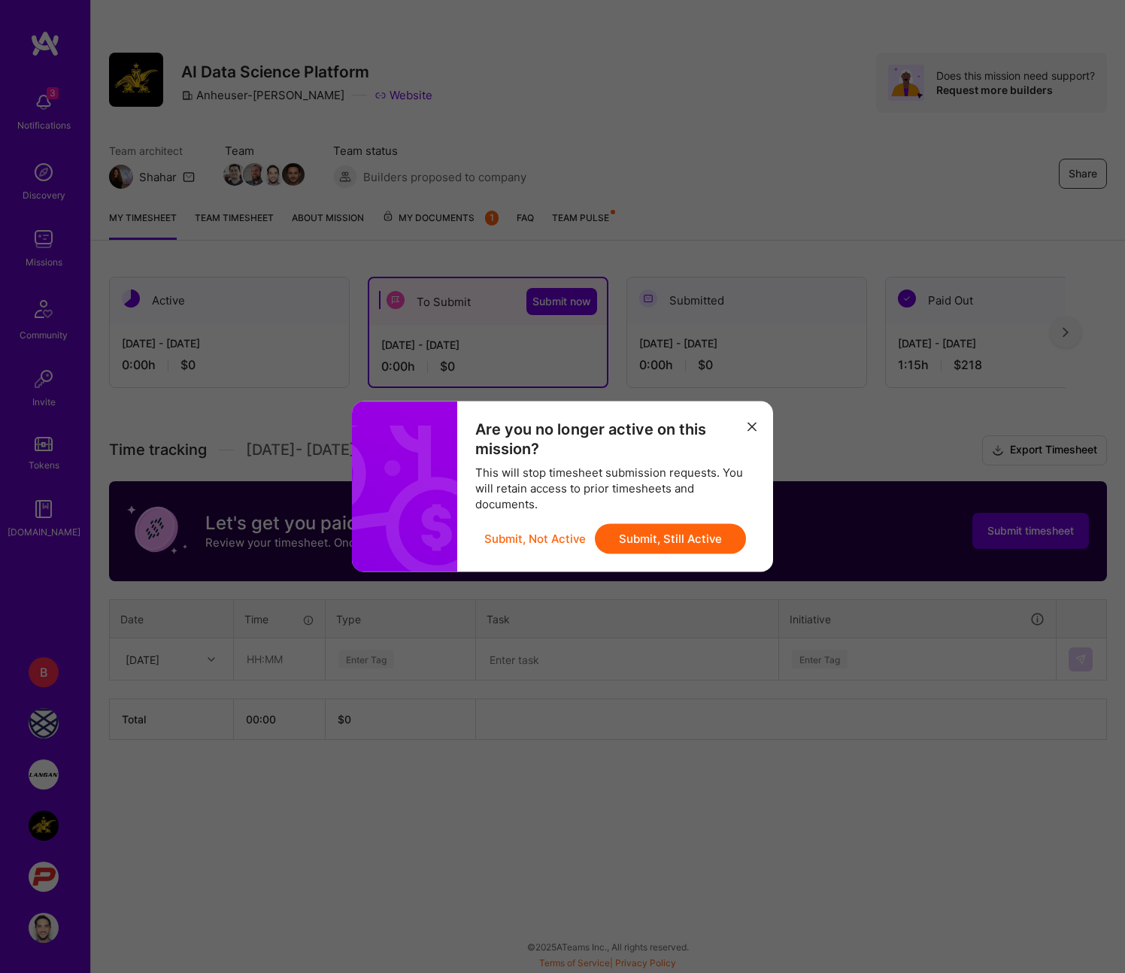
click at [567, 541] on button "Submit, Not Active" at bounding box center [535, 539] width 102 height 30
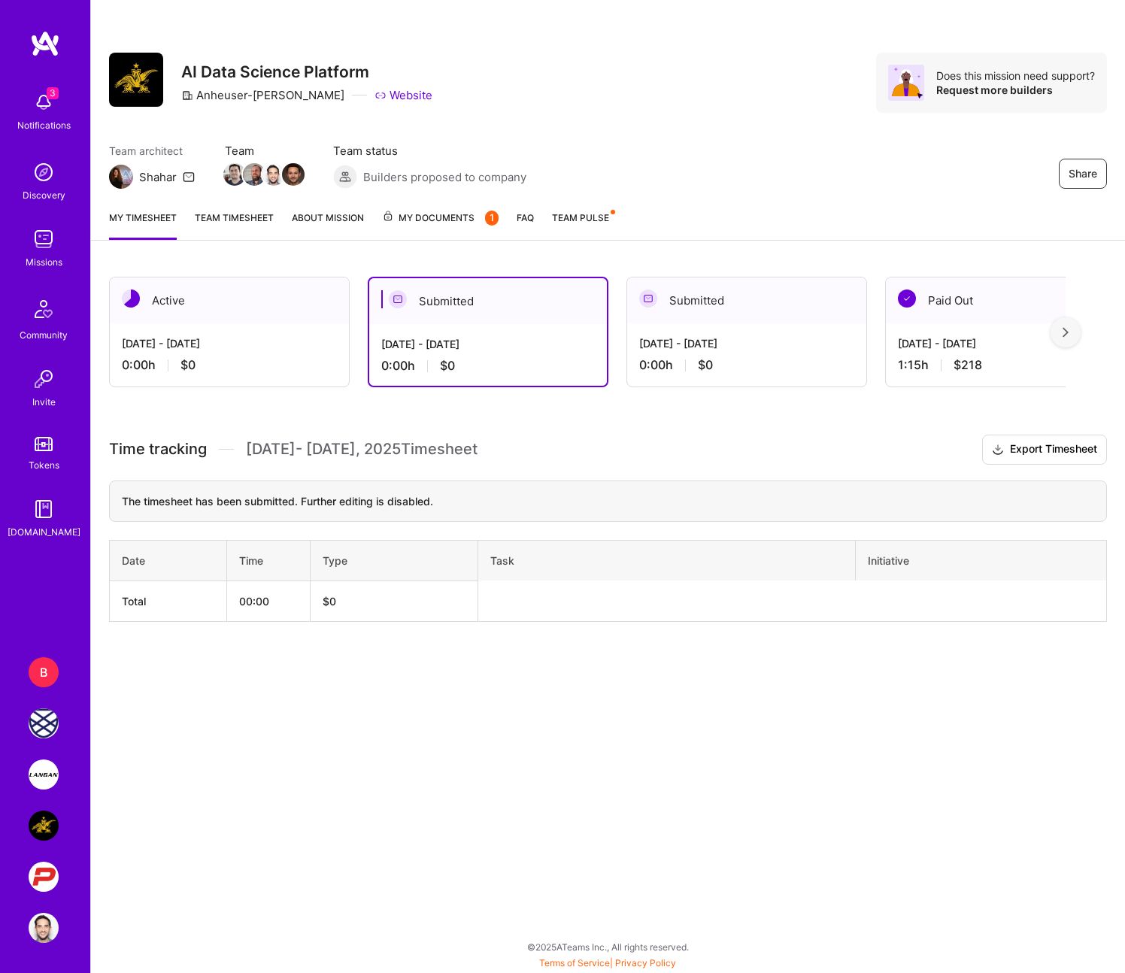
click at [47, 772] on img at bounding box center [44, 775] width 30 height 30
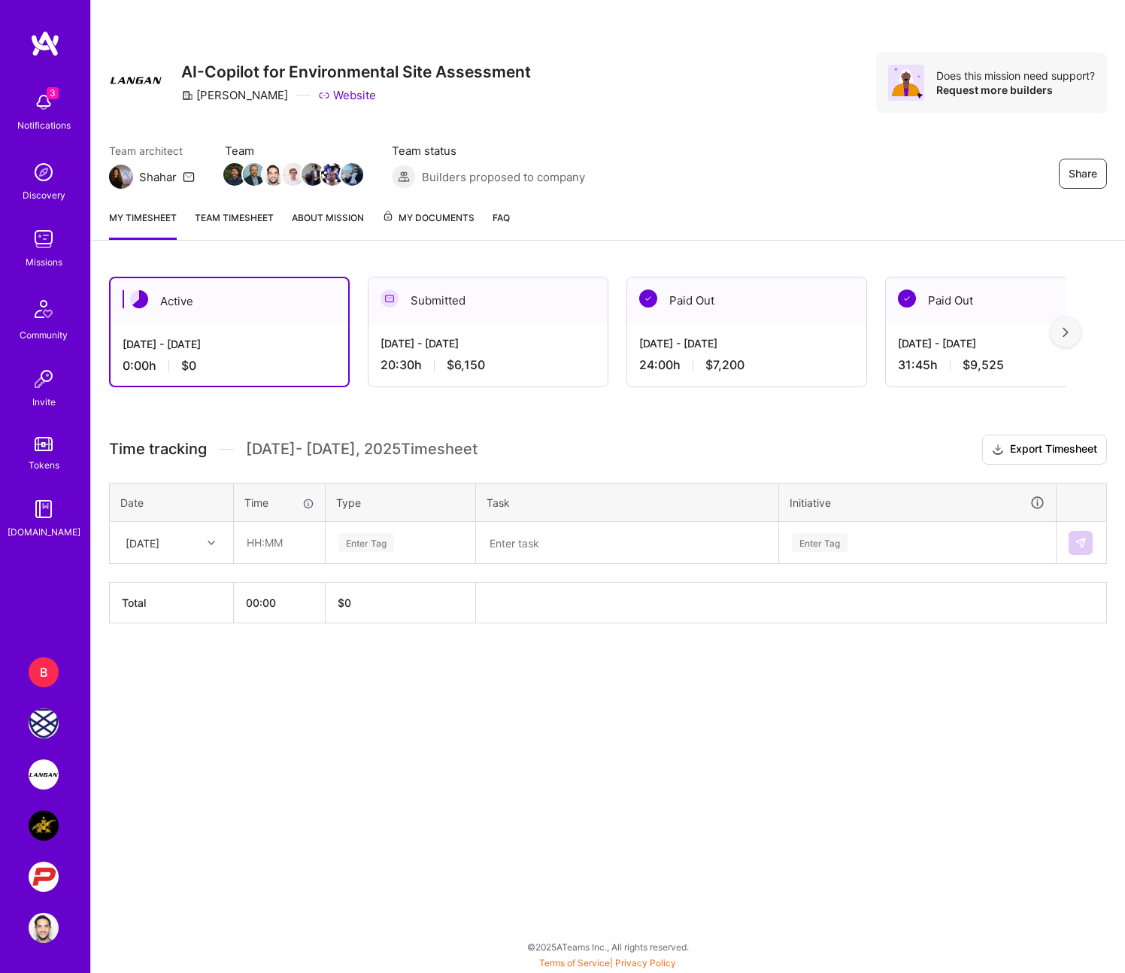
click at [37, 736] on img at bounding box center [44, 723] width 30 height 30
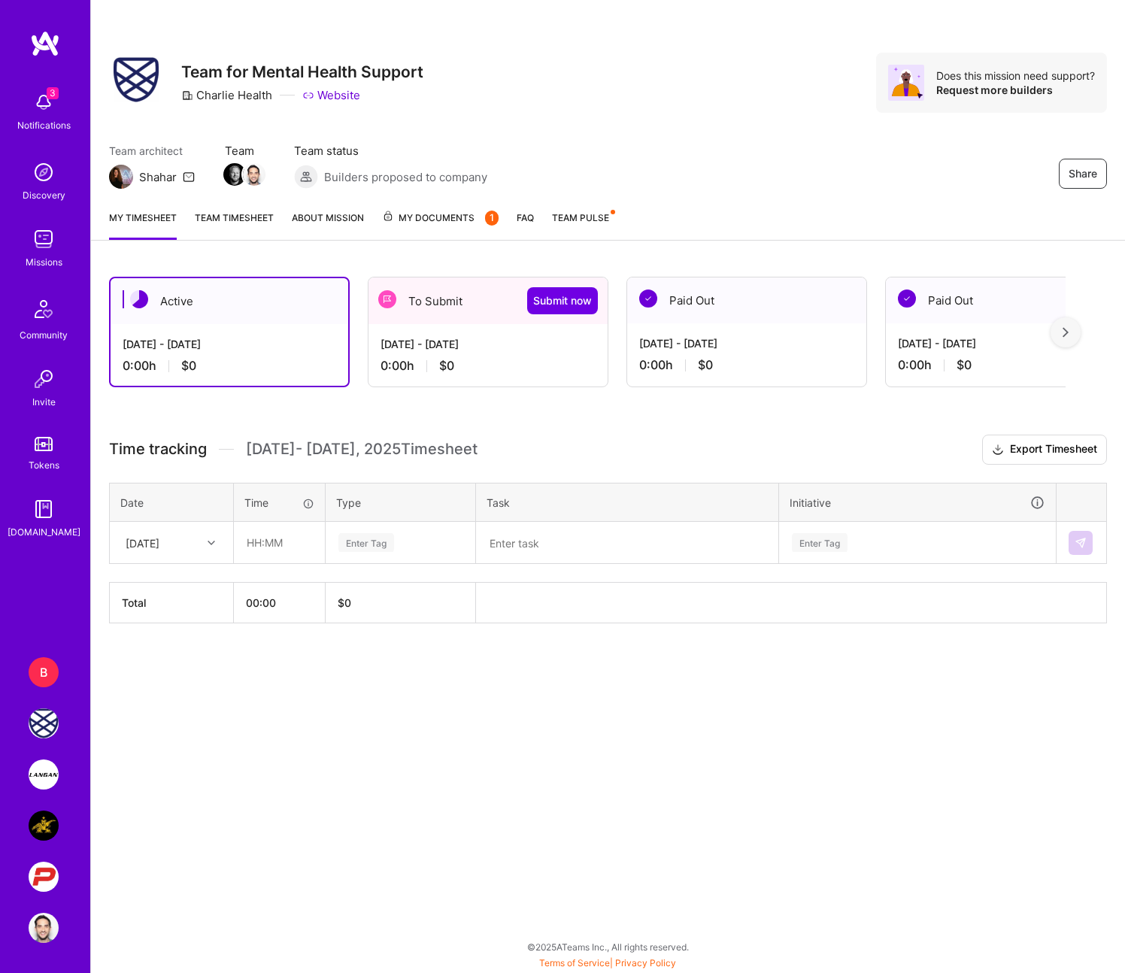
click at [46, 658] on div "B" at bounding box center [44, 672] width 30 height 30
